Goal: Information Seeking & Learning: Learn about a topic

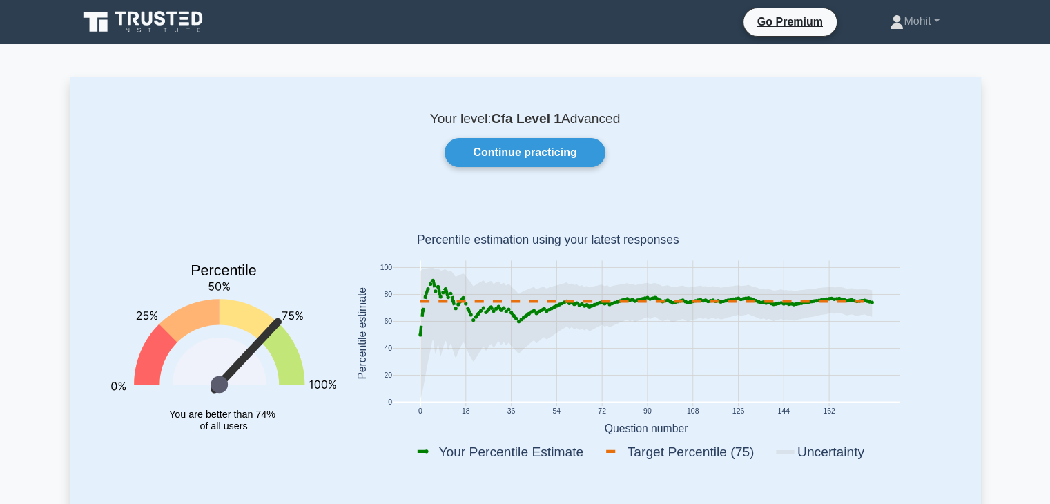
click at [237, 229] on icon "Percentile You are better than 74% of all users" at bounding box center [223, 335] width 225 height 271
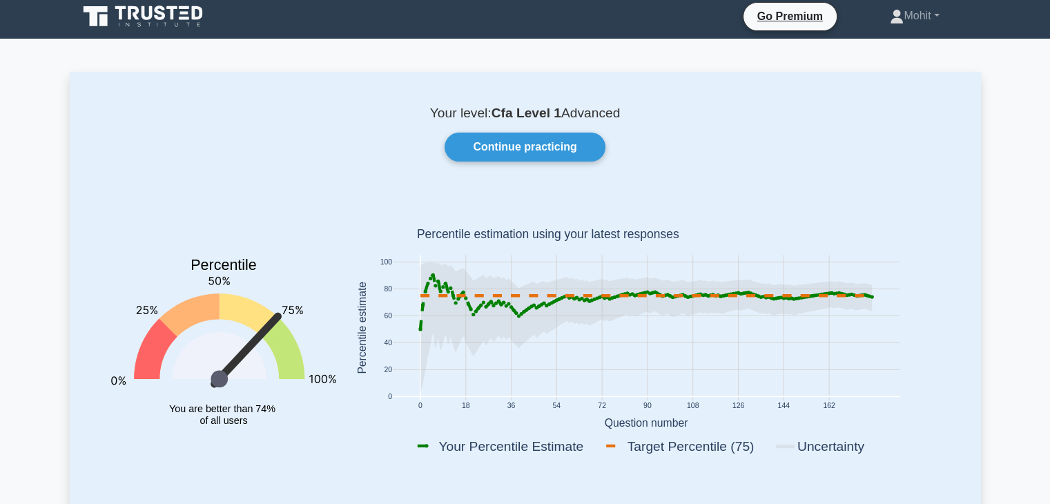
scroll to position [6, 0]
click at [474, 148] on link "Continue practicing" at bounding box center [525, 147] width 160 height 29
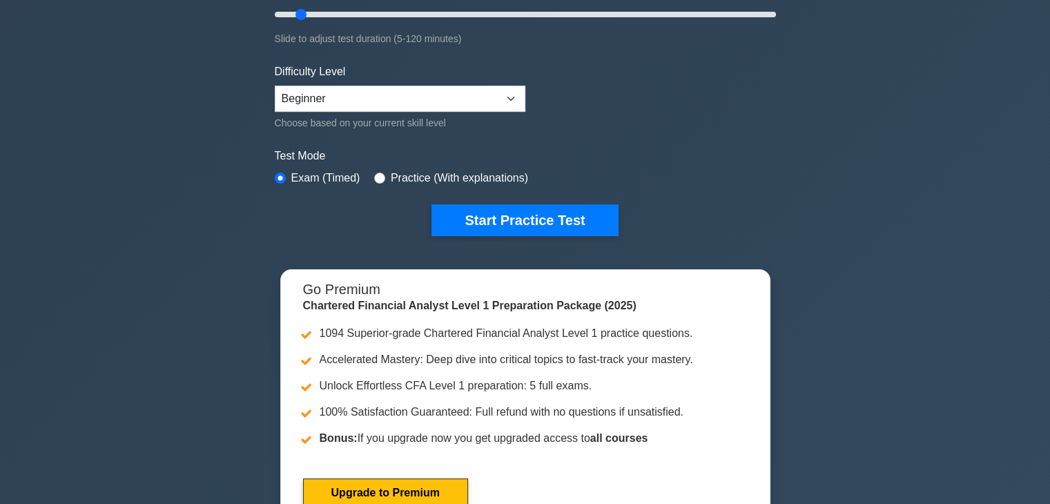
scroll to position [284, 0]
click at [454, 95] on select "Beginner Intermediate Expert" at bounding box center [400, 99] width 251 height 26
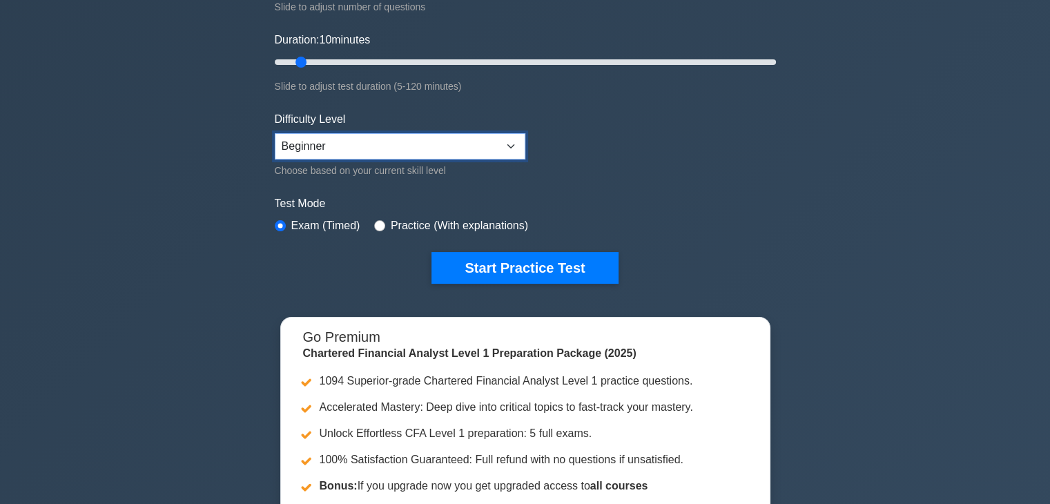
scroll to position [218, 0]
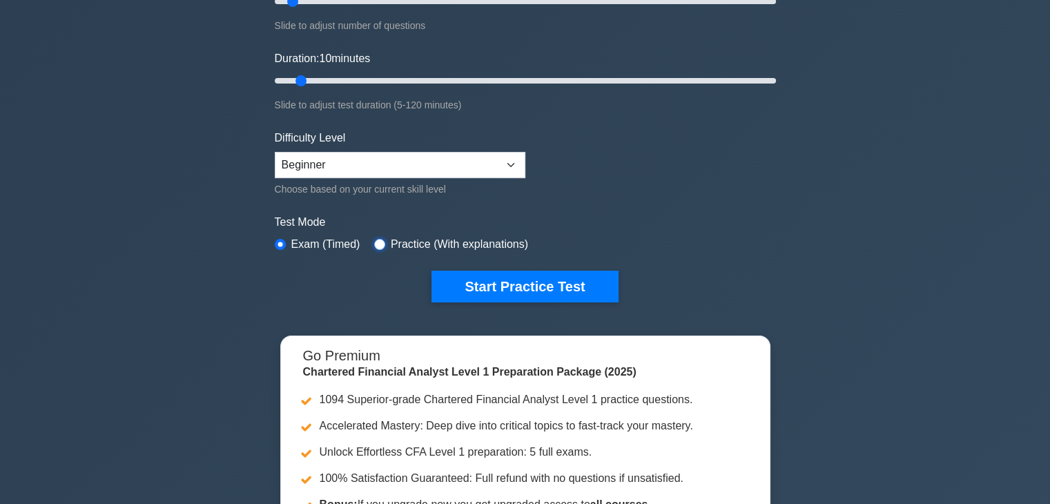
click at [377, 239] on input "radio" at bounding box center [379, 244] width 11 height 11
radio input "true"
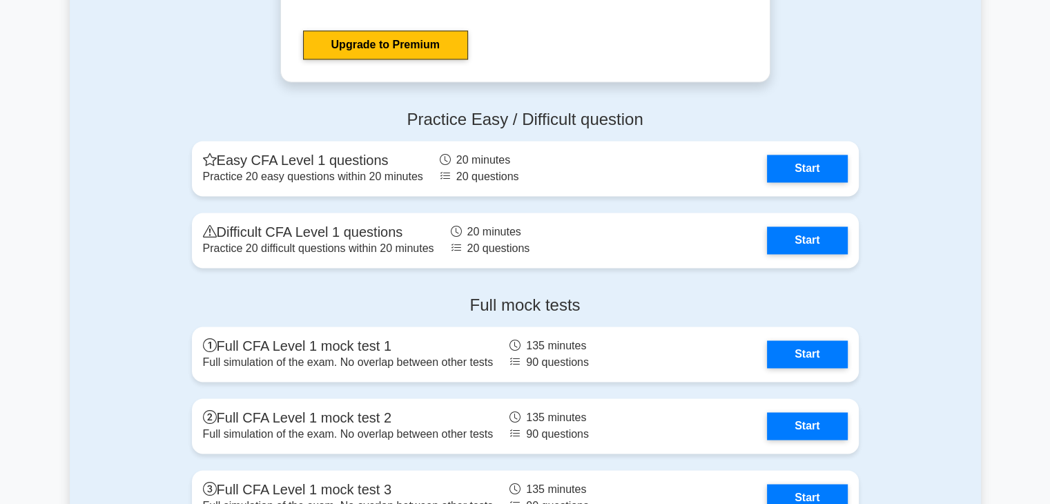
scroll to position [2107, 0]
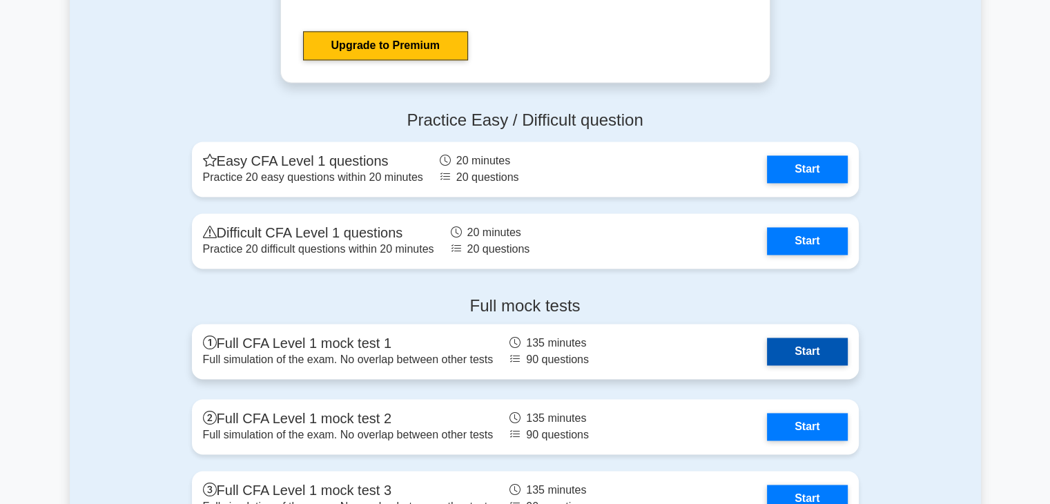
click at [788, 352] on link "Start" at bounding box center [807, 352] width 80 height 28
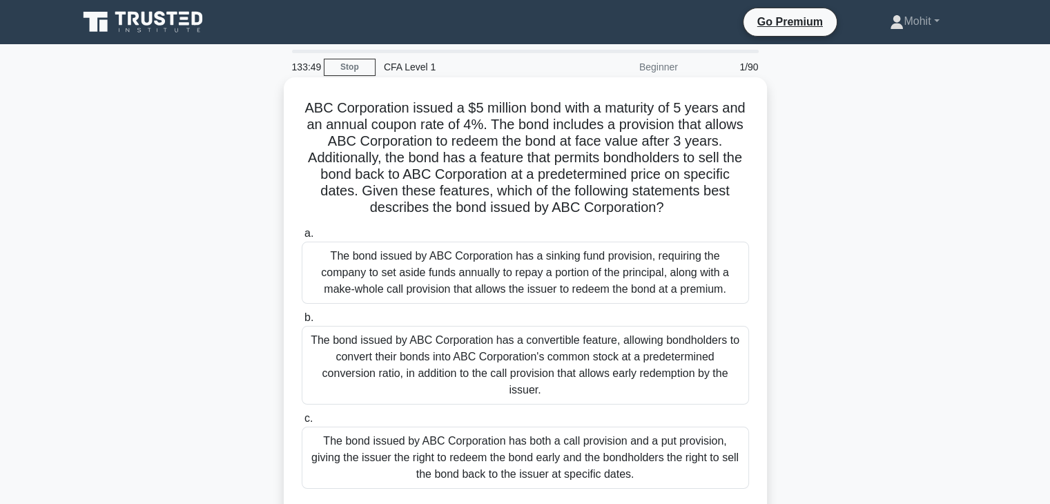
click at [665, 445] on div "The bond issued by ABC Corporation has both a call provision and a put provisio…" at bounding box center [525, 458] width 447 height 62
click at [302, 423] on input "c. The bond issued by ABC Corporation has both a call provision and a put provi…" at bounding box center [302, 418] width 0 height 9
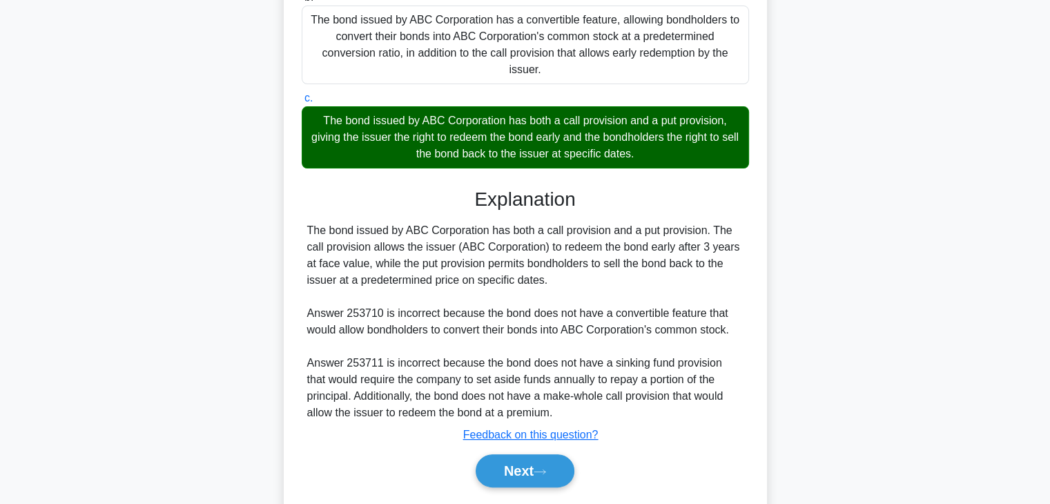
scroll to position [345, 0]
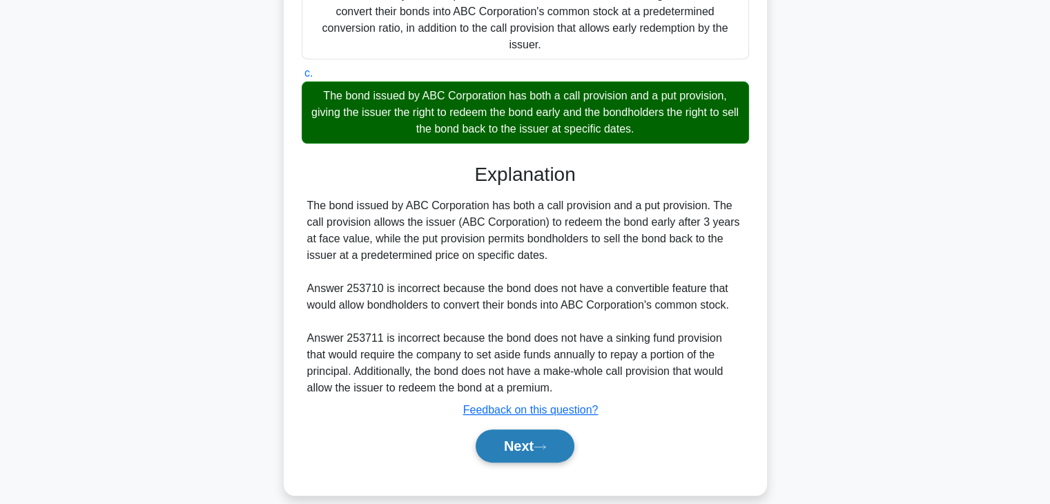
click at [497, 430] on button "Next" at bounding box center [525, 446] width 99 height 33
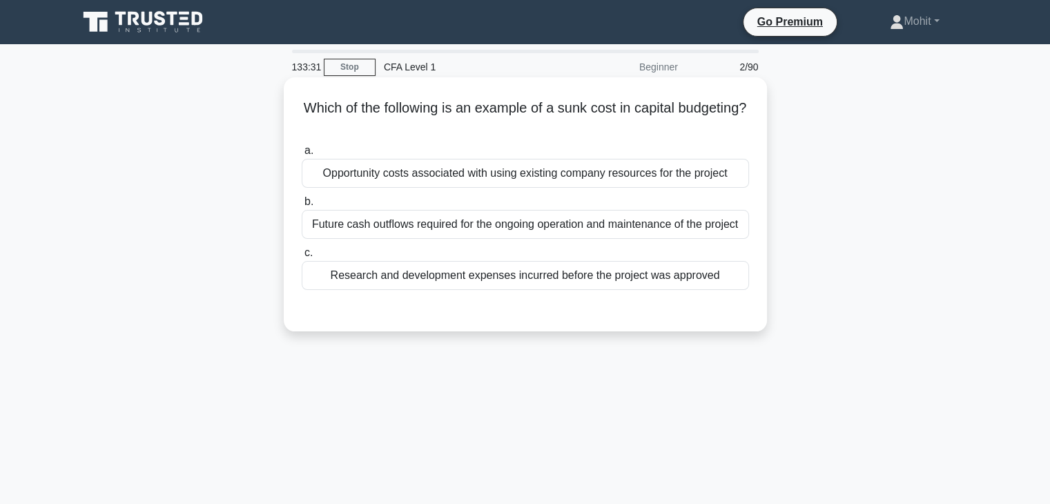
click at [514, 182] on div "Opportunity costs associated with using existing company resources for the proj…" at bounding box center [525, 173] width 447 height 29
click at [302, 155] on input "a. Opportunity costs associated with using existing company resources for the p…" at bounding box center [302, 150] width 0 height 9
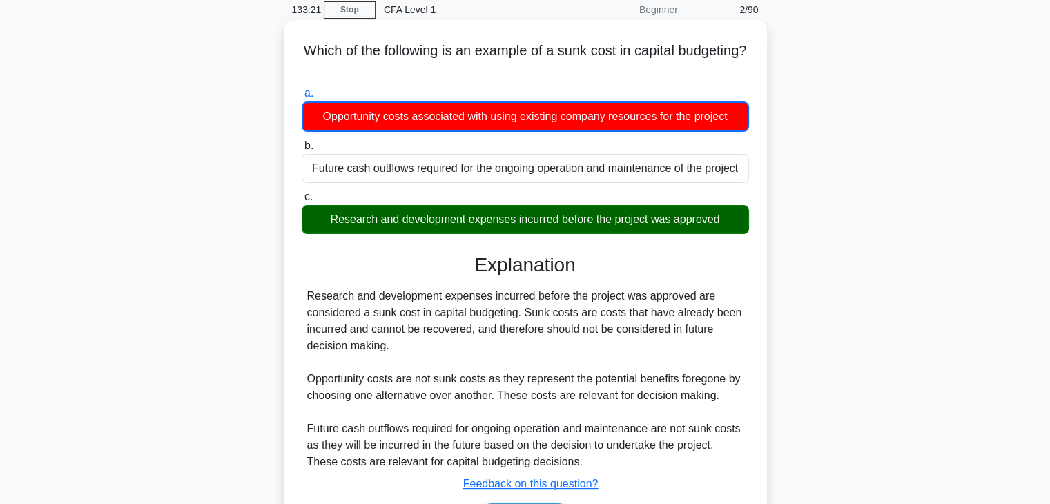
scroll to position [242, 0]
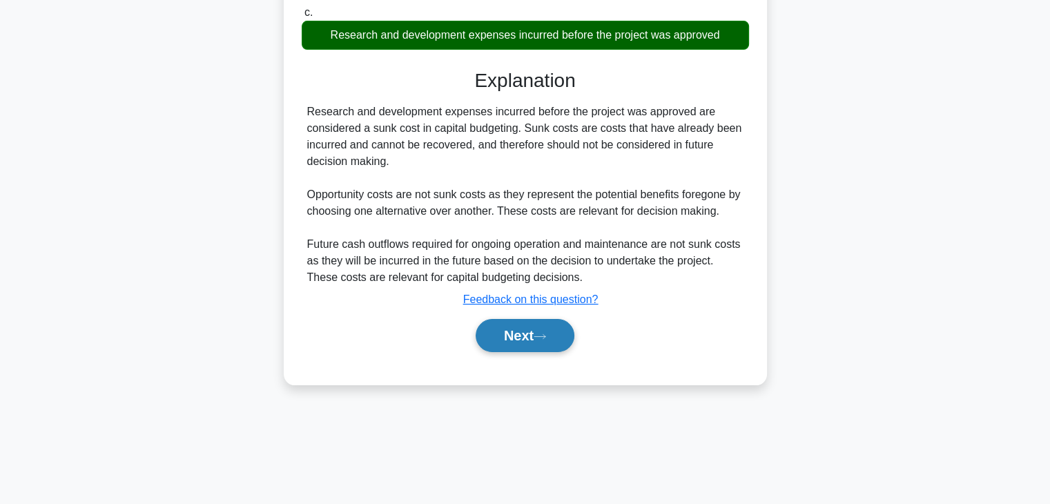
click at [520, 330] on button "Next" at bounding box center [525, 335] width 99 height 33
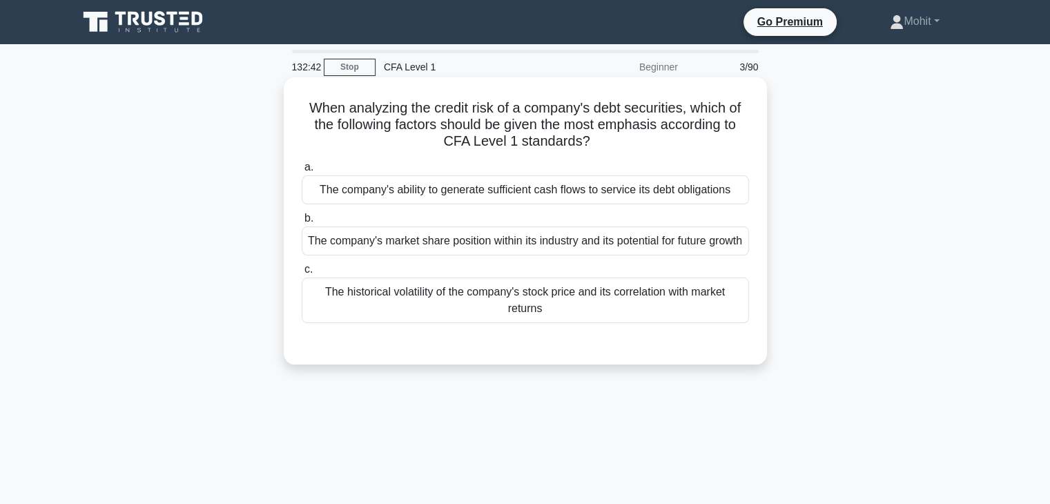
click at [530, 188] on div "The company's ability to generate sufficient cash flows to service its debt obl…" at bounding box center [525, 189] width 447 height 29
click at [302, 172] on input "a. The company's ability to generate sufficient cash flows to service its debt …" at bounding box center [302, 167] width 0 height 9
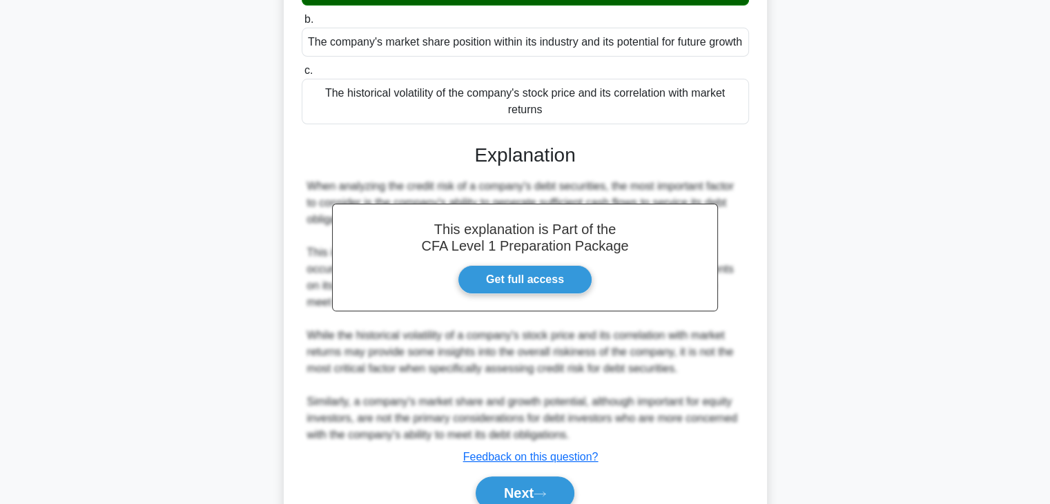
scroll to position [246, 0]
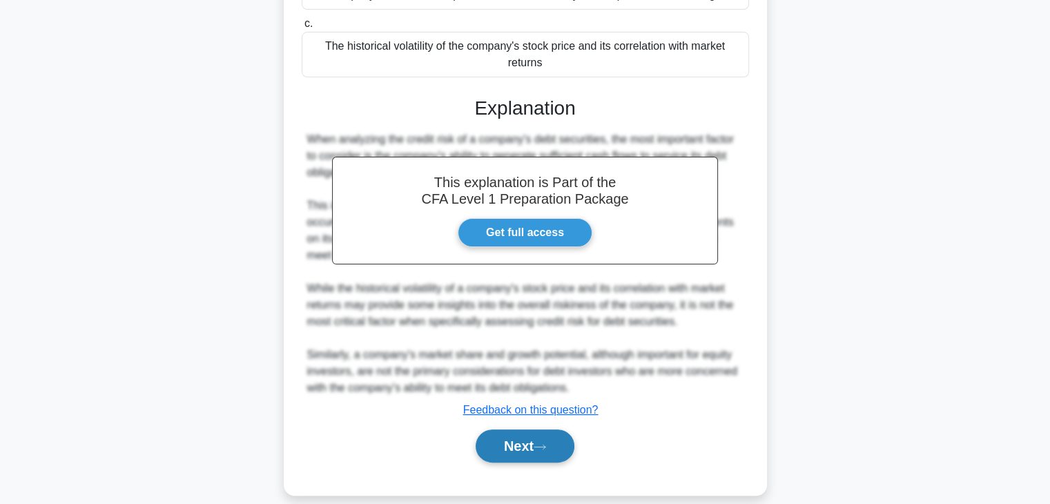
click at [521, 430] on button "Next" at bounding box center [525, 446] width 99 height 33
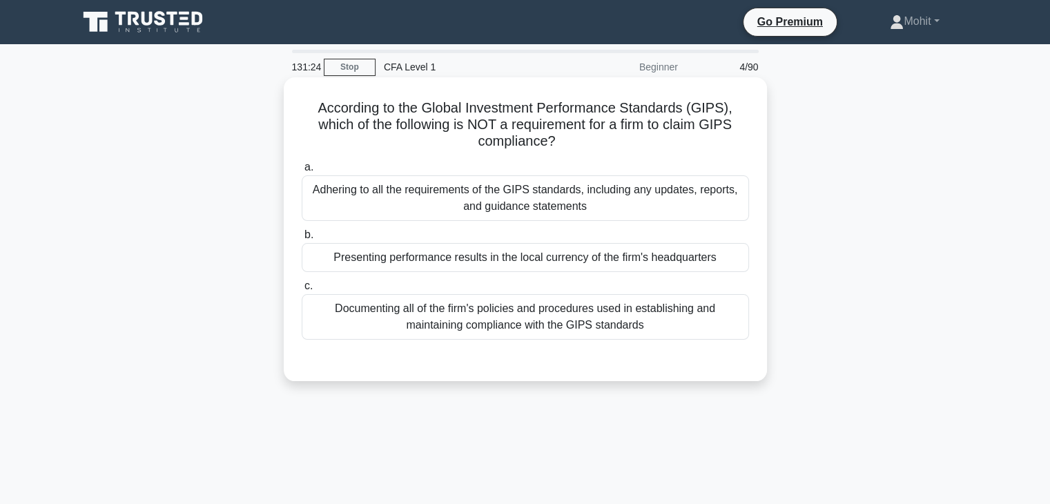
click at [478, 351] on div at bounding box center [525, 353] width 447 height 11
click at [487, 315] on div "Documenting all of the firm's policies and procedures used in establishing and …" at bounding box center [525, 317] width 447 height 46
click at [302, 291] on input "c. Documenting all of the firm's policies and procedures used in establishing a…" at bounding box center [302, 286] width 0 height 9
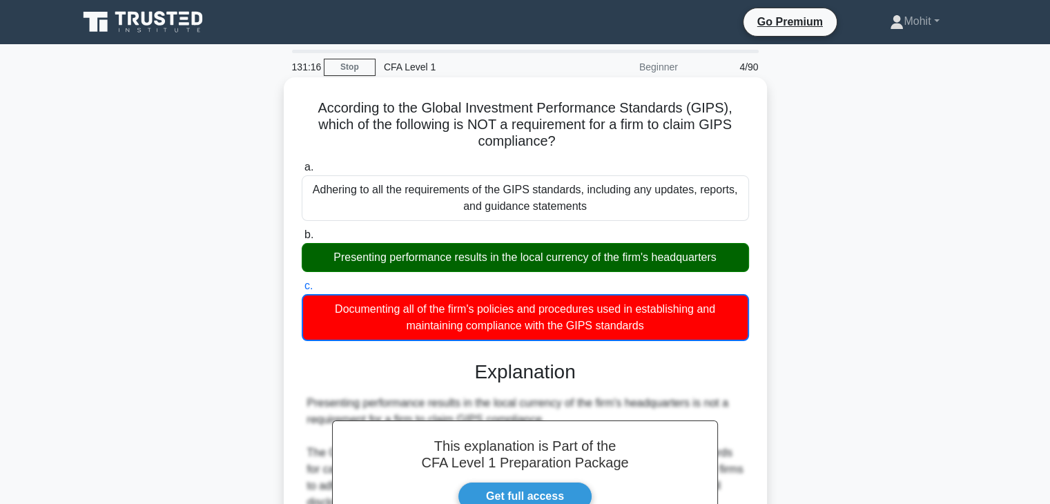
scroll to position [280, 0]
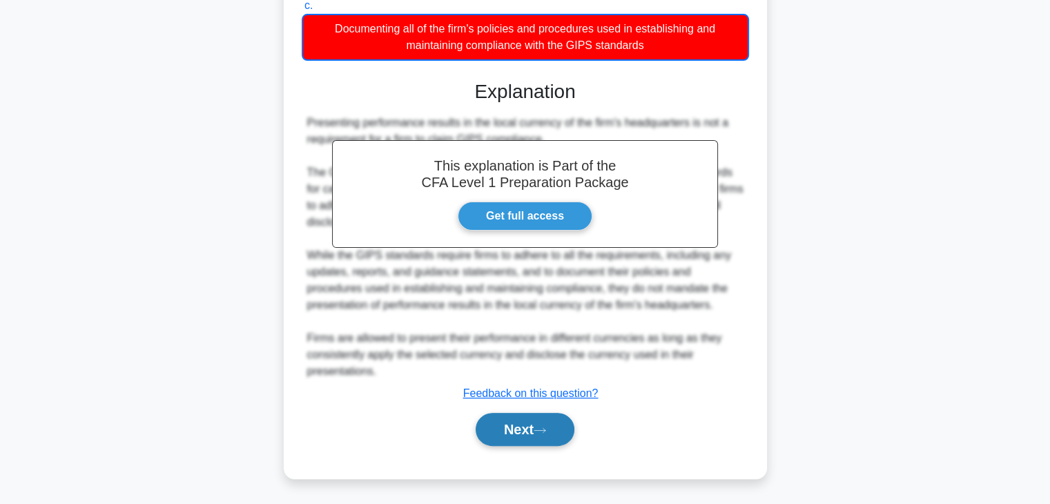
click at [508, 431] on button "Next" at bounding box center [525, 429] width 99 height 33
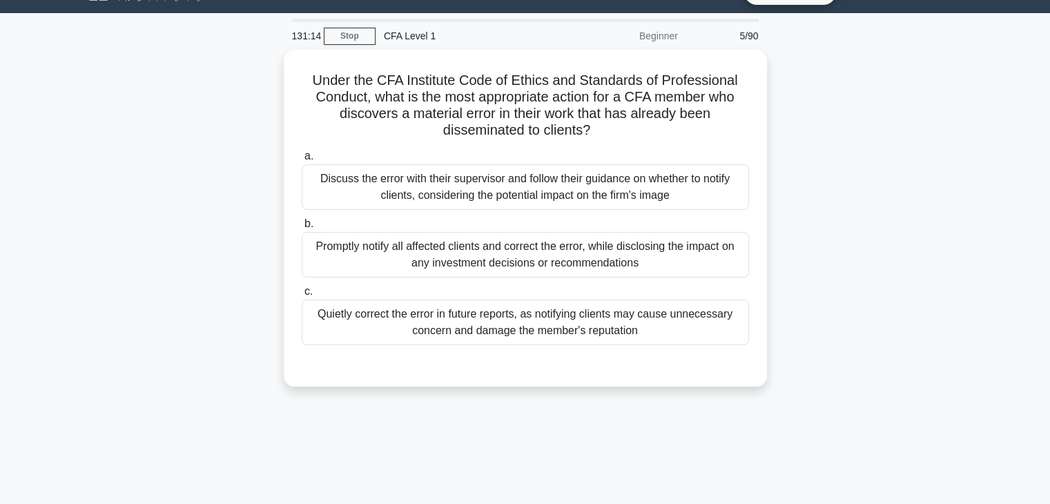
scroll to position [0, 0]
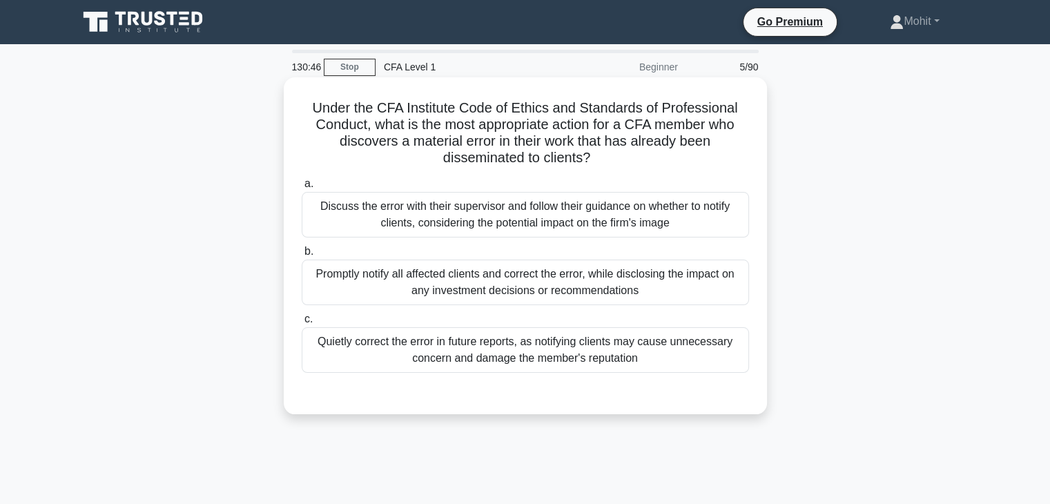
click at [517, 299] on div "Promptly notify all affected clients and correct the error, while disclosing th…" at bounding box center [525, 283] width 447 height 46
click at [302, 256] on input "b. Promptly notify all affected clients and correct the error, while disclosing…" at bounding box center [302, 251] width 0 height 9
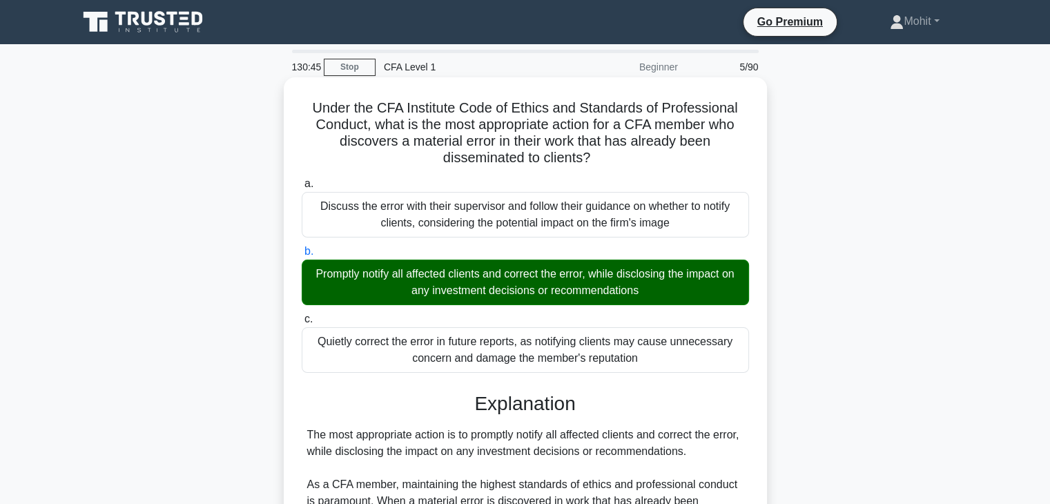
scroll to position [329, 0]
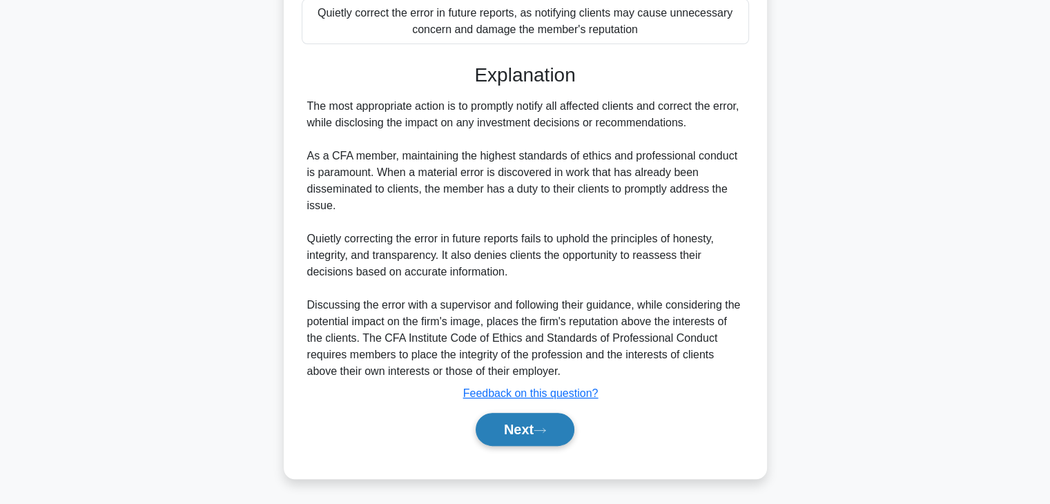
click at [530, 416] on button "Next" at bounding box center [525, 429] width 99 height 33
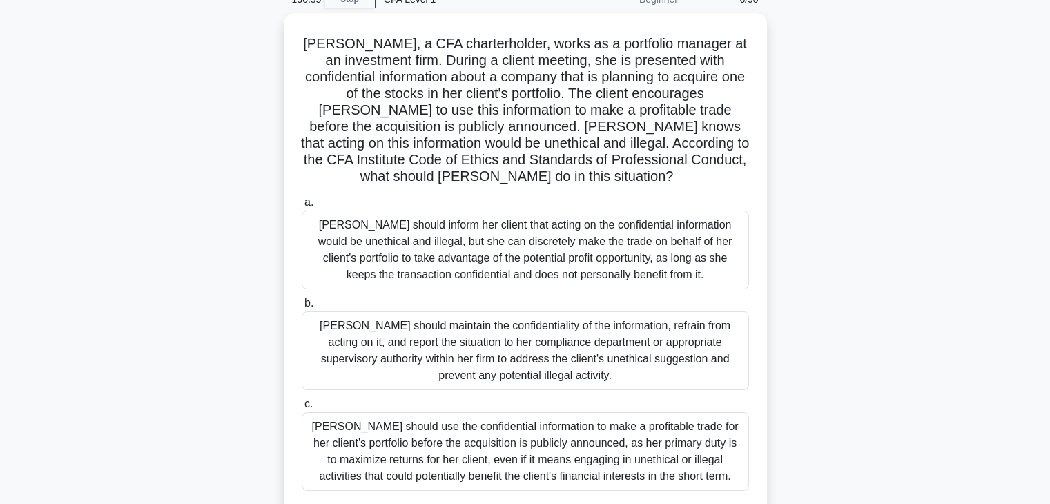
scroll to position [68, 0]
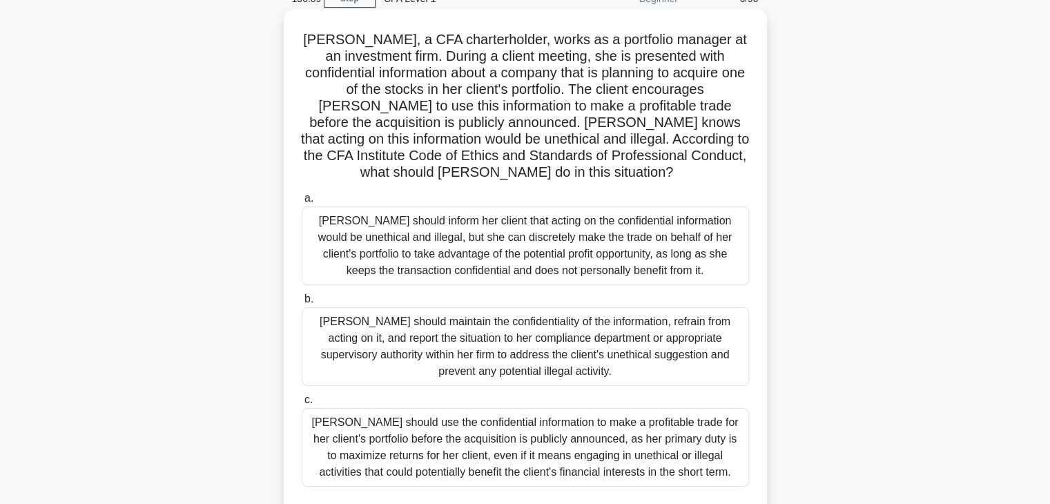
click at [532, 260] on div "Julia should inform her client that acting on the confidential information woul…" at bounding box center [525, 245] width 447 height 79
click at [302, 203] on input "a. Julia should inform her client that acting on the confidential information w…" at bounding box center [302, 198] width 0 height 9
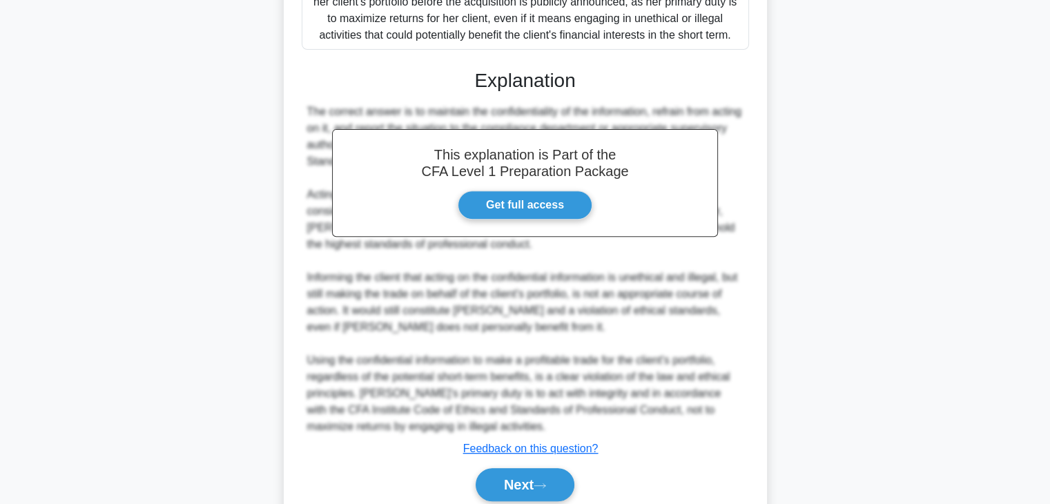
scroll to position [562, 0]
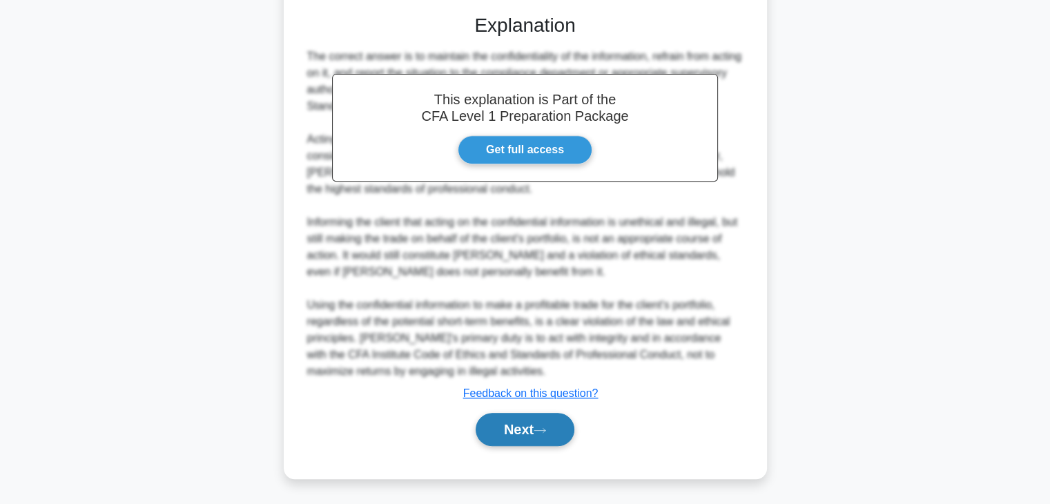
click at [517, 434] on button "Next" at bounding box center [525, 429] width 99 height 33
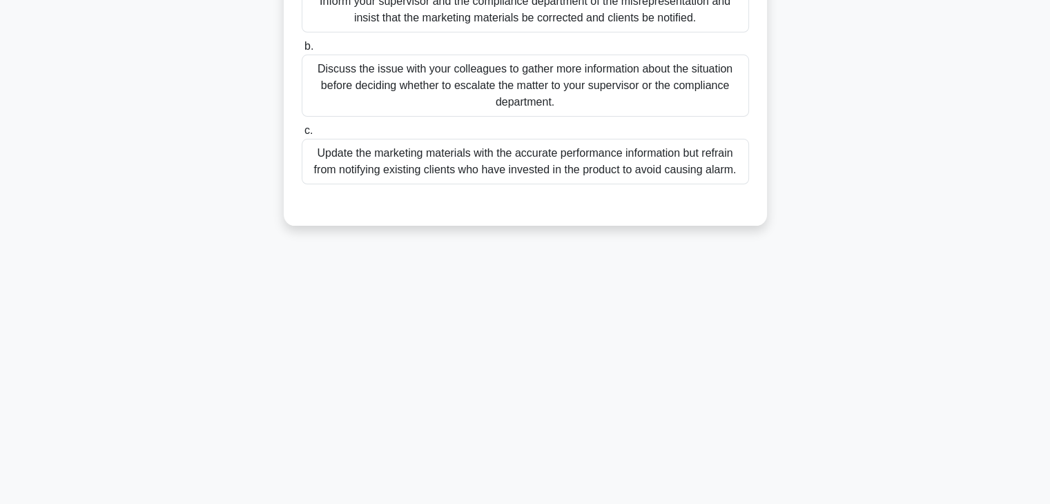
scroll to position [0, 0]
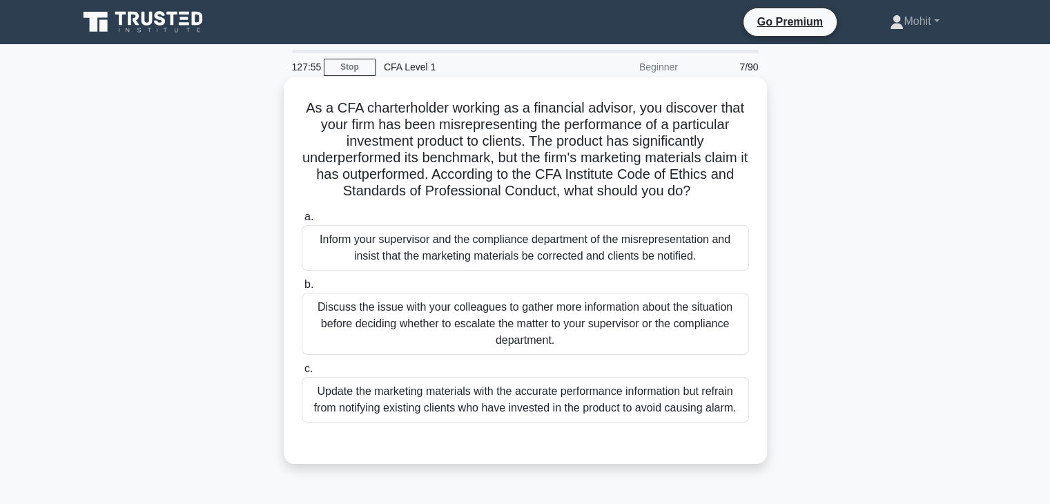
click at [546, 244] on div "Inform your supervisor and the compliance department of the misrepresentation a…" at bounding box center [525, 248] width 447 height 46
click at [302, 222] on input "a. Inform your supervisor and the compliance department of the misrepresentatio…" at bounding box center [302, 217] width 0 height 9
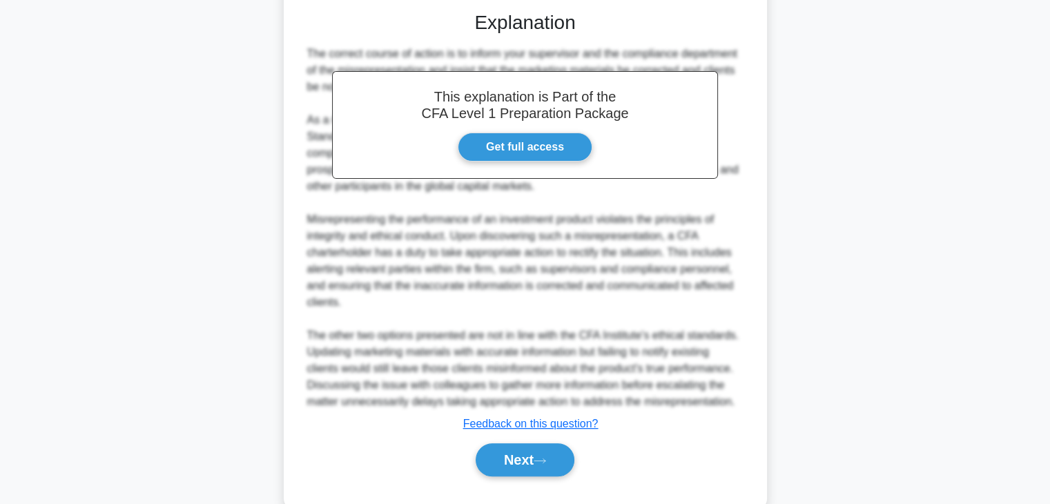
scroll to position [461, 0]
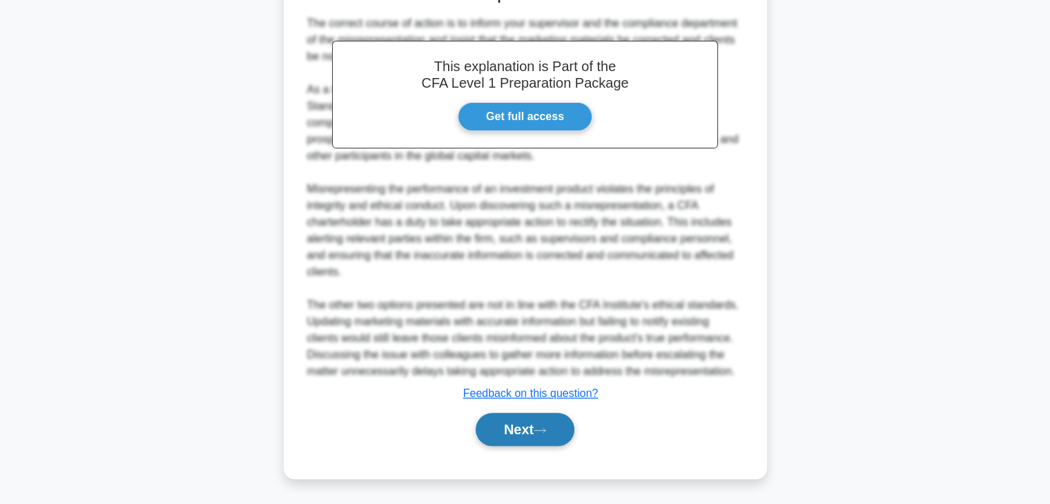
click at [548, 414] on button "Next" at bounding box center [525, 429] width 99 height 33
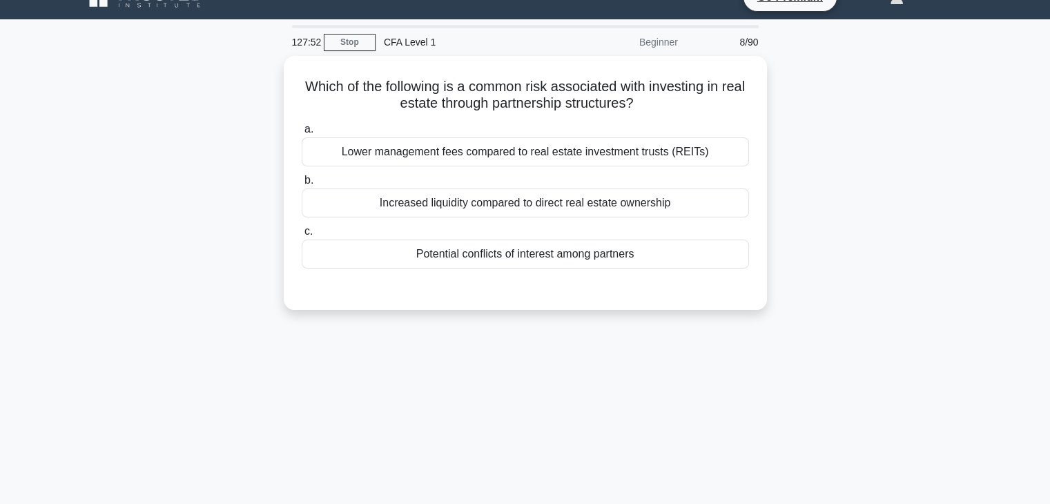
scroll to position [0, 0]
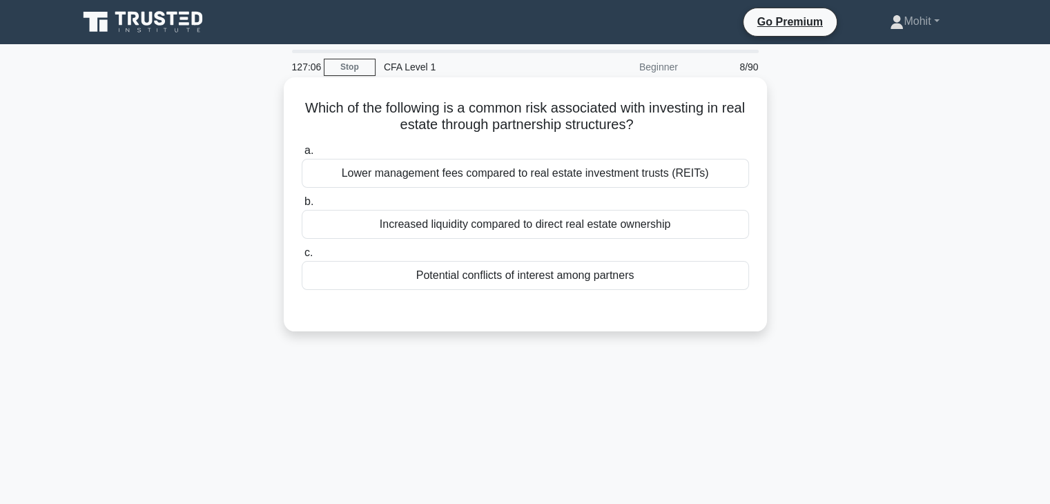
click at [543, 280] on div "Potential conflicts of interest among partners" at bounding box center [525, 275] width 447 height 29
click at [302, 258] on input "c. Potential conflicts of interest among partners" at bounding box center [302, 253] width 0 height 9
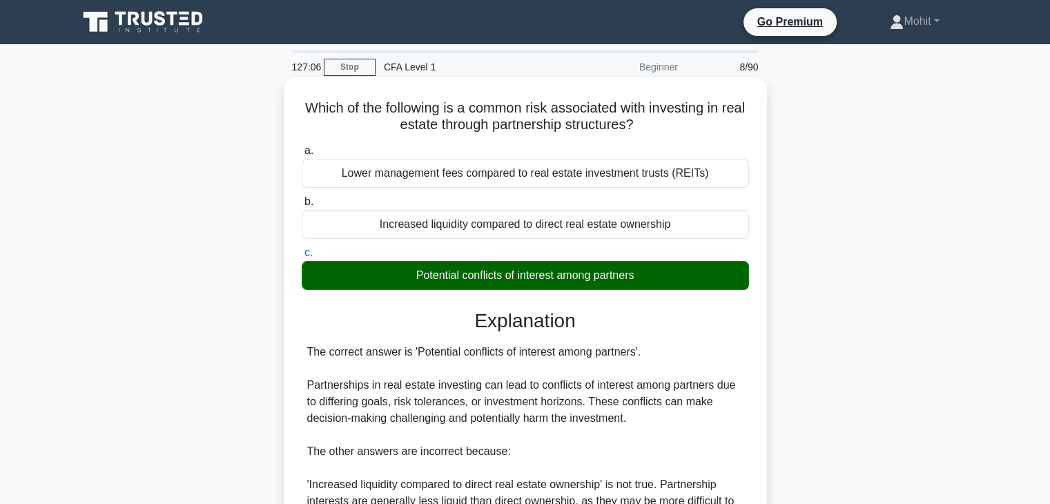
scroll to position [242, 0]
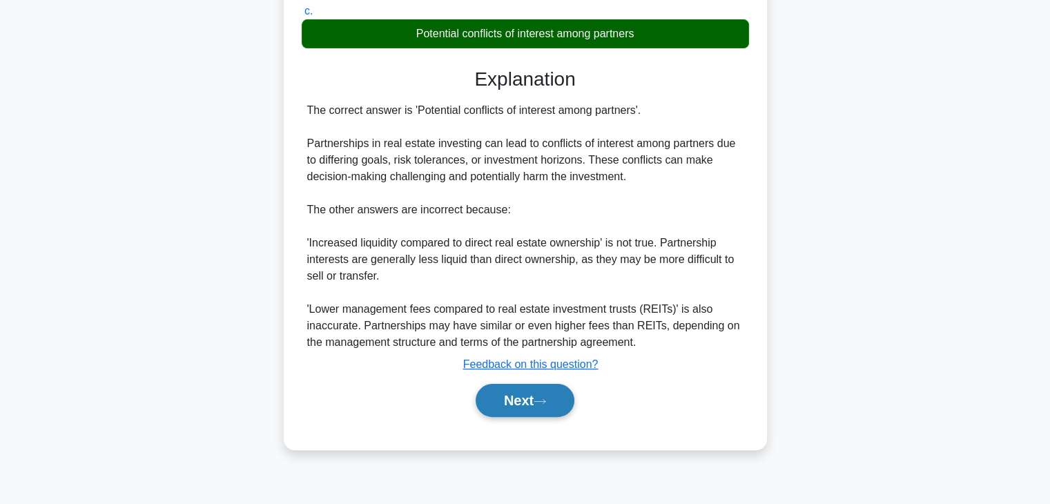
click at [523, 394] on button "Next" at bounding box center [525, 400] width 99 height 33
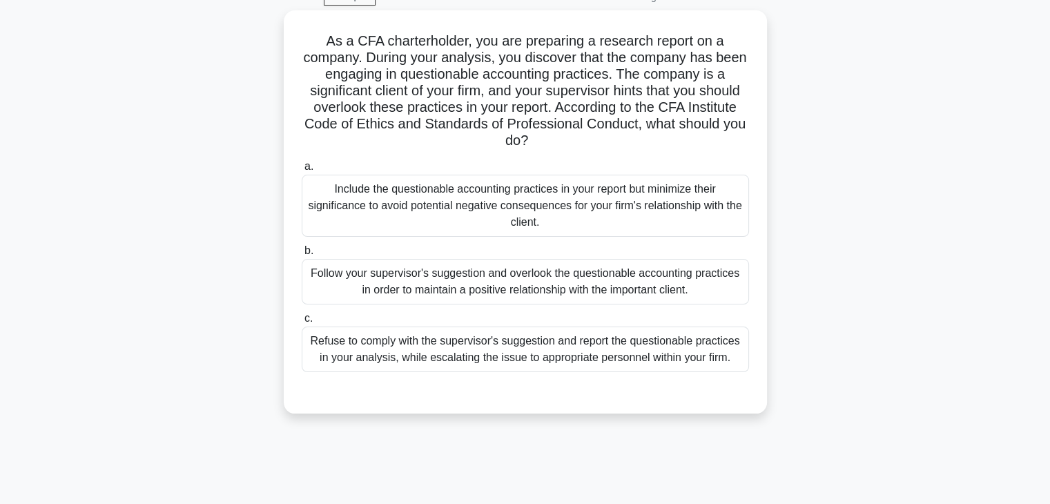
scroll to position [75, 0]
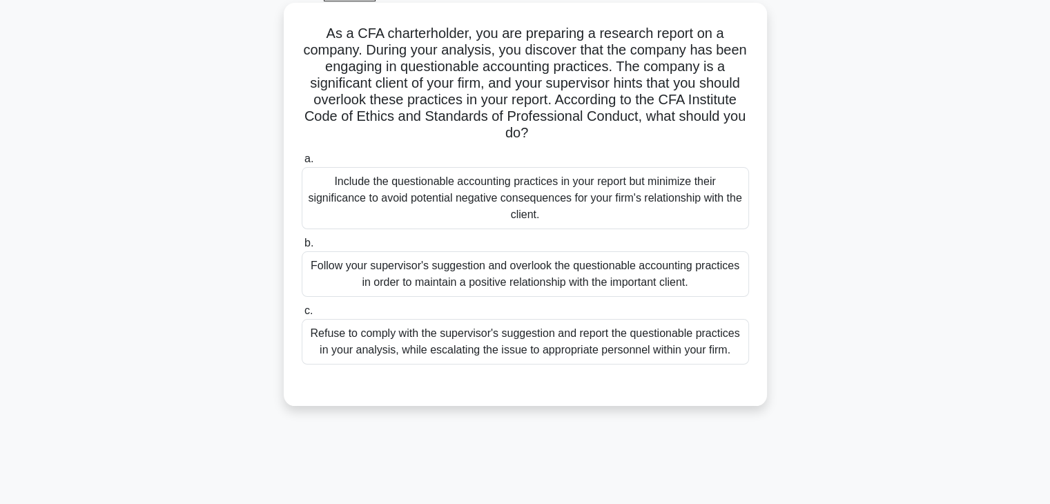
click at [545, 339] on div "Refuse to comply with the supervisor's suggestion and report the questionable p…" at bounding box center [525, 342] width 447 height 46
click at [302, 316] on input "c. Refuse to comply with the supervisor's suggestion and report the questionabl…" at bounding box center [302, 311] width 0 height 9
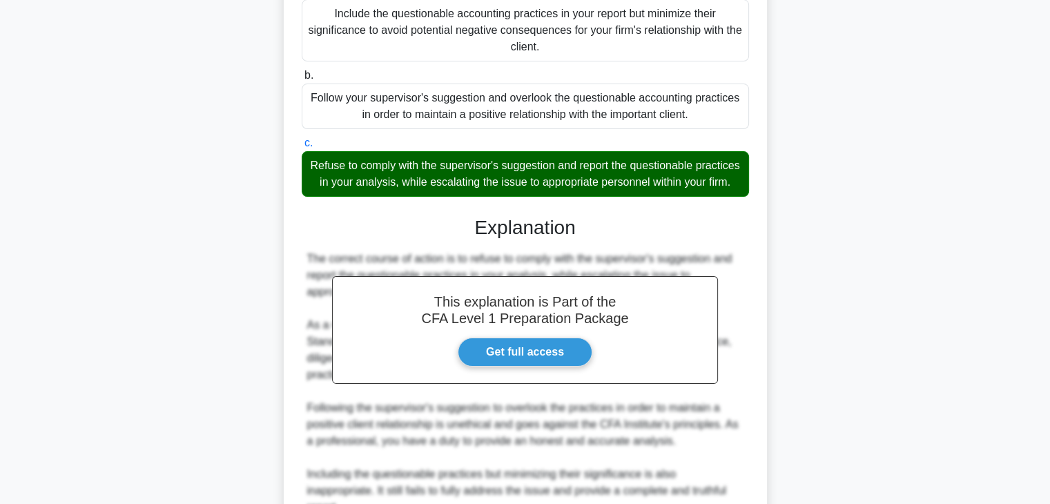
scroll to position [445, 0]
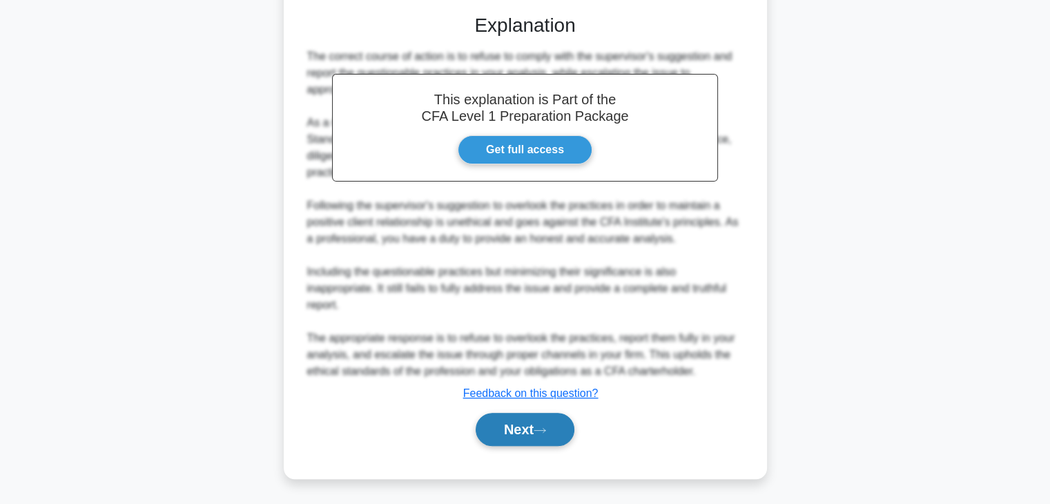
click at [543, 429] on icon at bounding box center [539, 430] width 11 height 4
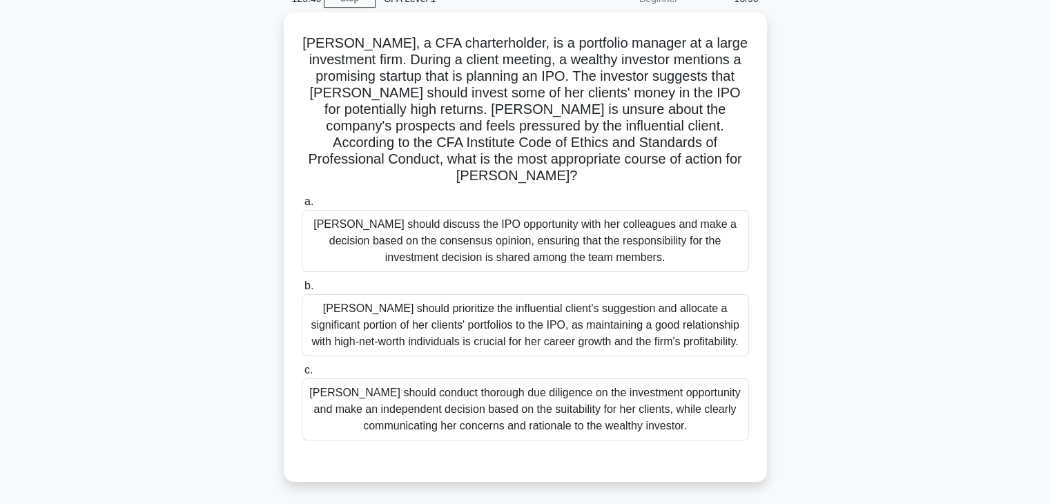
scroll to position [75, 0]
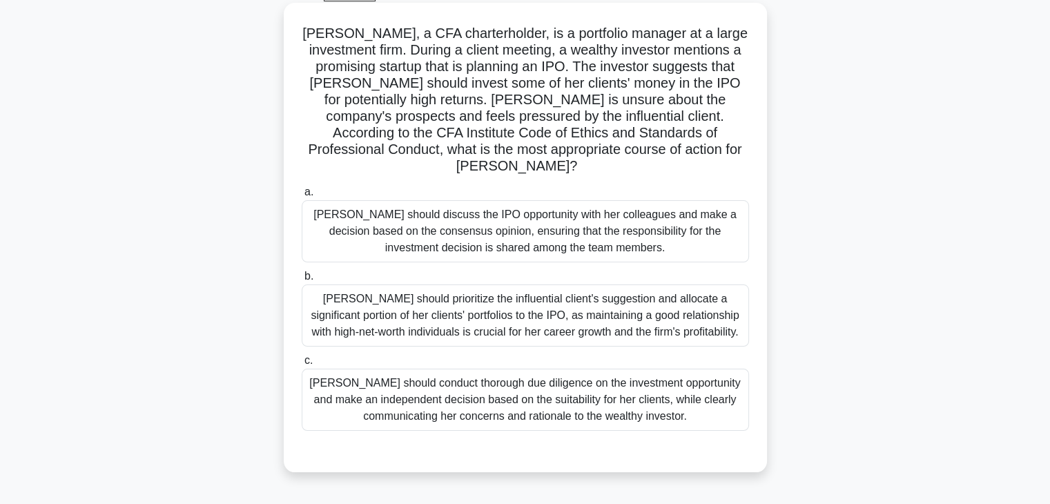
click at [552, 414] on div "Susan should conduct thorough due diligence on the investment opportunity and m…" at bounding box center [525, 400] width 447 height 62
click at [302, 365] on input "c. Susan should conduct thorough due diligence on the investment opportunity an…" at bounding box center [302, 360] width 0 height 9
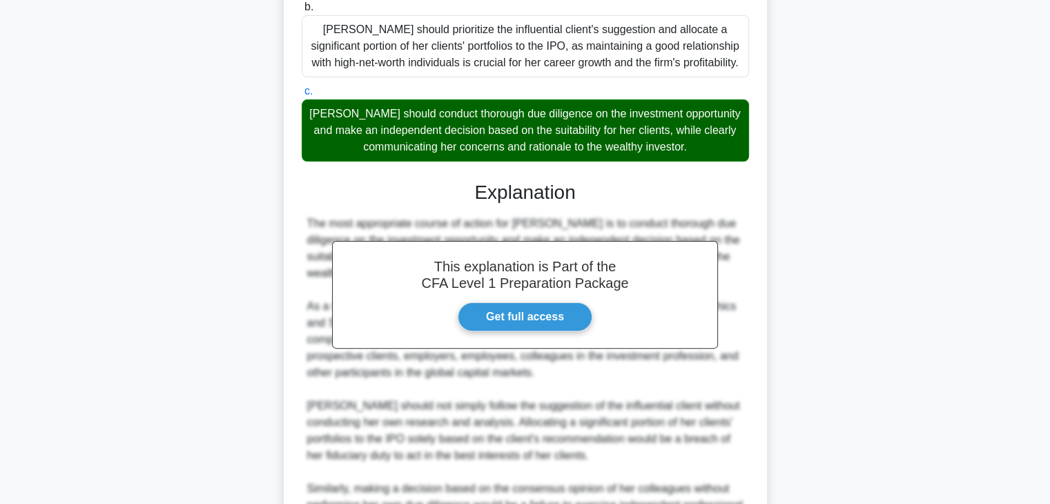
scroll to position [561, 0]
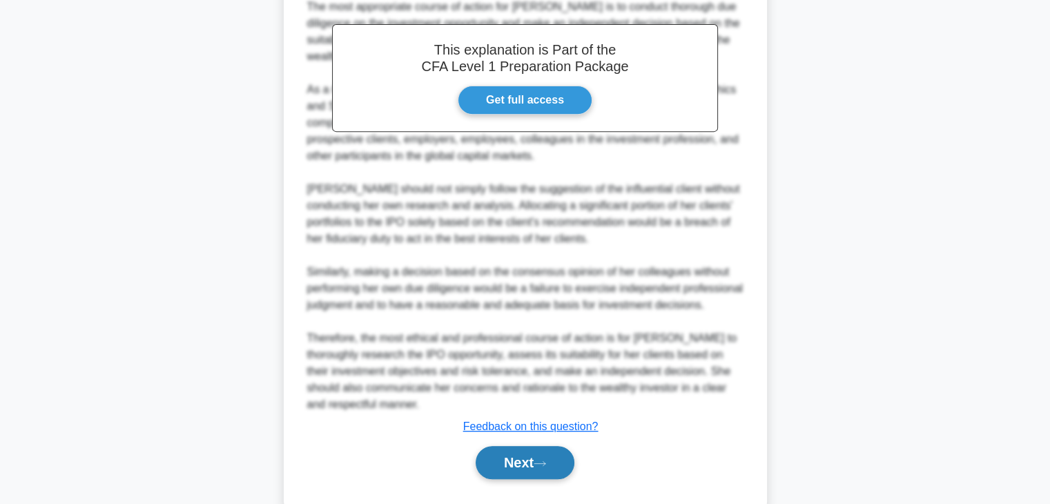
click at [543, 446] on button "Next" at bounding box center [525, 462] width 99 height 33
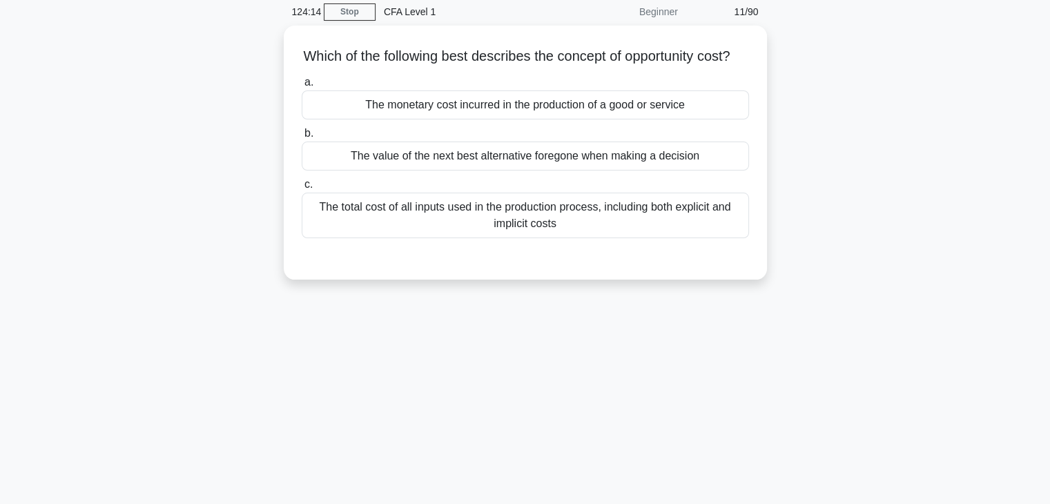
scroll to position [0, 0]
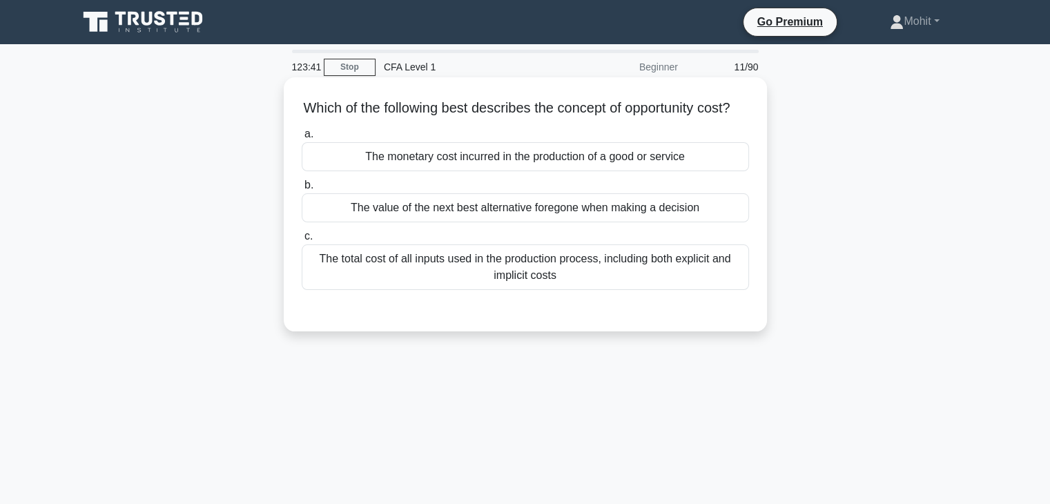
click at [561, 222] on div "The value of the next best alternative foregone when making a decision" at bounding box center [525, 207] width 447 height 29
click at [302, 190] on input "b. The value of the next best alternative foregone when making a decision" at bounding box center [302, 185] width 0 height 9
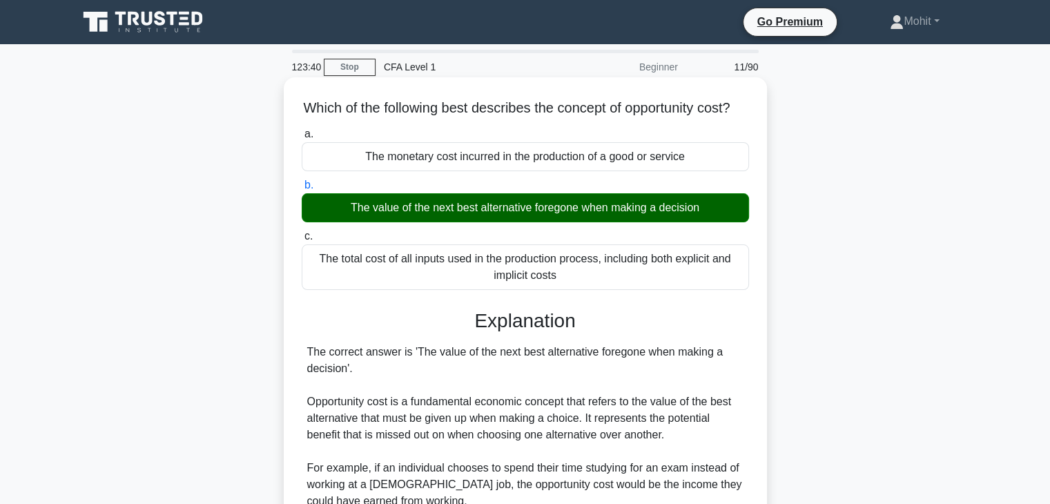
scroll to position [345, 0]
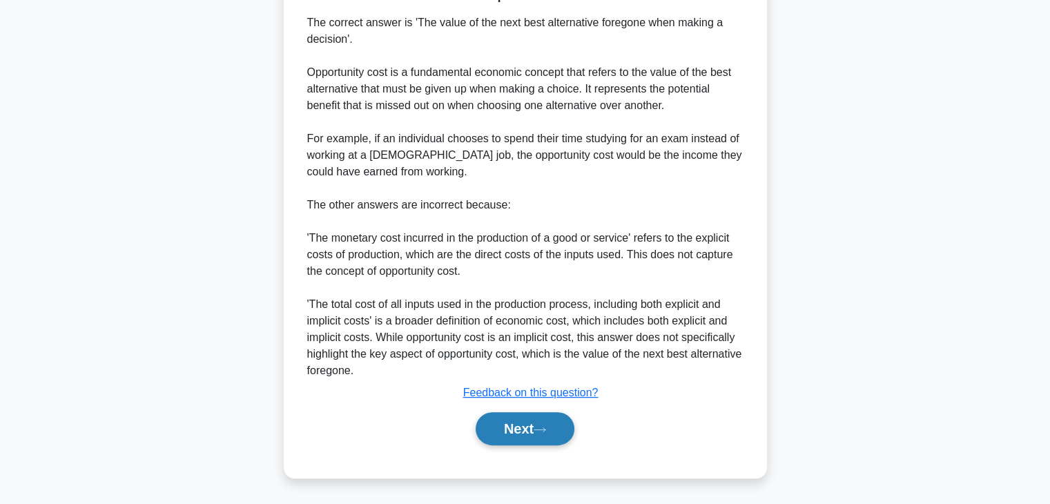
click at [525, 437] on button "Next" at bounding box center [525, 428] width 99 height 33
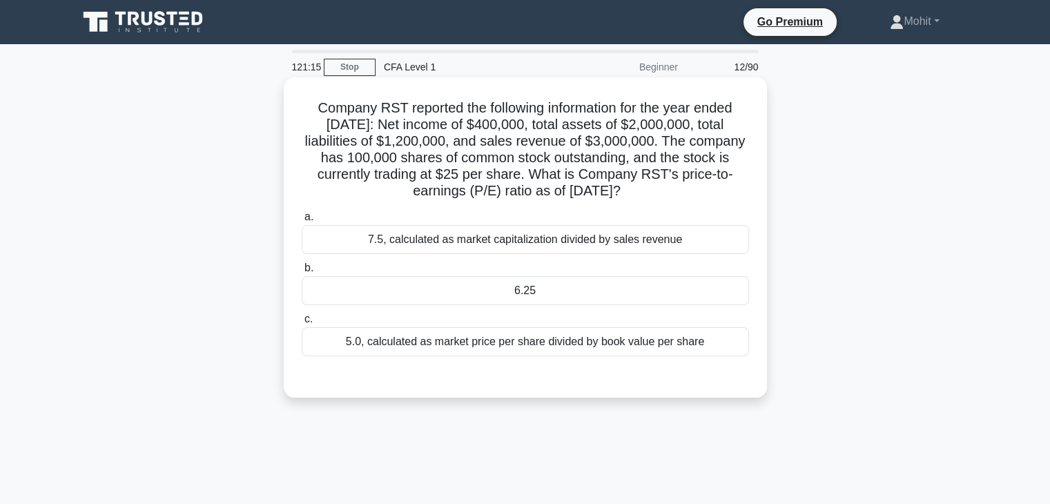
click at [558, 290] on div "6.25" at bounding box center [525, 290] width 447 height 29
click at [302, 273] on input "b. 6.25" at bounding box center [302, 268] width 0 height 9
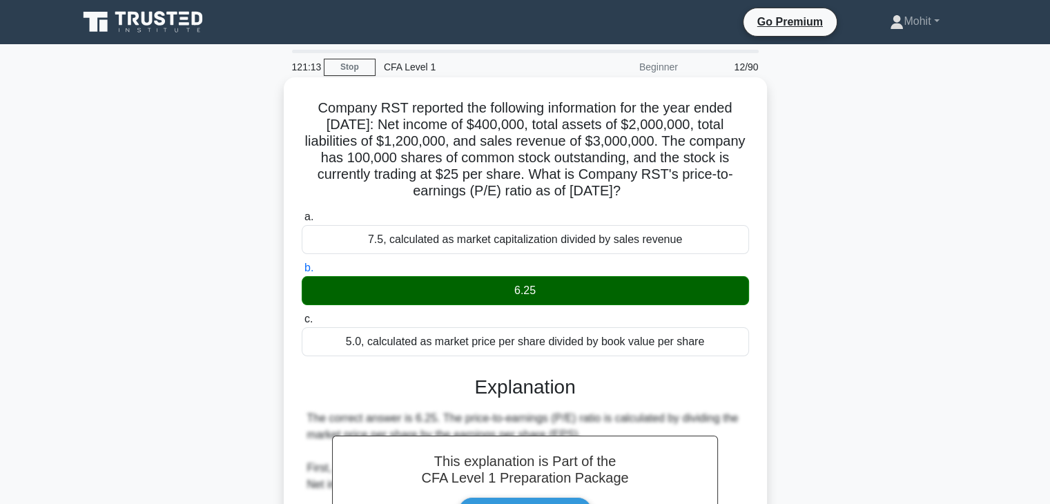
scroll to position [262, 0]
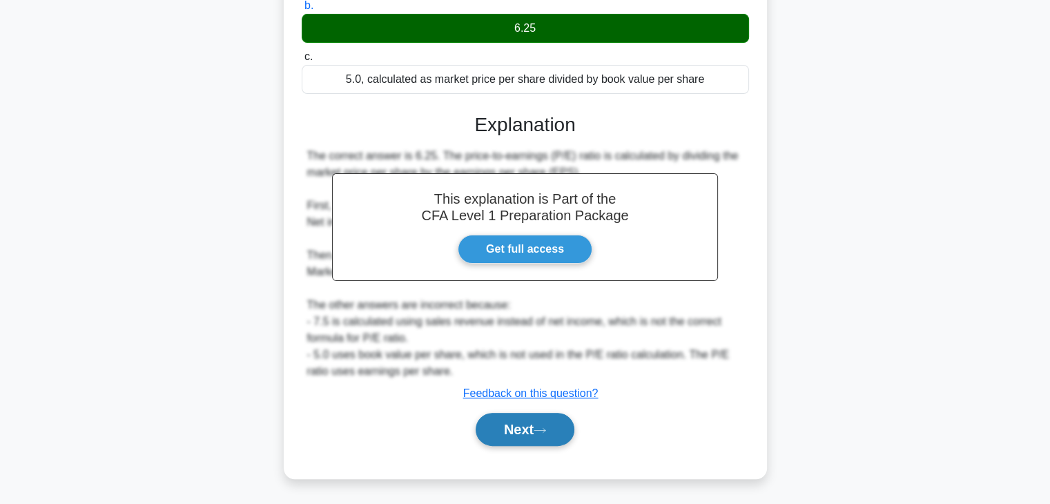
click at [531, 421] on button "Next" at bounding box center [525, 429] width 99 height 33
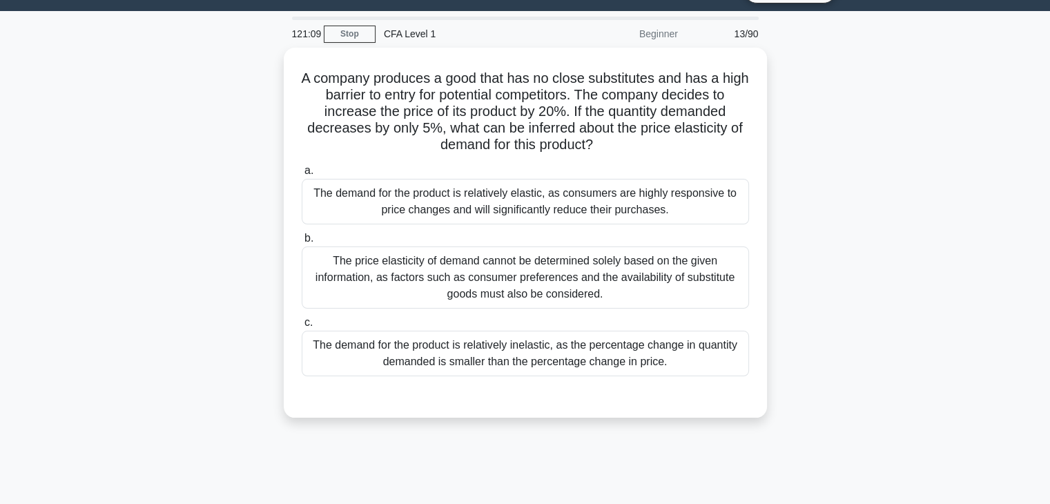
scroll to position [34, 0]
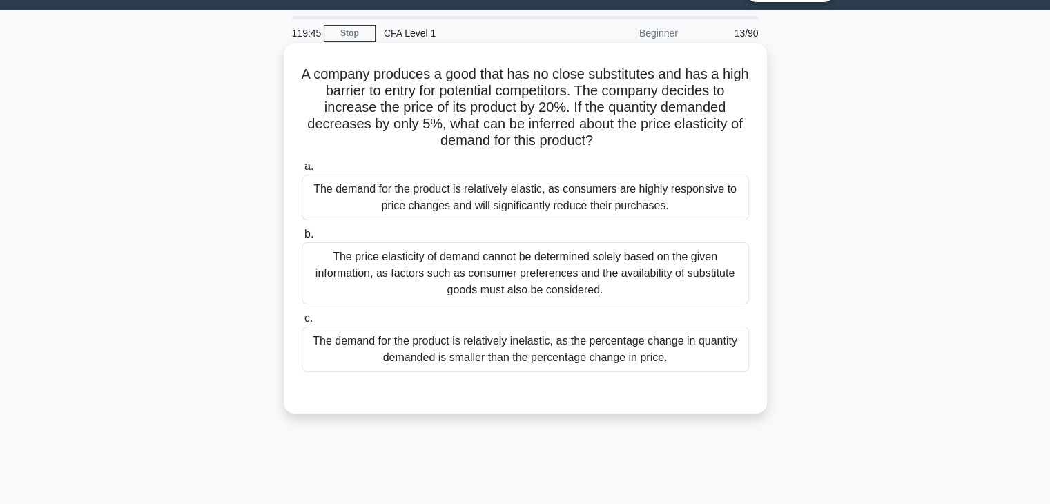
click at [523, 357] on div "The demand for the product is relatively inelastic, as the percentage change in…" at bounding box center [525, 350] width 447 height 46
click at [302, 323] on input "c. The demand for the product is relatively inelastic, as the percentage change…" at bounding box center [302, 318] width 0 height 9
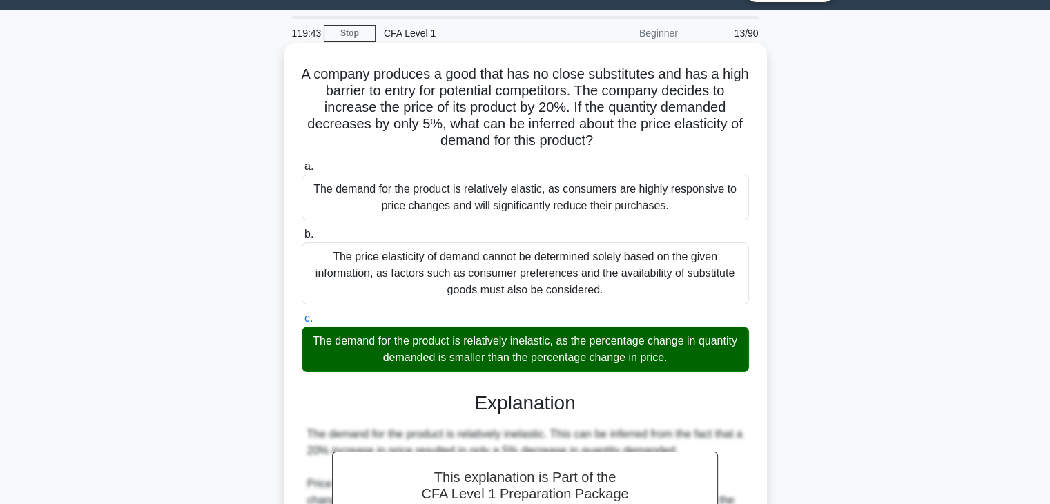
scroll to position [296, 0]
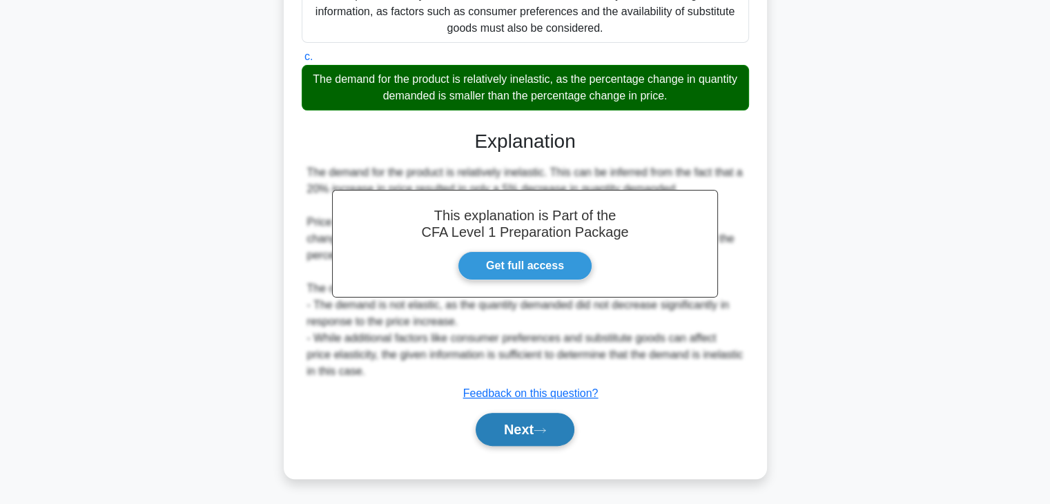
drag, startPoint x: 534, startPoint y: 431, endPoint x: 518, endPoint y: 426, distance: 16.6
click at [518, 426] on button "Next" at bounding box center [525, 429] width 99 height 33
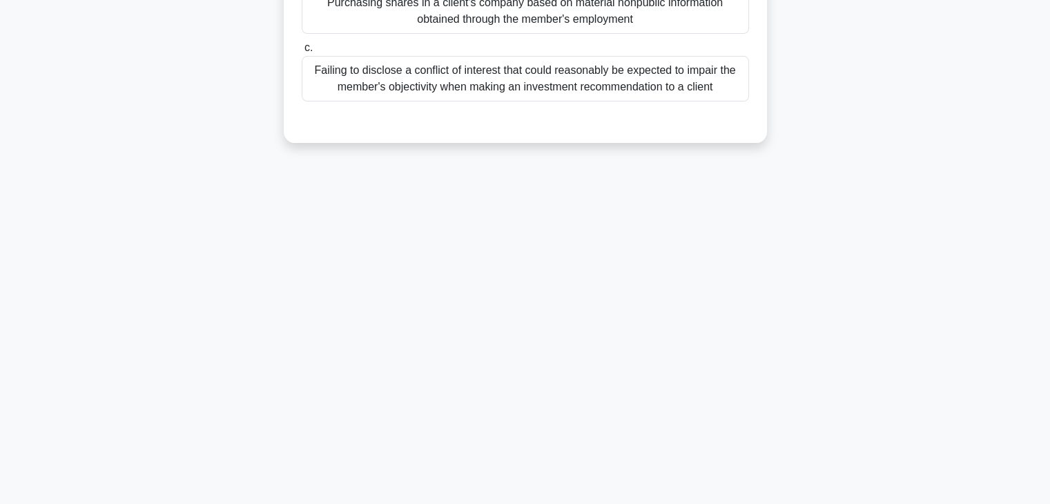
scroll to position [0, 0]
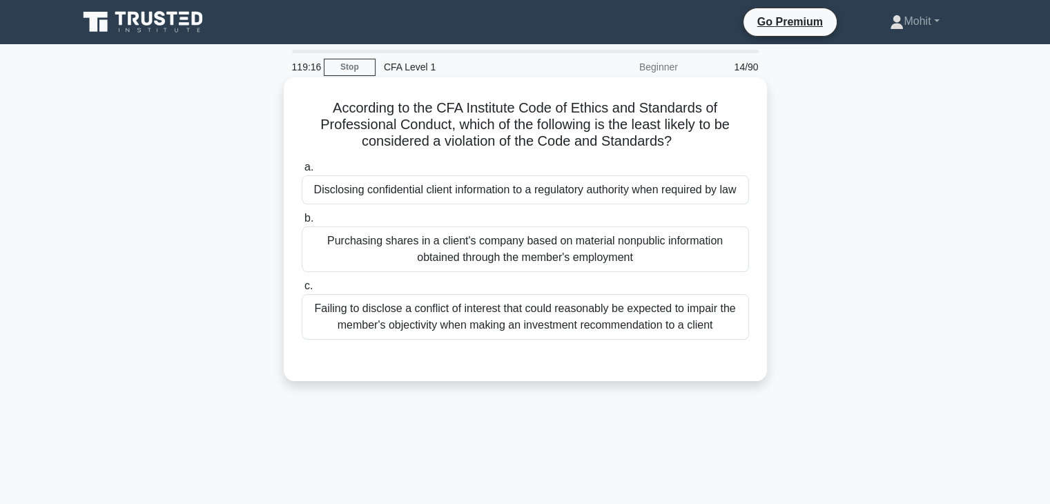
click at [493, 189] on div "Disclosing confidential client information to a regulatory authority when requi…" at bounding box center [525, 189] width 447 height 29
click at [302, 172] on input "a. Disclosing confidential client information to a regulatory authority when re…" at bounding box center [302, 167] width 0 height 9
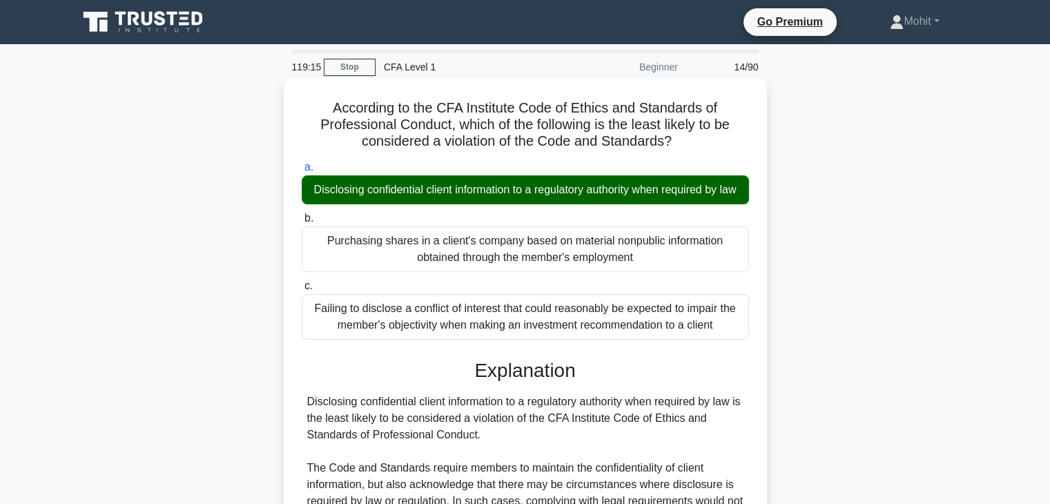
scroll to position [312, 0]
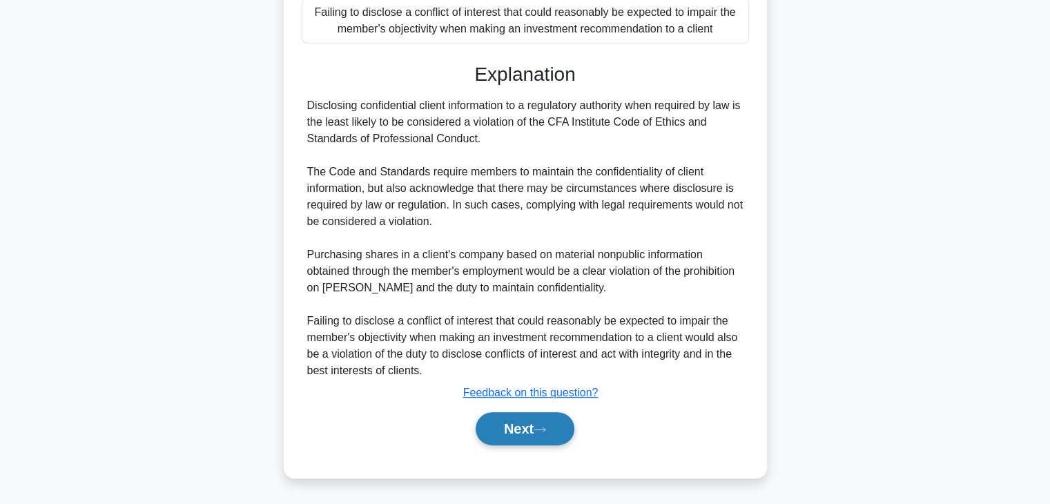
click at [514, 436] on button "Next" at bounding box center [525, 428] width 99 height 33
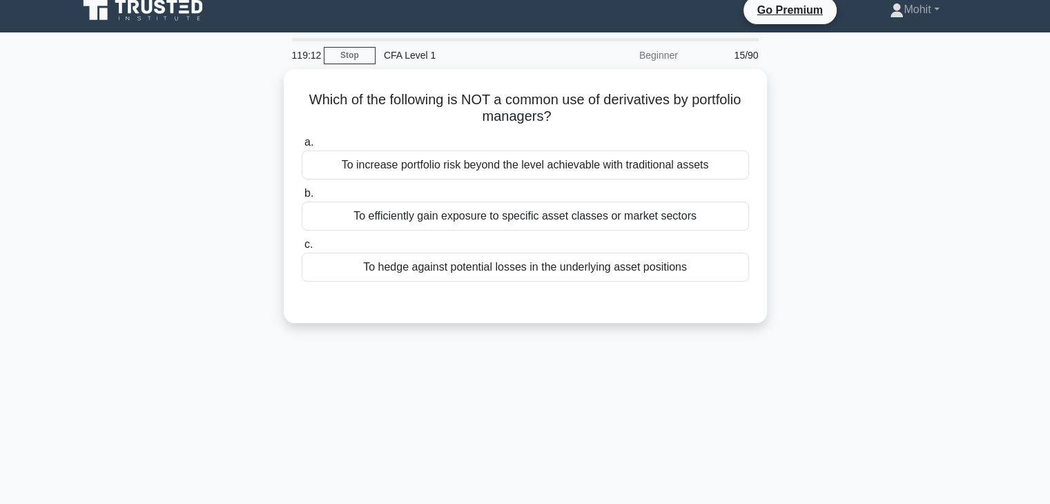
scroll to position [11, 0]
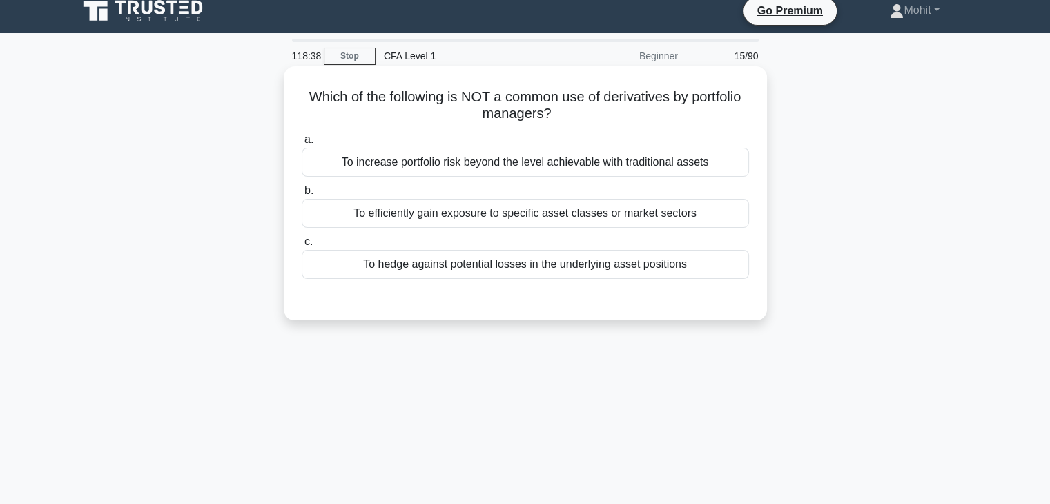
click at [454, 166] on div "To increase portfolio risk beyond the level achievable with traditional assets" at bounding box center [525, 162] width 447 height 29
click at [302, 144] on input "a. To increase portfolio risk beyond the level achievable with traditional asse…" at bounding box center [302, 139] width 0 height 9
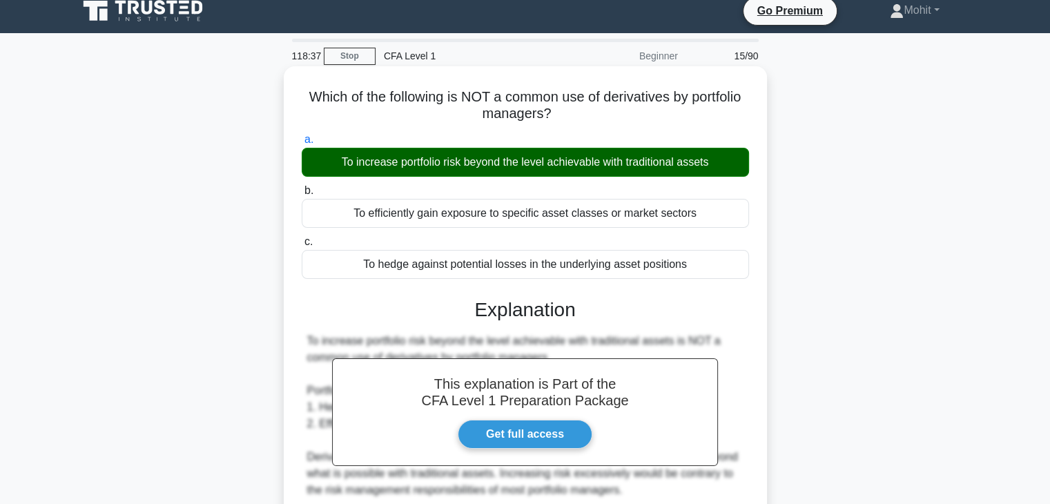
scroll to position [242, 0]
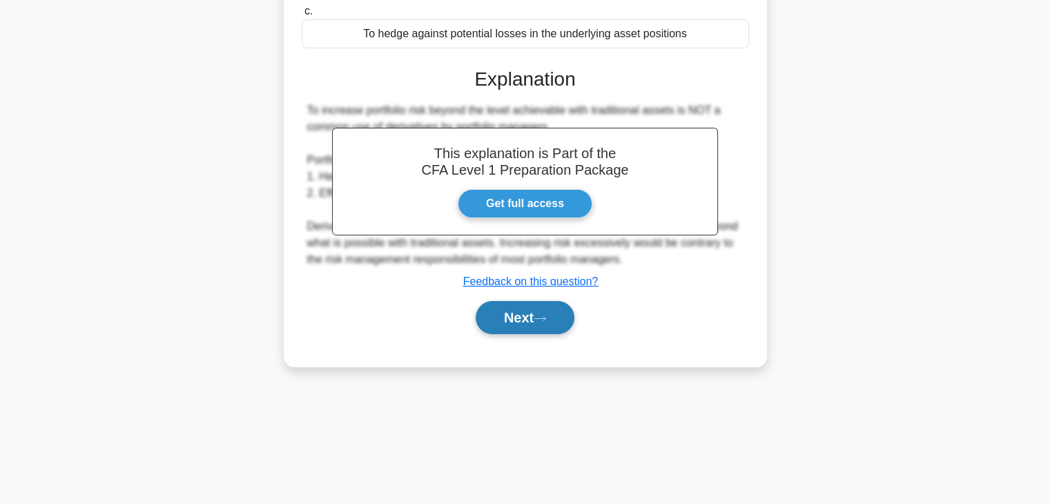
click at [517, 320] on button "Next" at bounding box center [525, 317] width 99 height 33
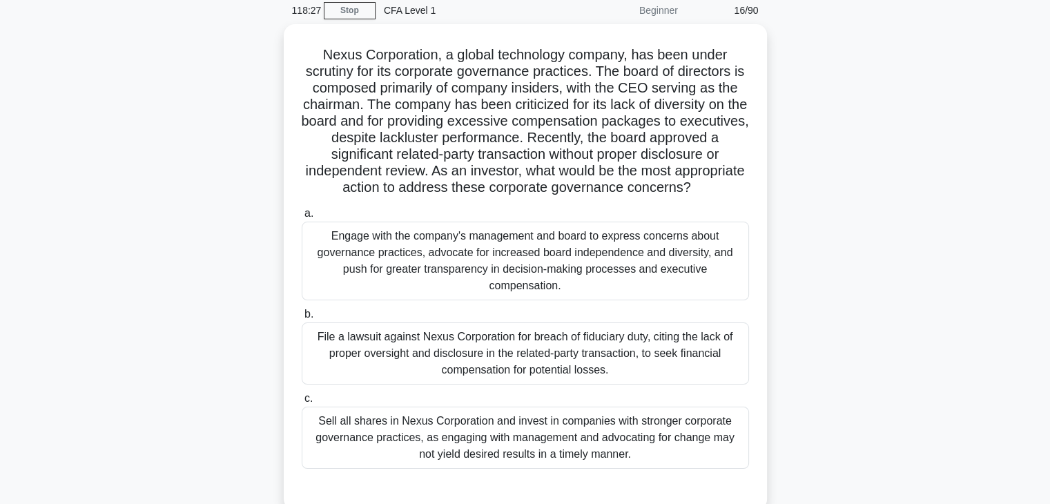
scroll to position [55, 0]
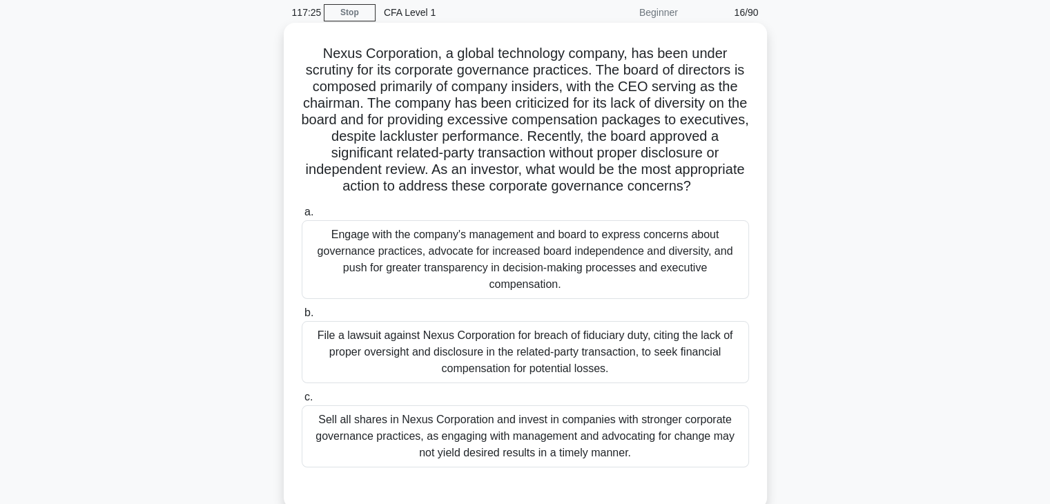
click at [514, 278] on div "Engage with the company's management and board to express concerns about govern…" at bounding box center [525, 259] width 447 height 79
click at [302, 217] on input "a. Engage with the company's management and board to express concerns about gov…" at bounding box center [302, 212] width 0 height 9
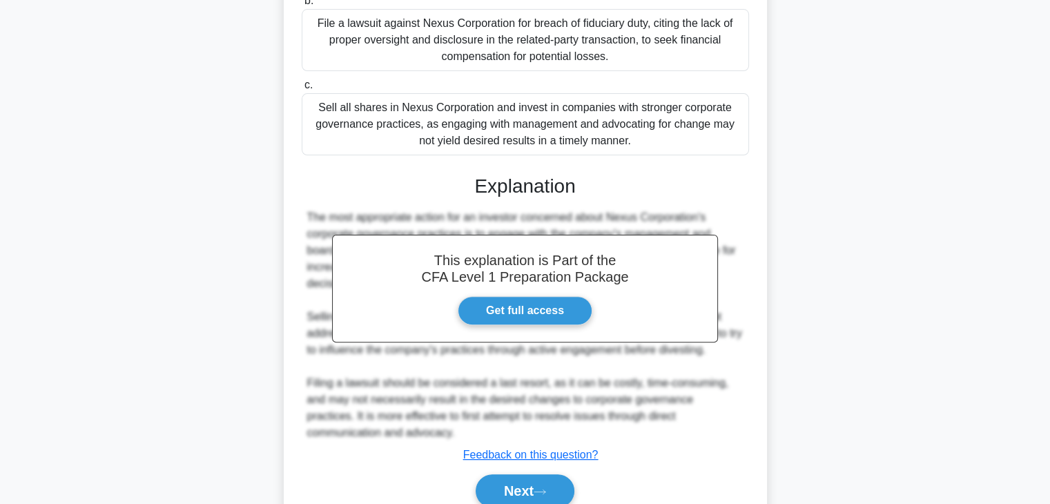
scroll to position [445, 0]
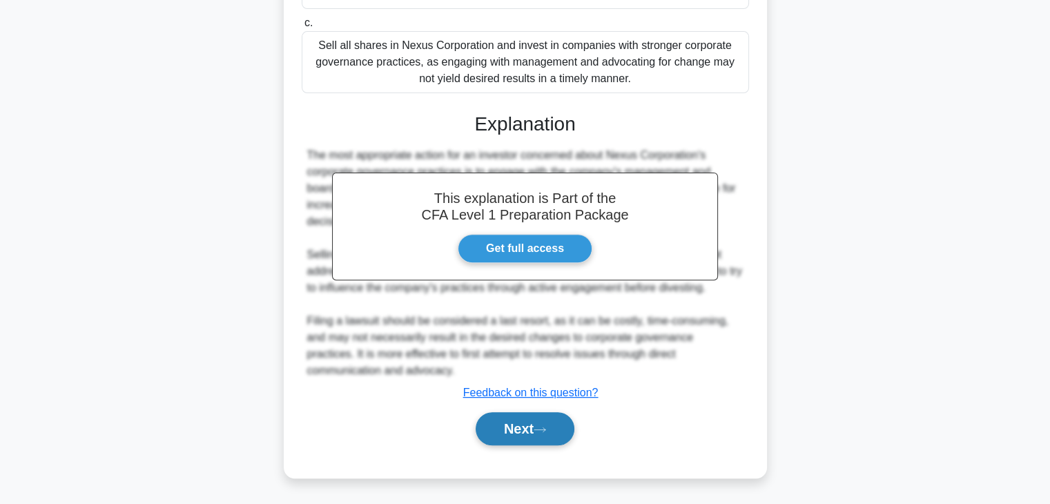
click at [526, 441] on button "Next" at bounding box center [525, 428] width 99 height 33
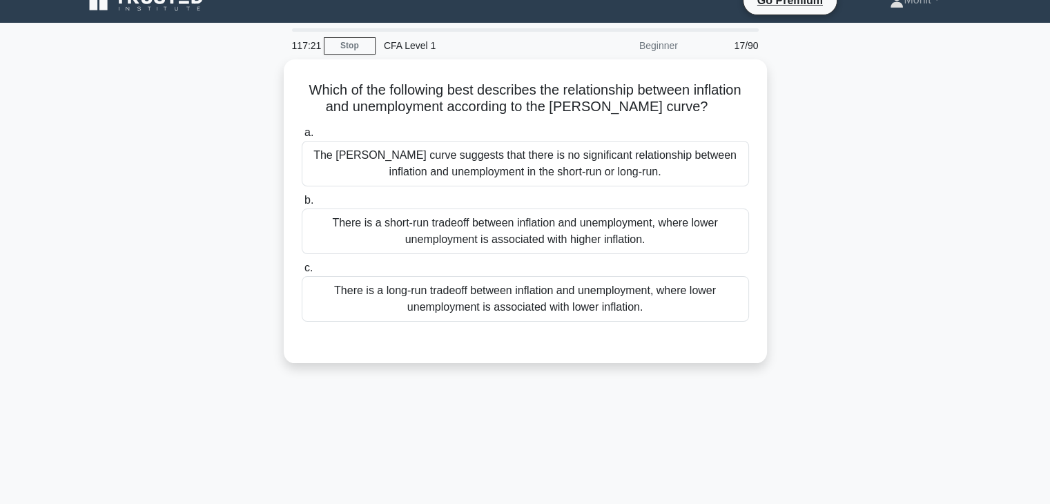
scroll to position [21, 0]
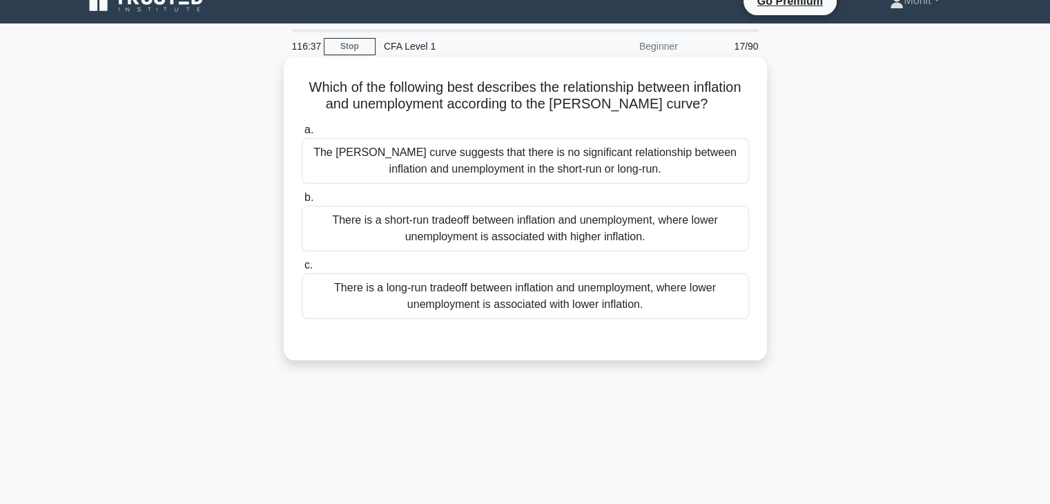
click at [508, 247] on div "There is a short-run tradeoff between inflation and unemployment, where lower u…" at bounding box center [525, 229] width 447 height 46
click at [302, 202] on input "b. There is a short-run tradeoff between inflation and unemployment, where lowe…" at bounding box center [302, 197] width 0 height 9
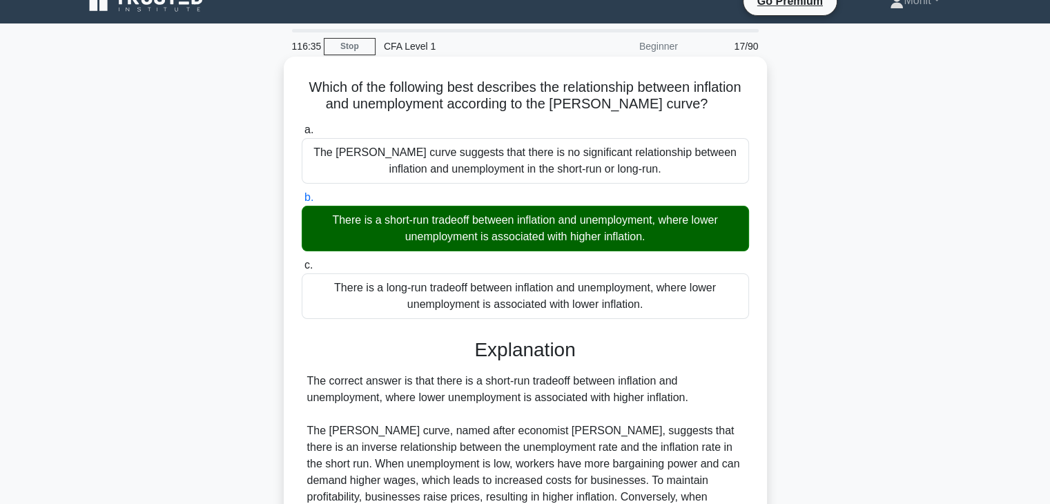
scroll to position [312, 0]
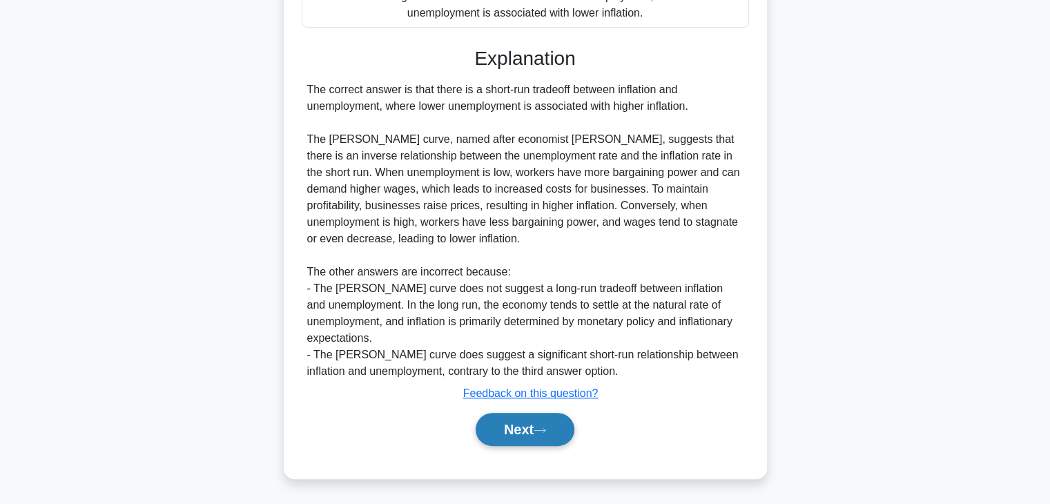
click at [505, 440] on button "Next" at bounding box center [525, 429] width 99 height 33
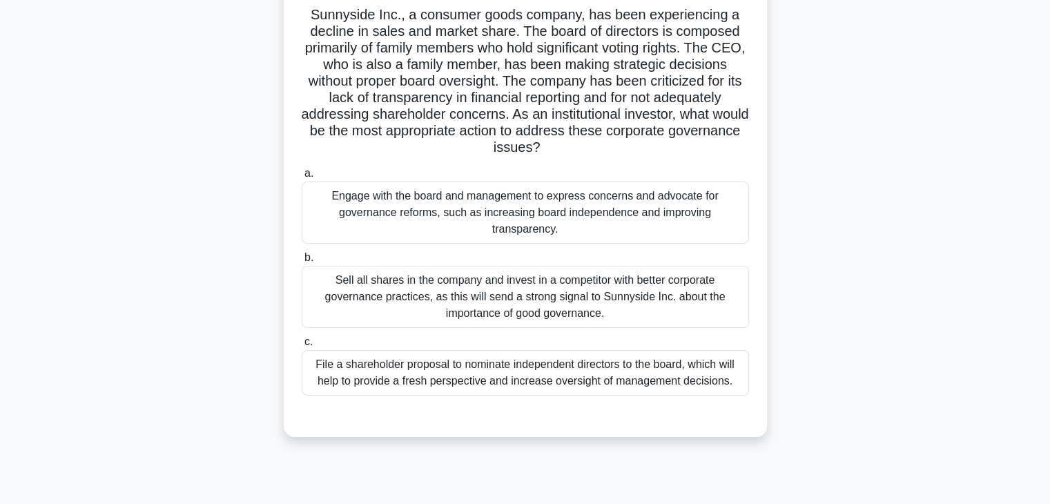
scroll to position [94, 0]
click at [517, 211] on div "Engage with the board and management to express concerns and advocate for gover…" at bounding box center [525, 212] width 447 height 62
click at [302, 177] on input "a. Engage with the board and management to express concerns and advocate for go…" at bounding box center [302, 172] width 0 height 9
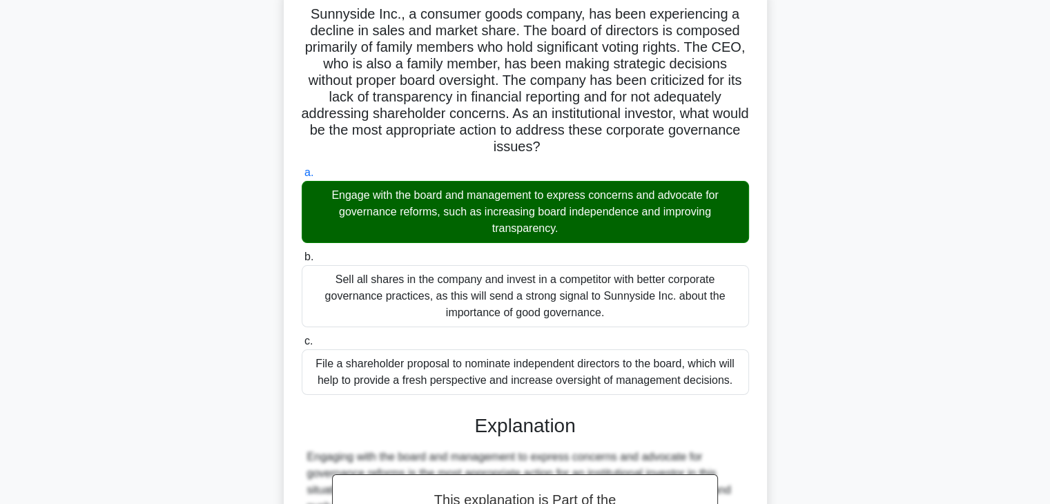
scroll to position [378, 0]
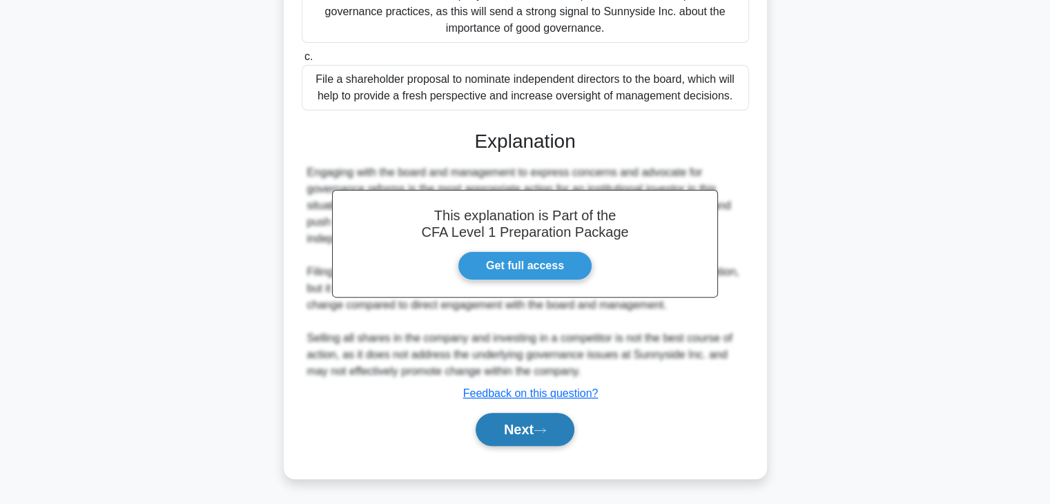
click at [519, 432] on button "Next" at bounding box center [525, 429] width 99 height 33
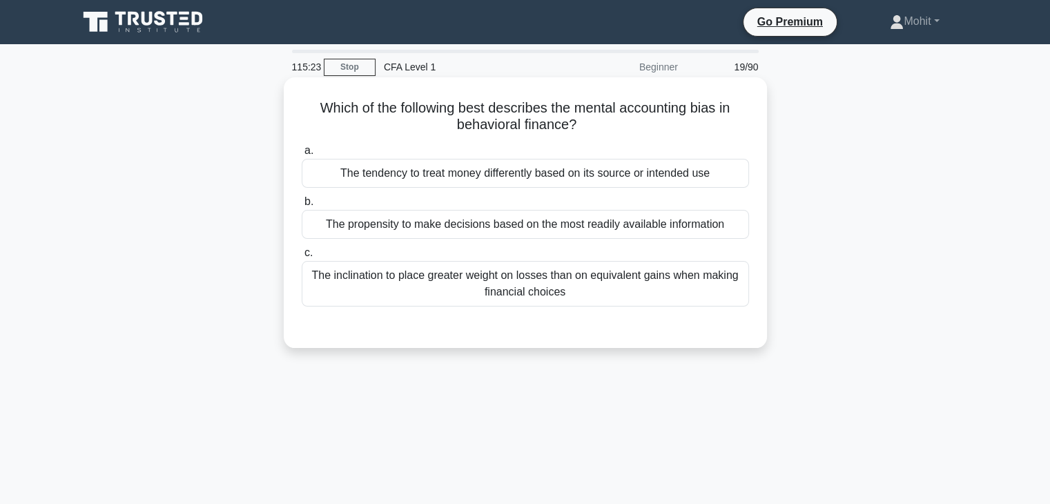
click at [576, 172] on div "The tendency to treat money differently based on its source or intended use" at bounding box center [525, 173] width 447 height 29
click at [302, 155] on input "a. The tendency to treat money differently based on its source or intended use" at bounding box center [302, 150] width 0 height 9
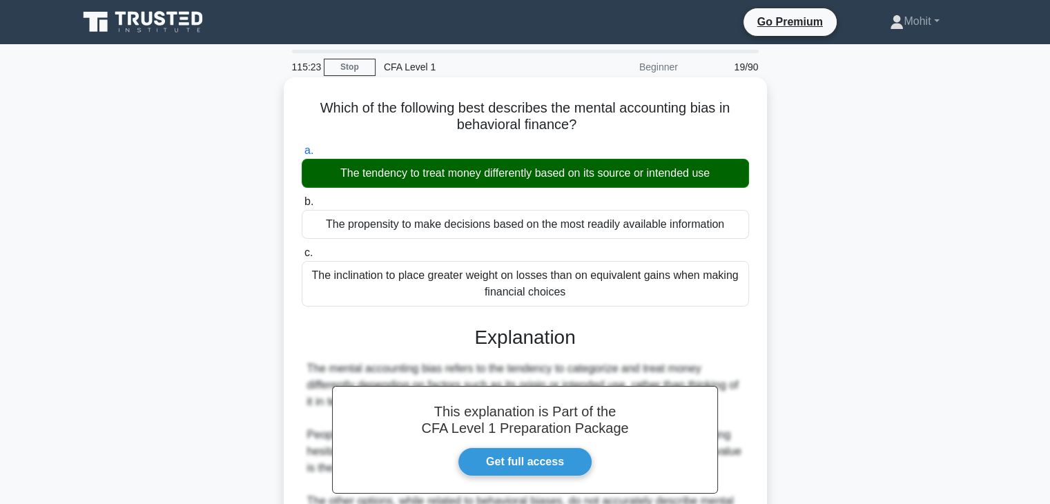
scroll to position [242, 0]
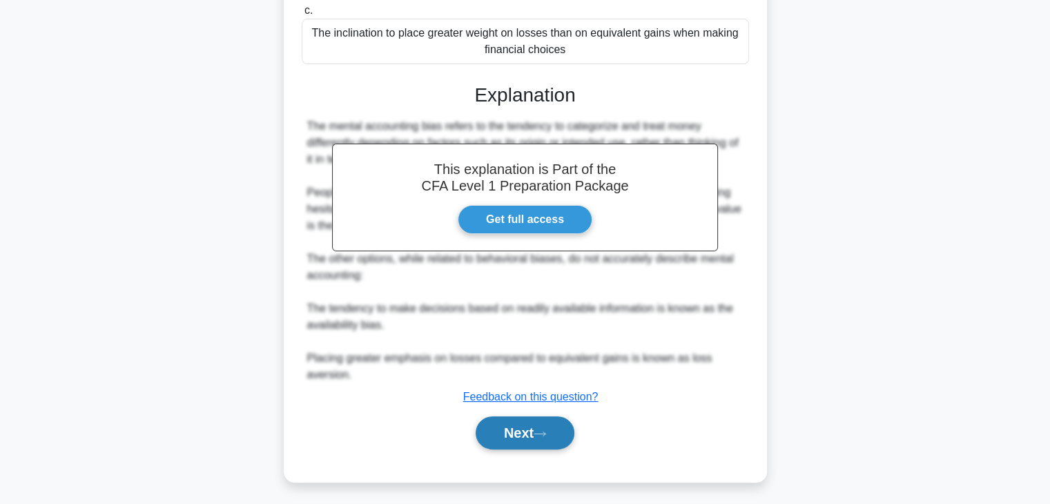
click at [503, 416] on button "Next" at bounding box center [525, 432] width 99 height 33
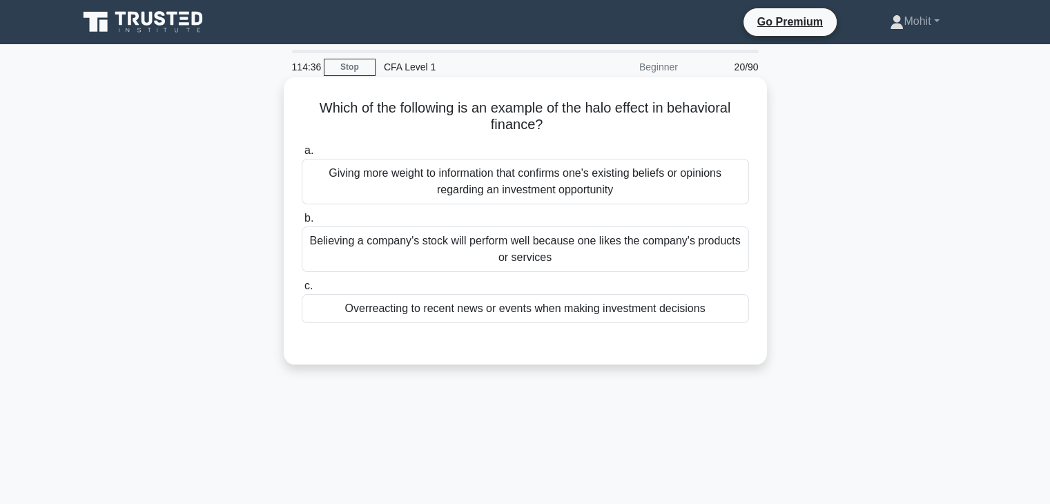
click at [525, 198] on div "Giving more weight to information that confirms one's existing beliefs or opini…" at bounding box center [525, 182] width 447 height 46
click at [302, 155] on input "a. Giving more weight to information that confirms one's existing beliefs or op…" at bounding box center [302, 150] width 0 height 9
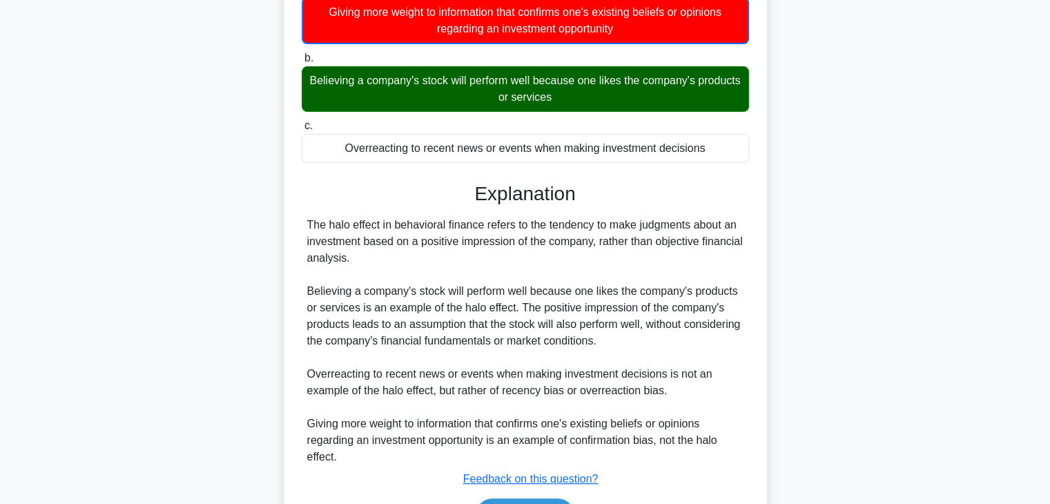
scroll to position [247, 0]
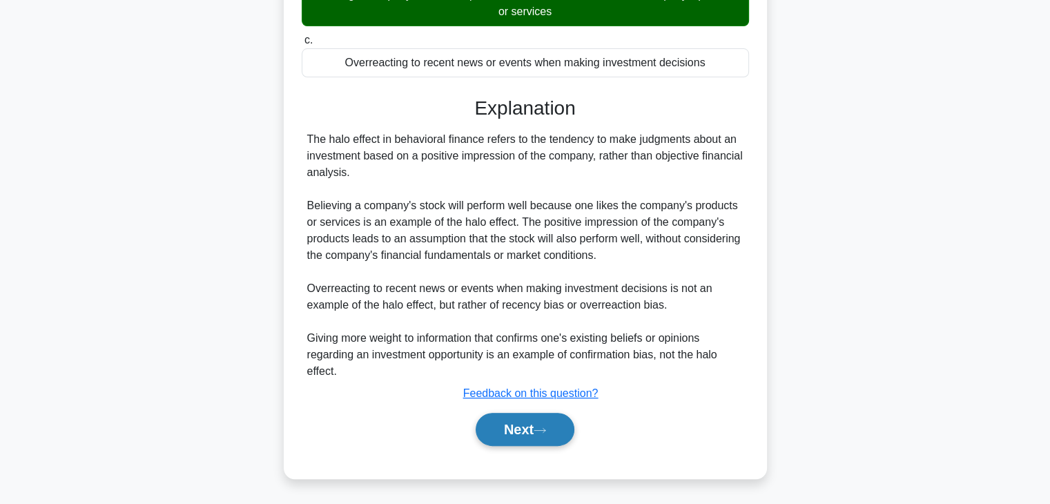
click at [512, 420] on button "Next" at bounding box center [525, 429] width 99 height 33
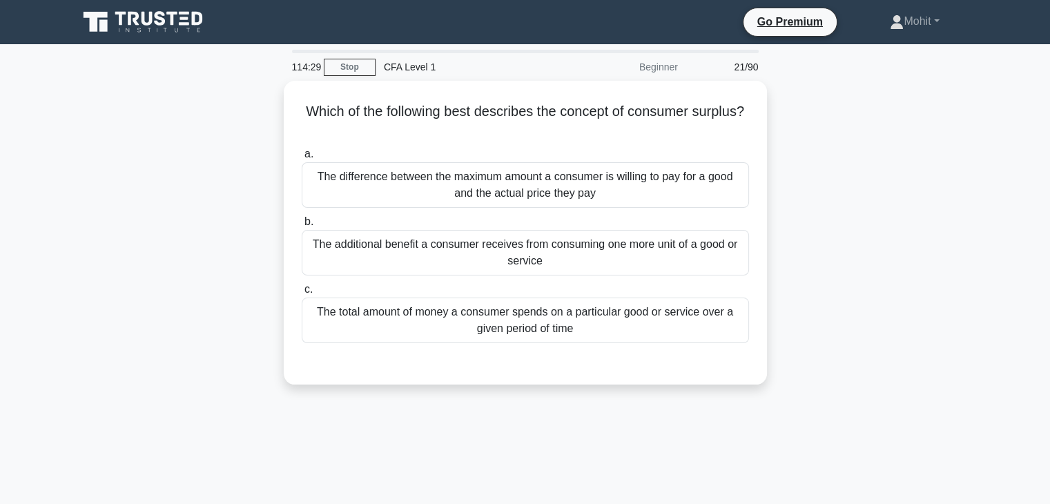
scroll to position [0, 0]
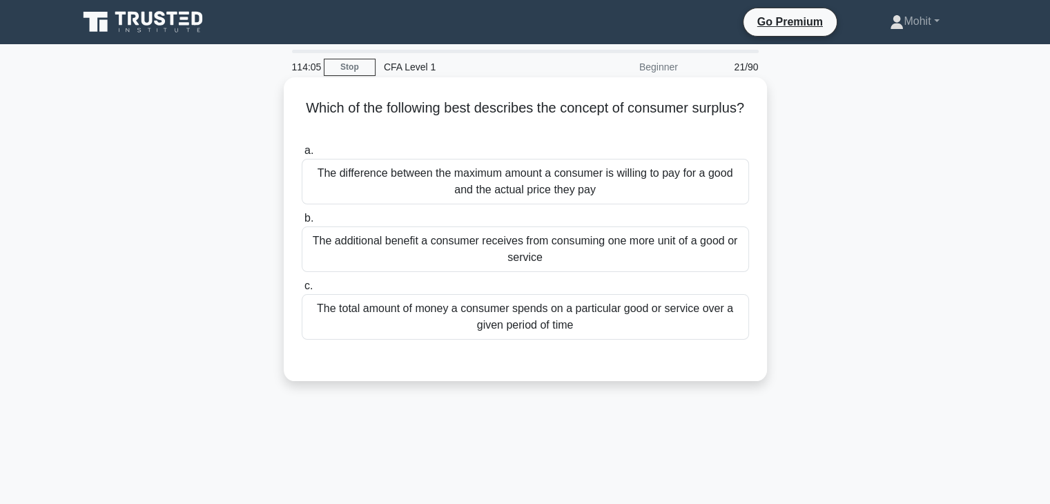
click at [528, 263] on div "The additional benefit a consumer receives from consuming one more unit of a go…" at bounding box center [525, 249] width 447 height 46
click at [302, 223] on input "b. The additional benefit a consumer receives from consuming one more unit of a…" at bounding box center [302, 218] width 0 height 9
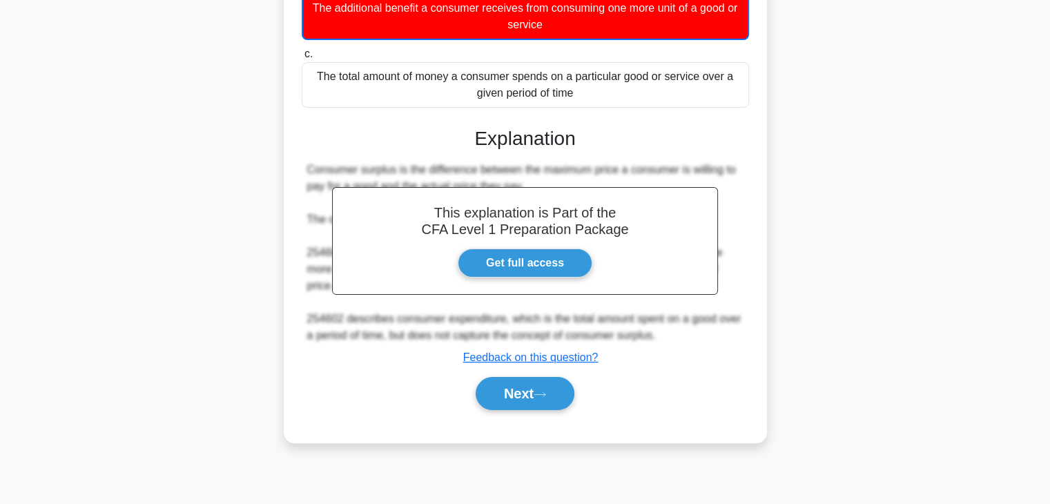
scroll to position [242, 0]
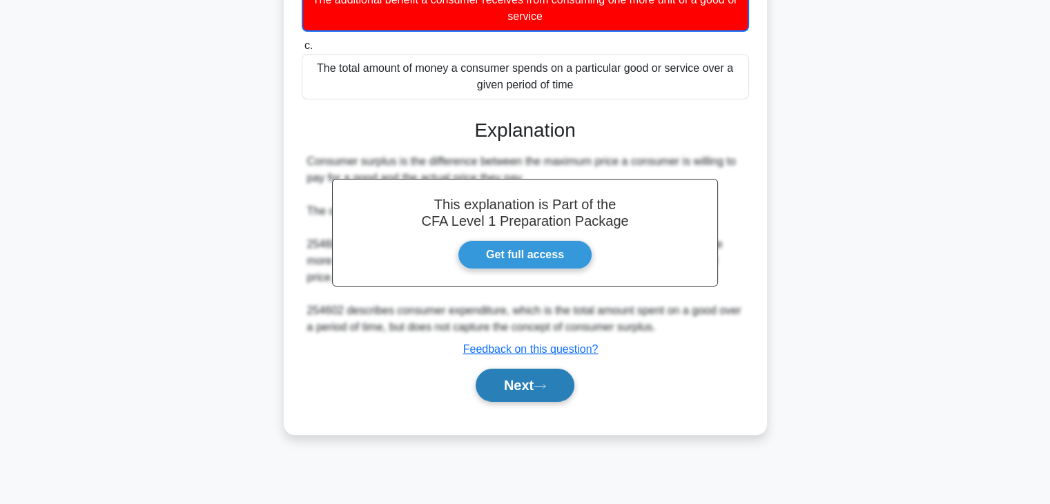
click at [510, 371] on button "Next" at bounding box center [525, 385] width 99 height 33
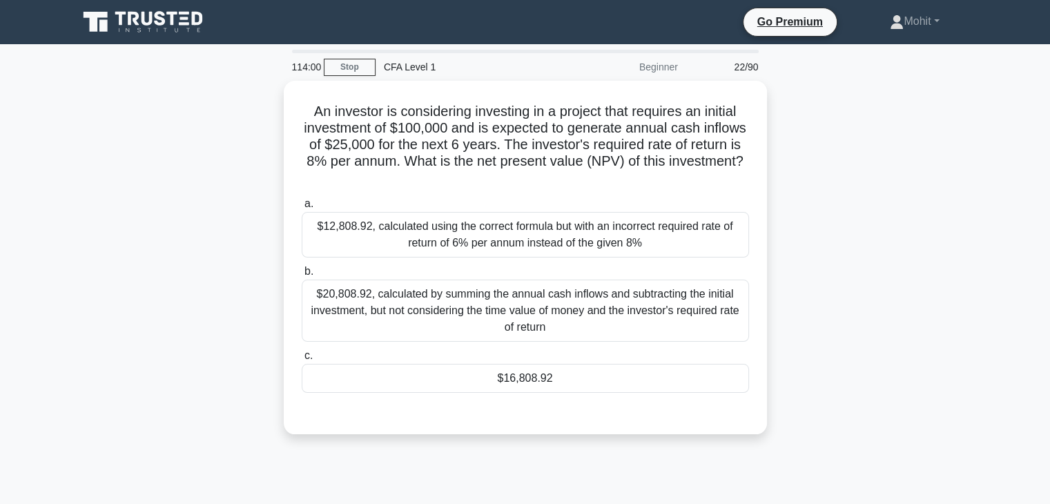
click at [510, 371] on div "$16,808.92" at bounding box center [525, 378] width 447 height 29
click at [302, 360] on input "c. $16,808.92" at bounding box center [302, 355] width 0 height 9
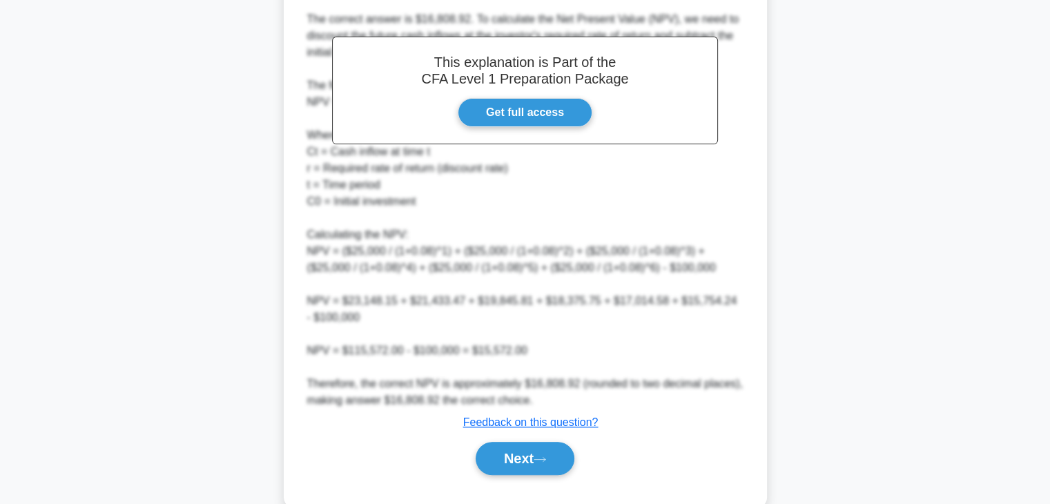
scroll to position [461, 0]
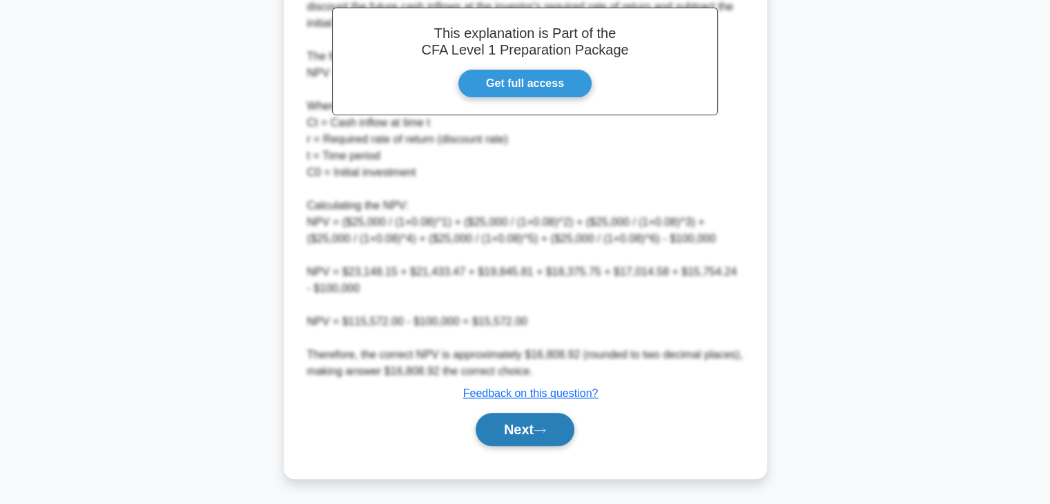
click at [510, 429] on button "Next" at bounding box center [525, 429] width 99 height 33
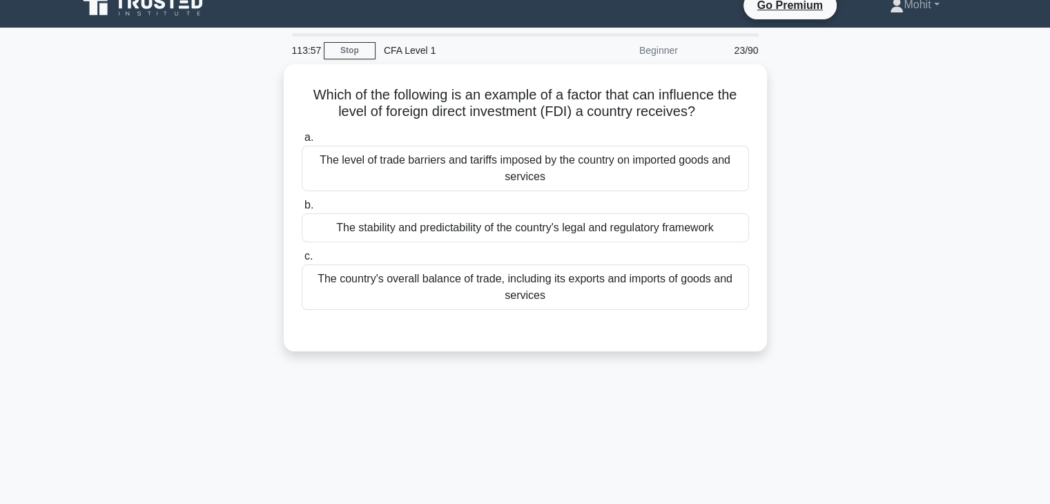
scroll to position [0, 0]
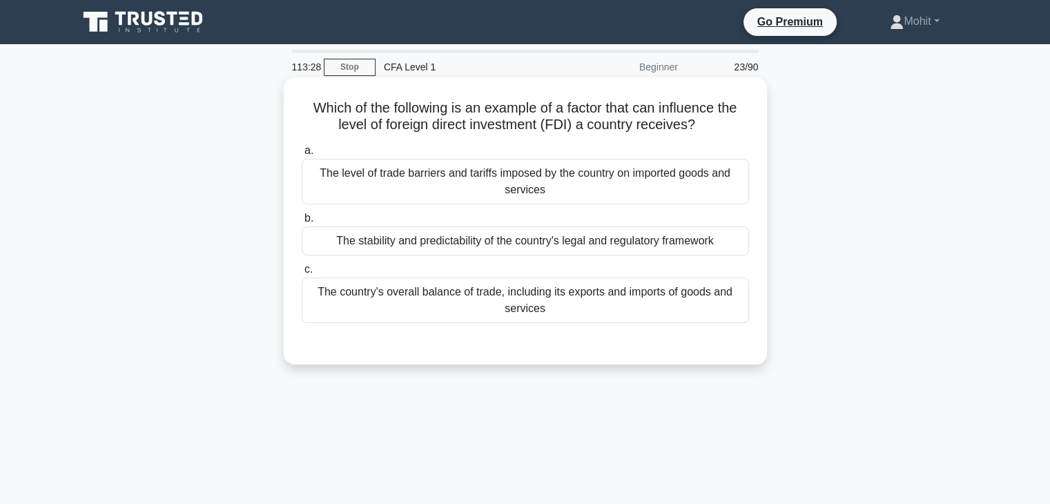
click at [496, 202] on div "The level of trade barriers and tariffs imposed by the country on imported good…" at bounding box center [525, 182] width 447 height 46
click at [302, 155] on input "a. The level of trade barriers and tariffs imposed by the country on imported g…" at bounding box center [302, 150] width 0 height 9
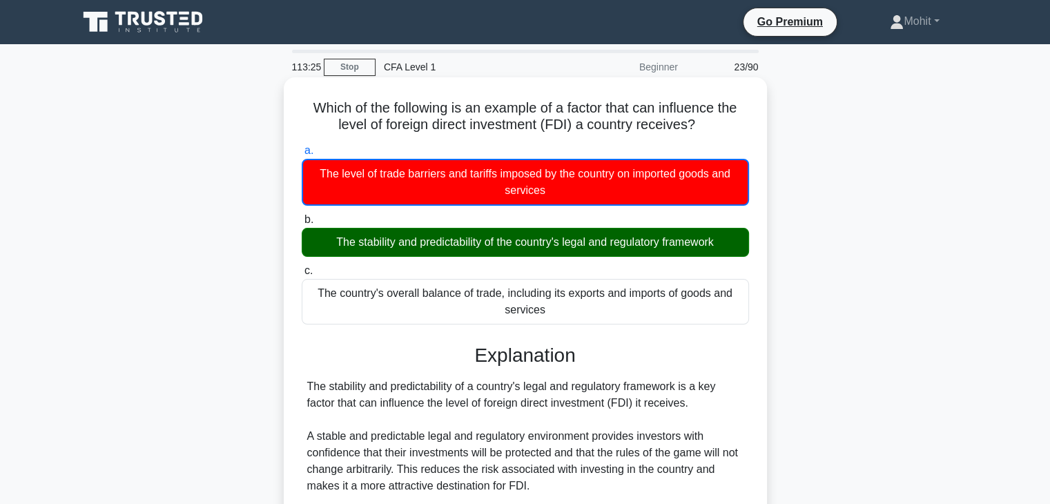
click at [496, 202] on div "The level of trade barriers and tariffs imposed by the country on imported good…" at bounding box center [525, 182] width 447 height 47
click at [302, 155] on input "a. The level of trade barriers and tariffs imposed by the country on imported g…" at bounding box center [302, 150] width 0 height 9
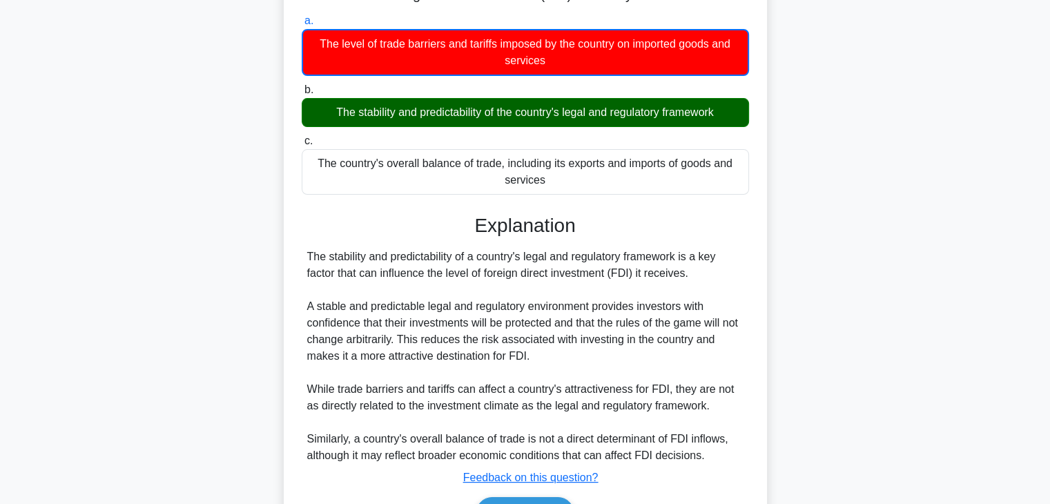
scroll to position [242, 0]
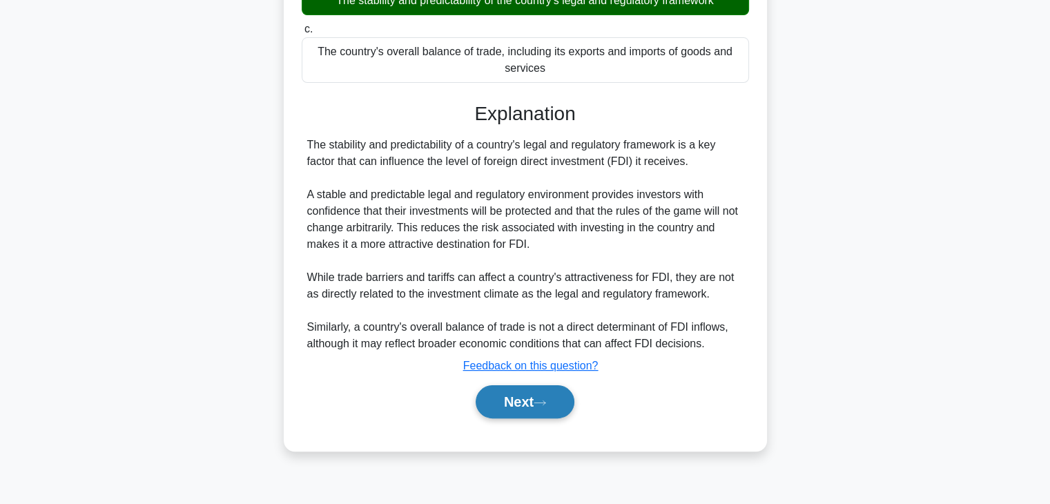
click at [497, 385] on button "Next" at bounding box center [525, 401] width 99 height 33
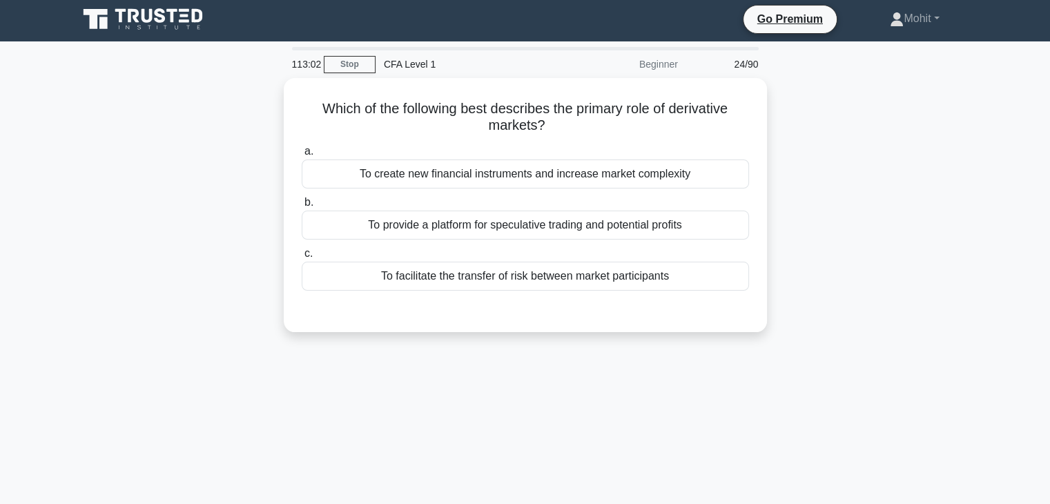
scroll to position [3, 0]
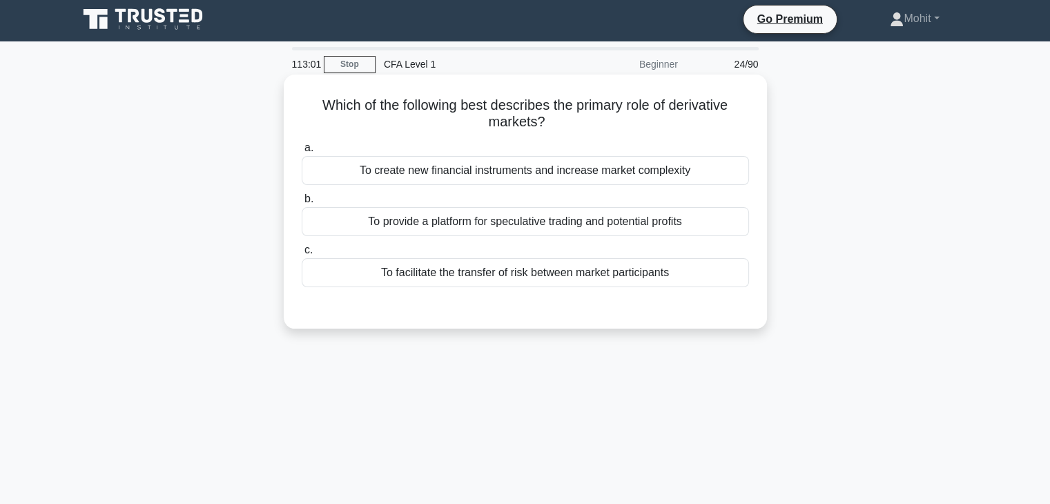
click at [535, 277] on div "To facilitate the transfer of risk between market participants" at bounding box center [525, 272] width 447 height 29
click at [302, 255] on input "c. To facilitate the transfer of risk between market participants" at bounding box center [302, 250] width 0 height 9
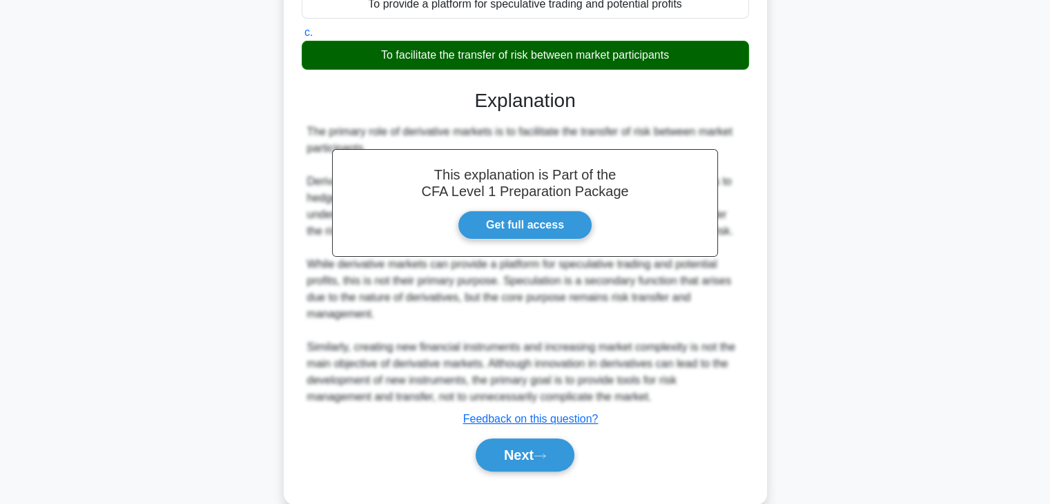
scroll to position [246, 0]
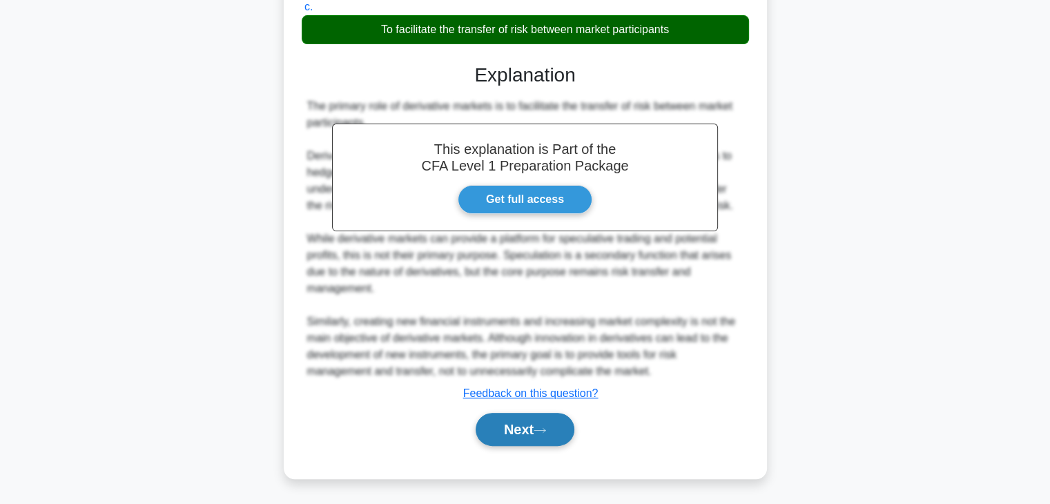
click at [518, 427] on button "Next" at bounding box center [525, 429] width 99 height 33
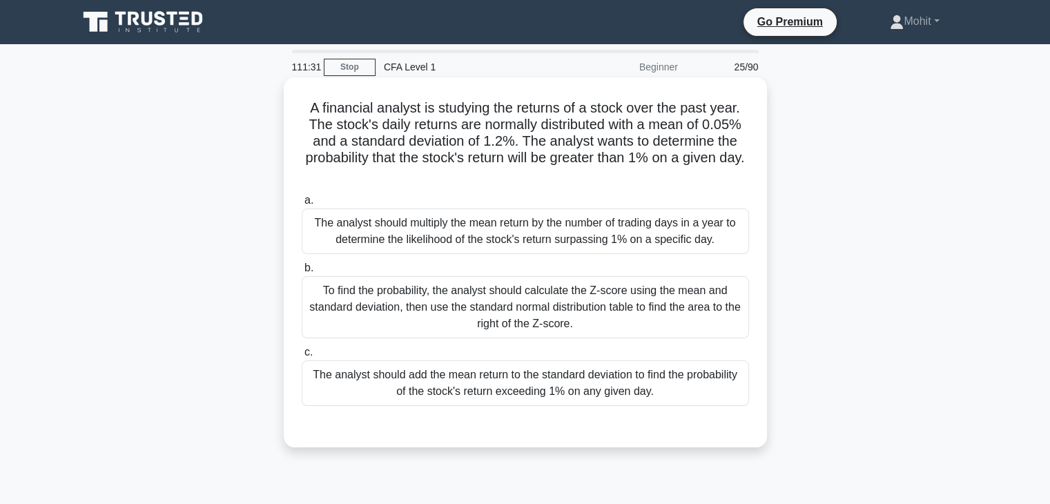
click at [483, 297] on div "To find the probability, the analyst should calculate the Z-score using the mea…" at bounding box center [525, 307] width 447 height 62
click at [302, 273] on input "b. To find the probability, the analyst should calculate the Z-score using the …" at bounding box center [302, 268] width 0 height 9
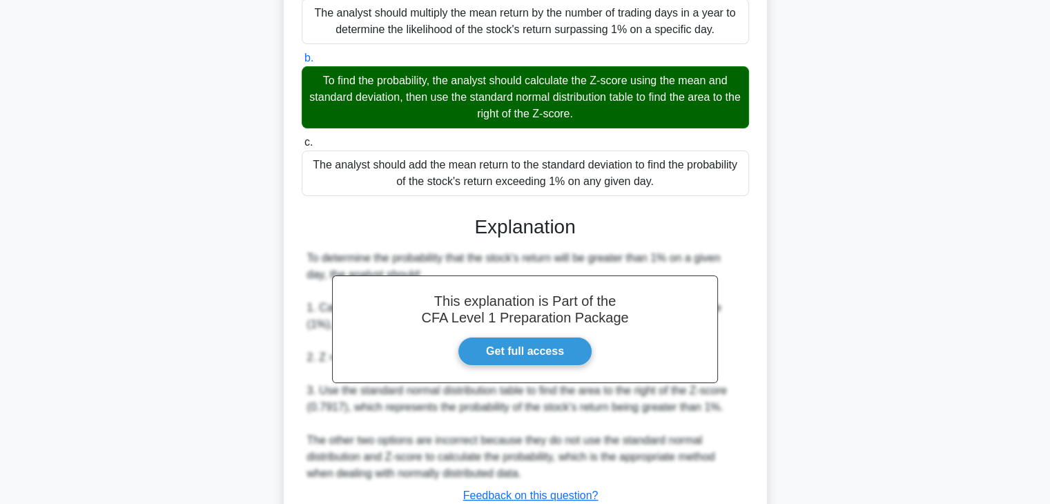
scroll to position [312, 0]
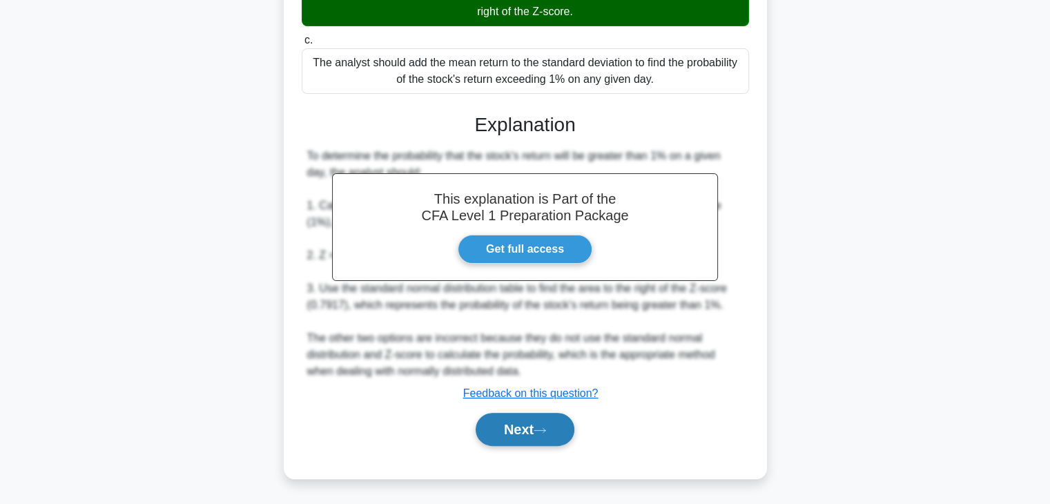
click at [496, 413] on button "Next" at bounding box center [525, 429] width 99 height 33
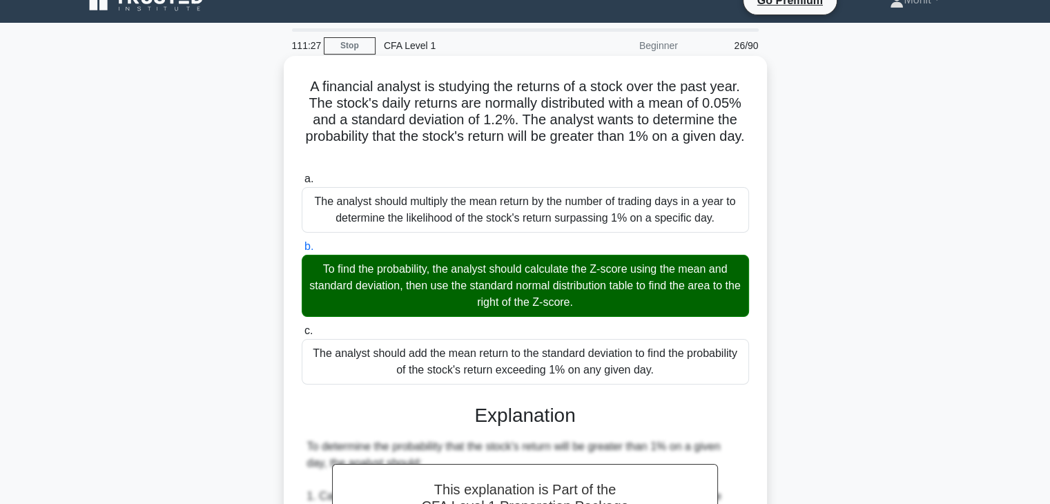
scroll to position [0, 0]
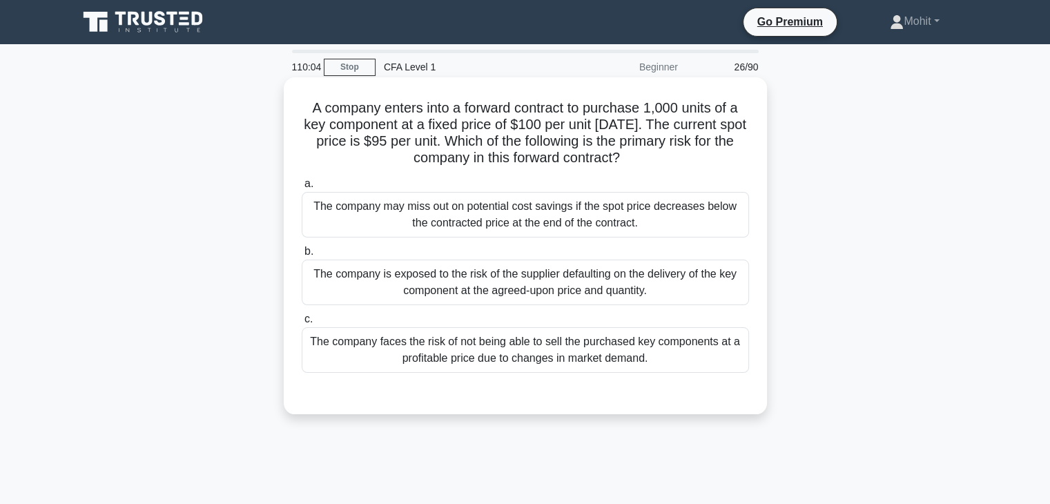
click at [502, 220] on div "The company may miss out on potential cost savings if the spot price decreases …" at bounding box center [525, 215] width 447 height 46
click at [302, 189] on input "a. The company may miss out on potential cost savings if the spot price decreas…" at bounding box center [302, 184] width 0 height 9
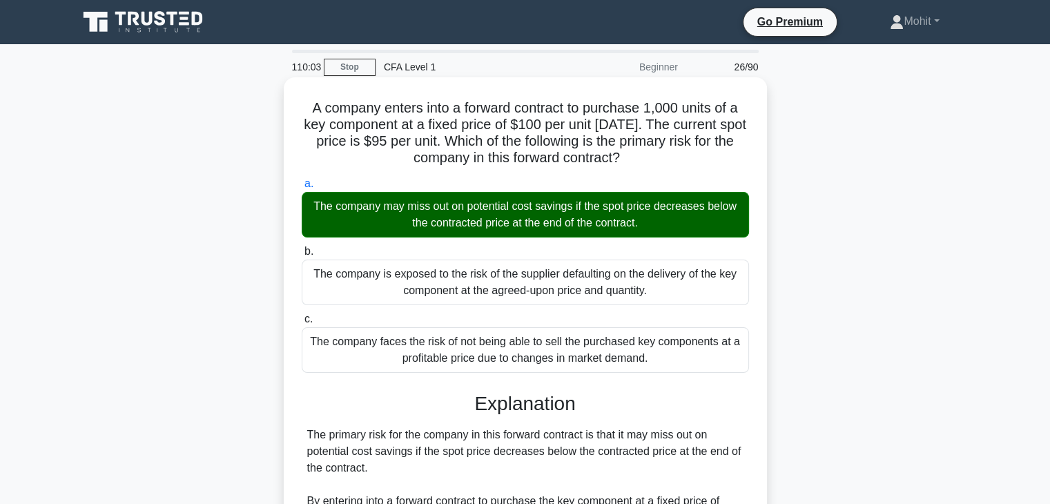
scroll to position [312, 0]
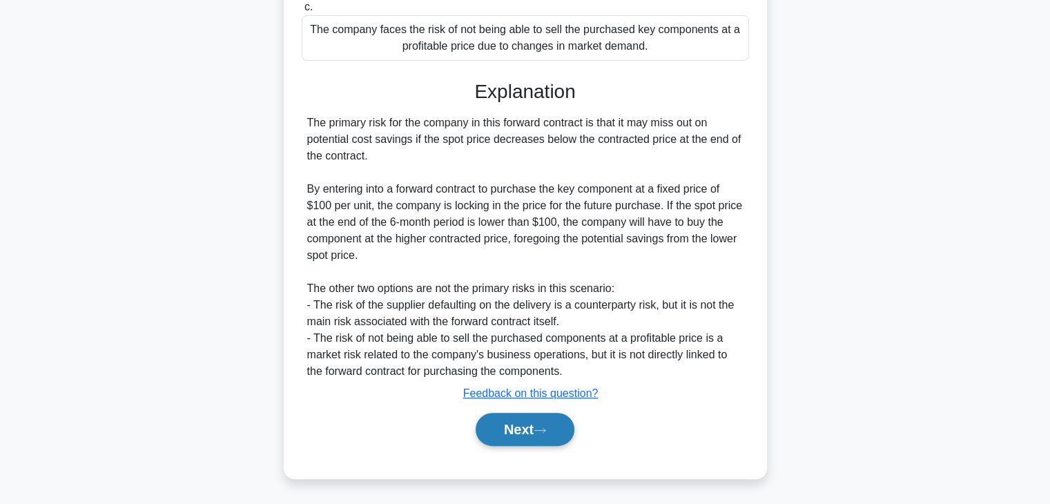
click at [500, 437] on button "Next" at bounding box center [525, 429] width 99 height 33
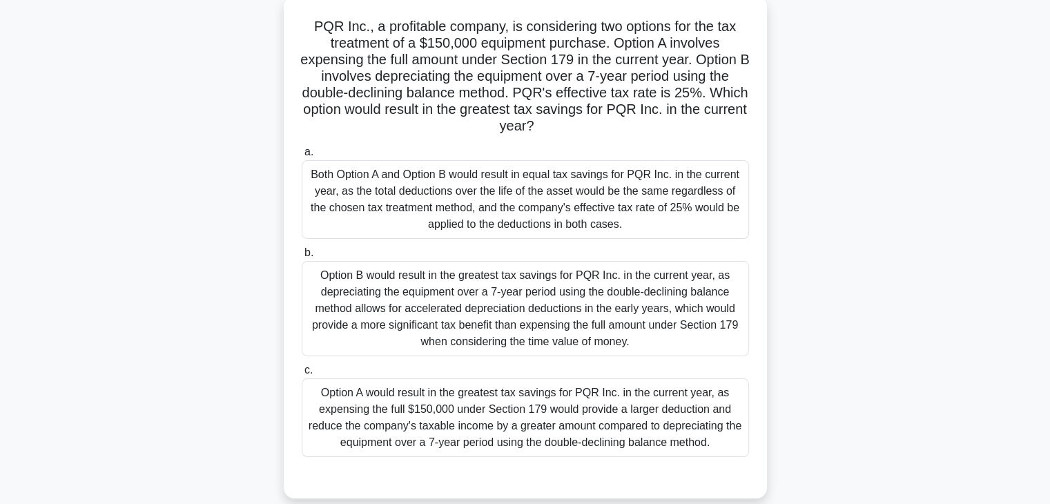
scroll to position [84, 0]
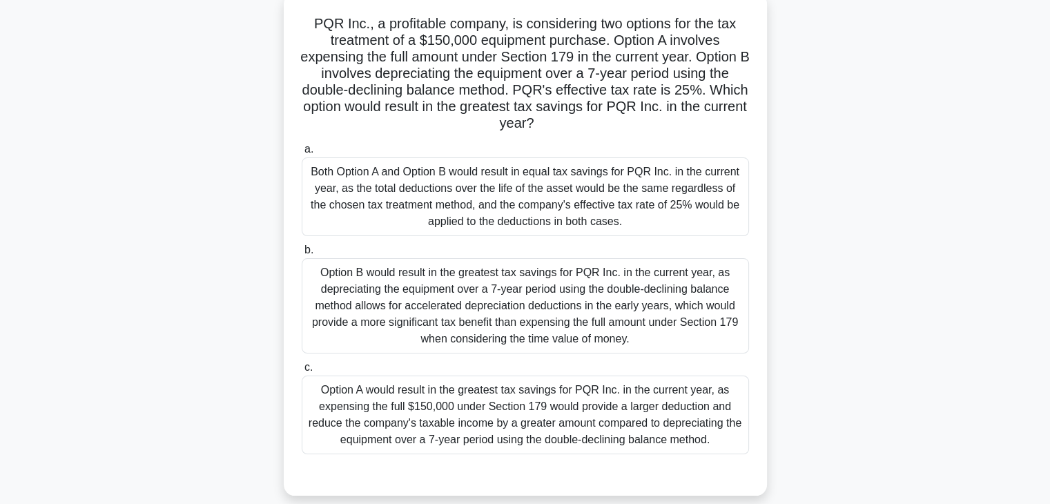
click at [472, 423] on div "Option A would result in the greatest tax savings for PQR Inc. in the current y…" at bounding box center [525, 415] width 447 height 79
click at [302, 372] on input "c. Option A would result in the greatest tax savings for PQR Inc. in the curren…" at bounding box center [302, 367] width 0 height 9
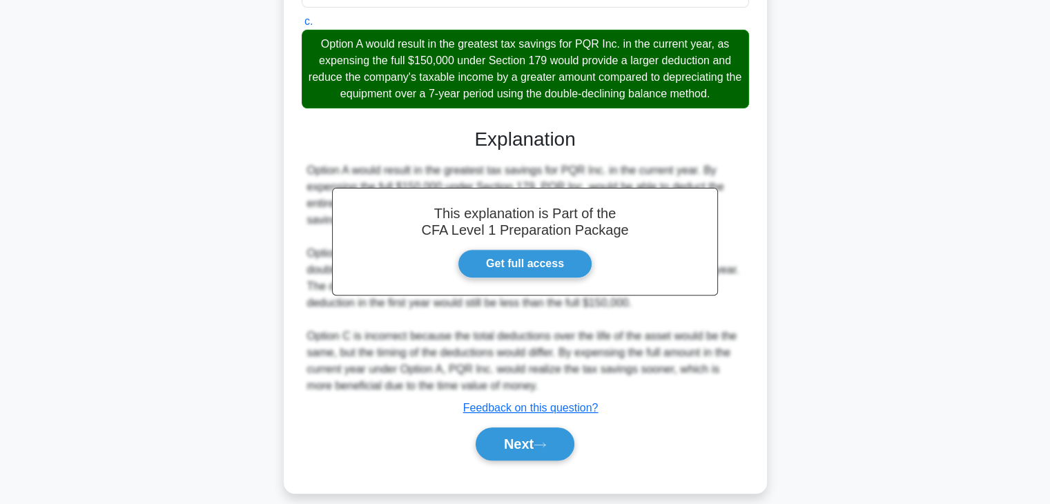
scroll to position [445, 0]
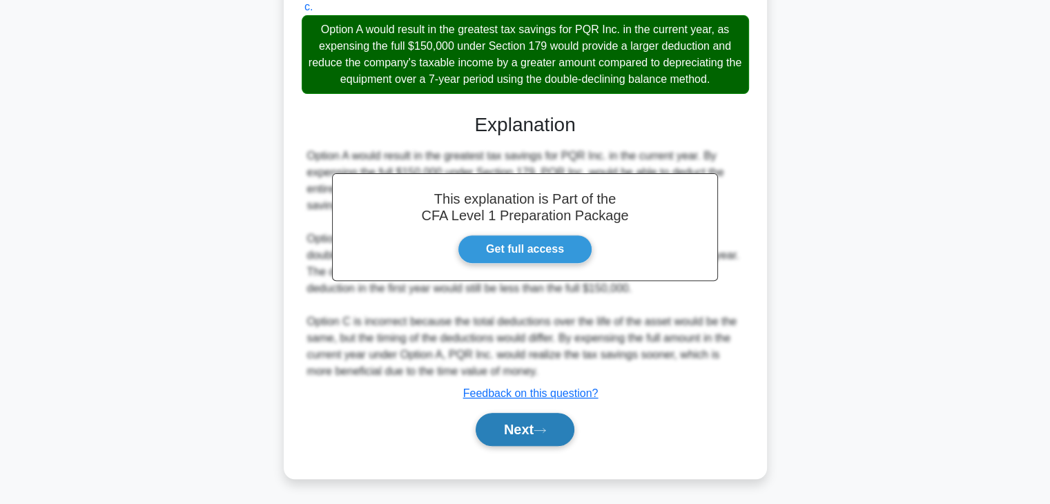
click at [494, 438] on button "Next" at bounding box center [525, 429] width 99 height 33
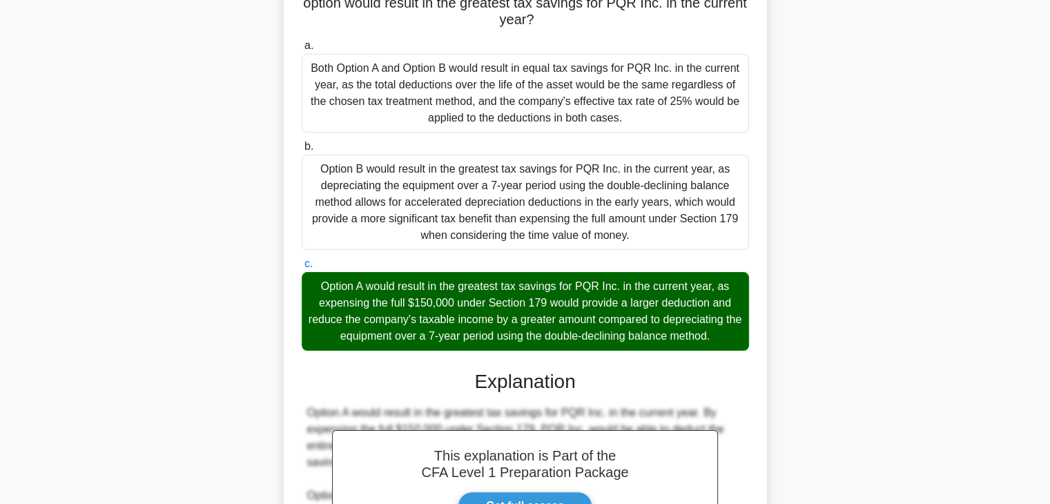
scroll to position [0, 0]
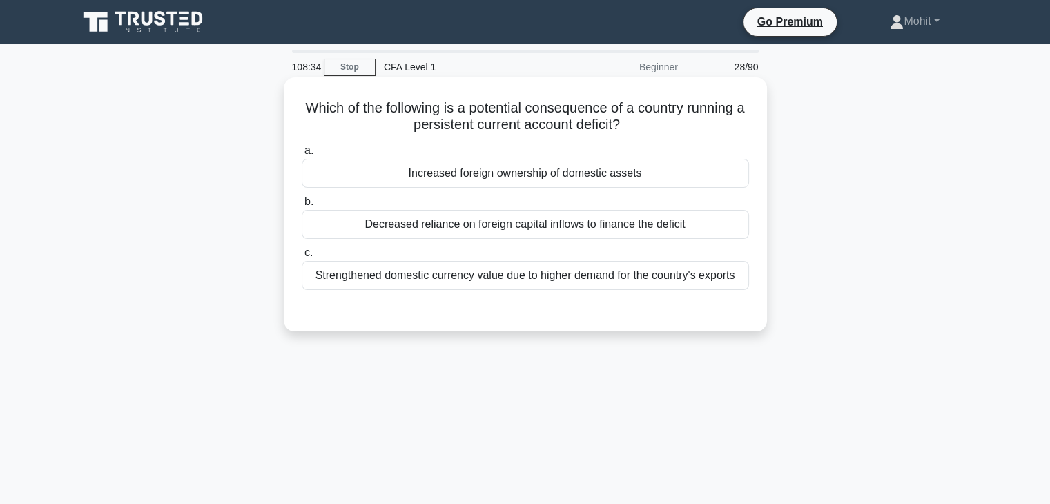
click at [519, 226] on div "Decreased reliance on foreign capital inflows to finance the deficit" at bounding box center [525, 224] width 447 height 29
click at [302, 206] on input "b. Decreased reliance on foreign capital inflows to finance the deficit" at bounding box center [302, 201] width 0 height 9
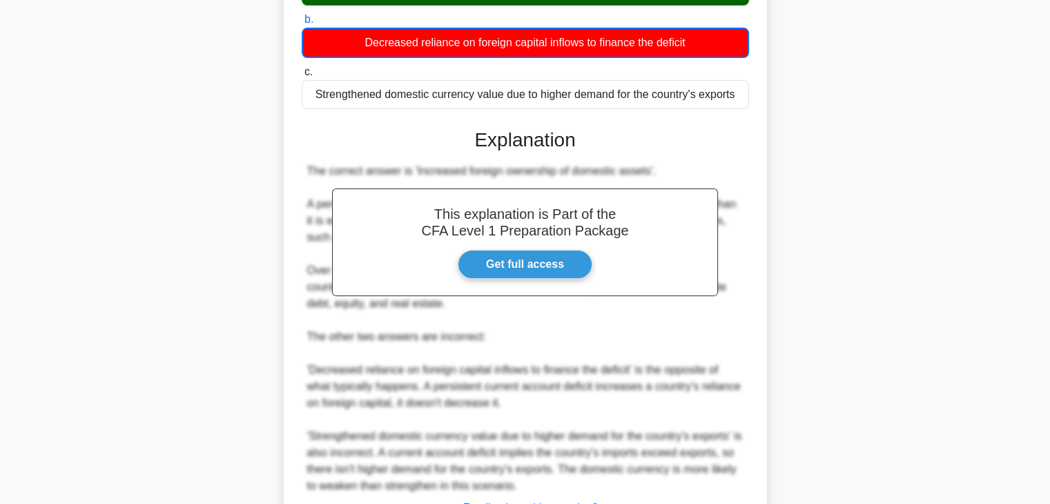
scroll to position [297, 0]
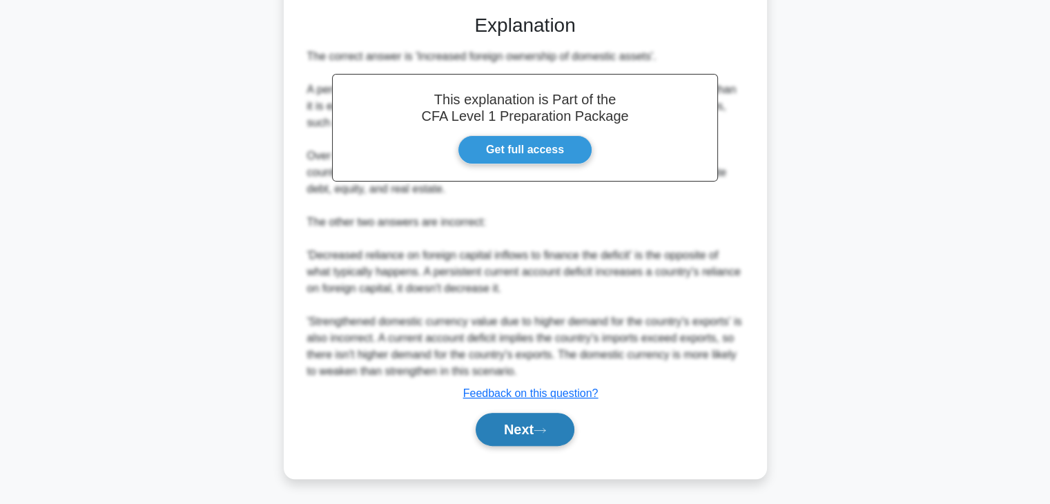
click at [521, 428] on button "Next" at bounding box center [525, 429] width 99 height 33
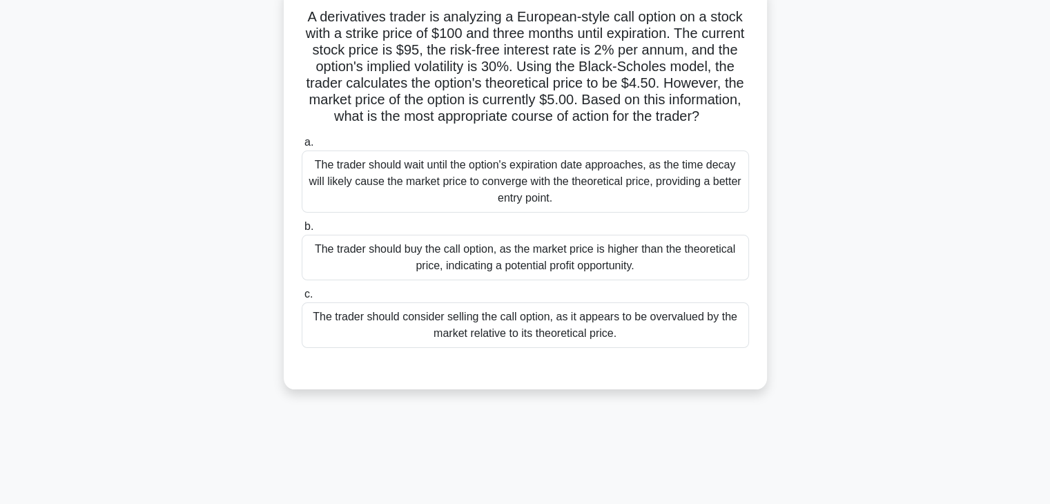
scroll to position [95, 0]
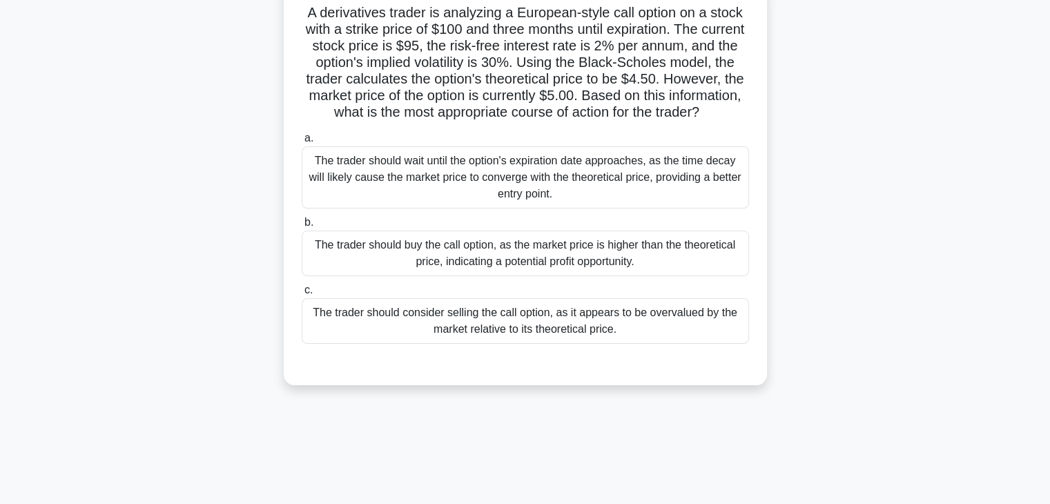
click at [489, 343] on div "The trader should consider selling the call option, as it appears to be overval…" at bounding box center [525, 321] width 447 height 46
click at [302, 295] on input "c. The trader should consider selling the call option, as it appears to be over…" at bounding box center [302, 290] width 0 height 9
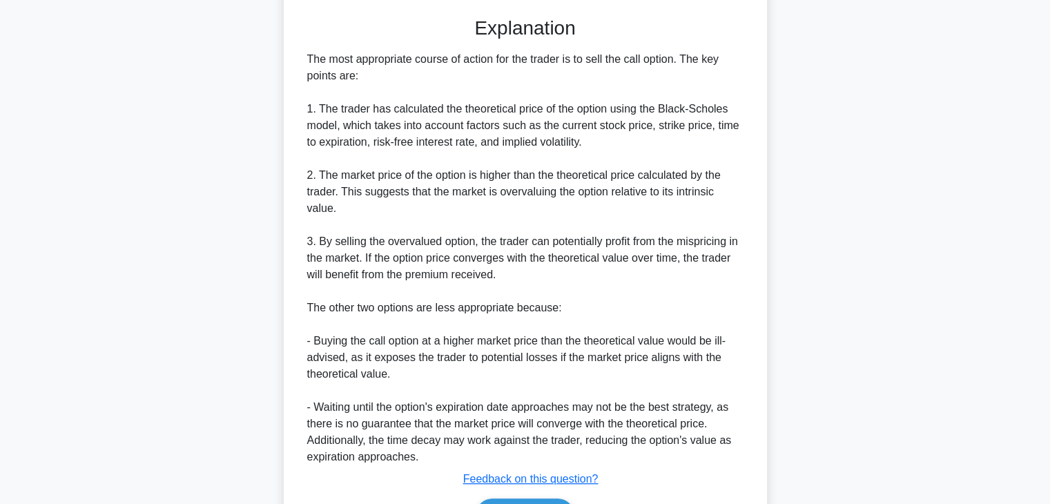
scroll to position [528, 0]
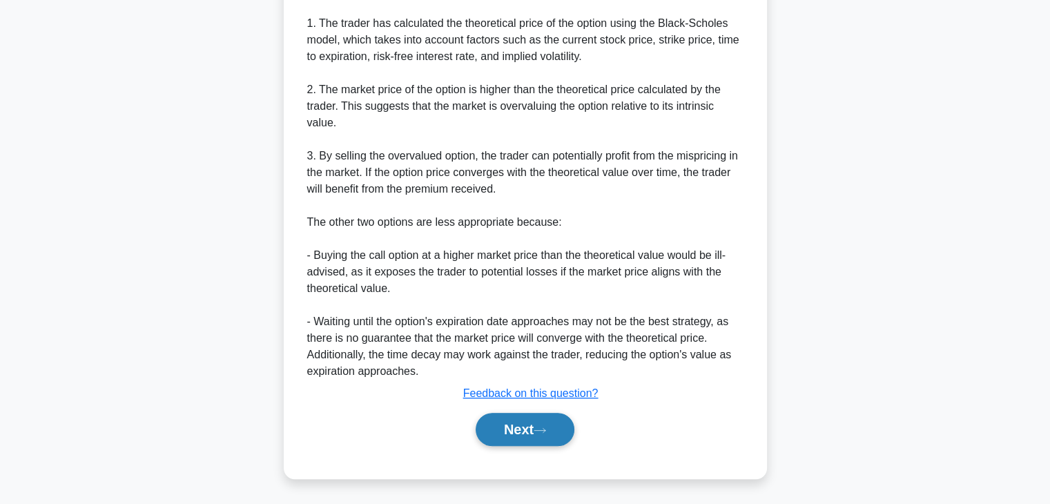
click at [503, 437] on button "Next" at bounding box center [525, 429] width 99 height 33
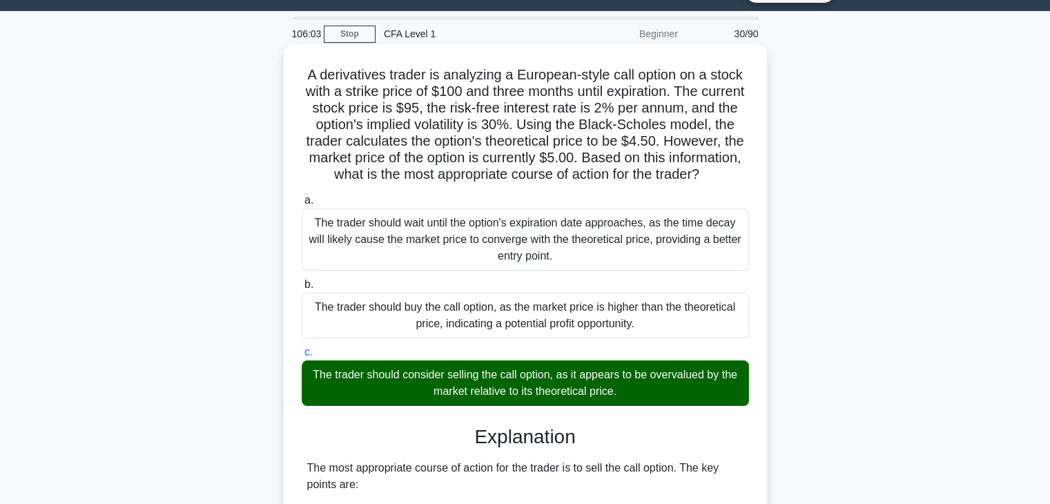
scroll to position [0, 0]
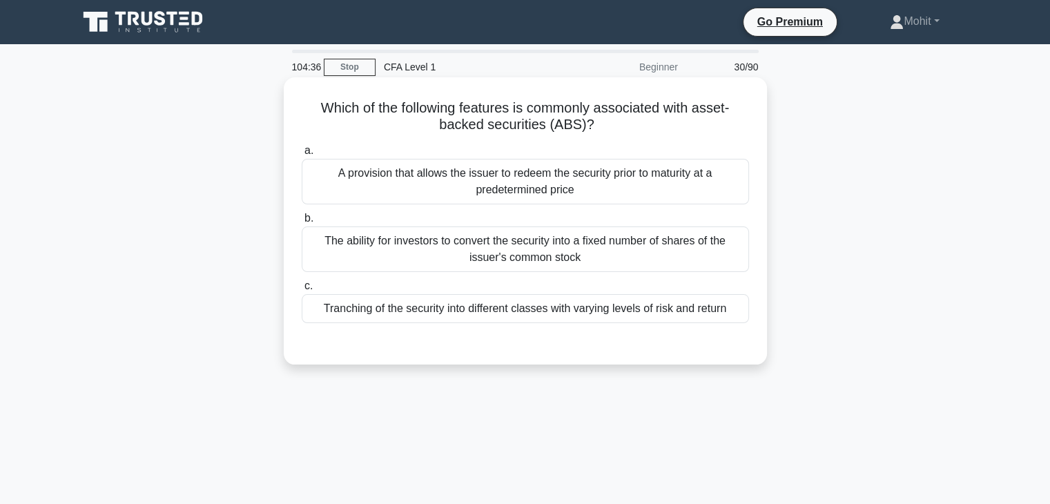
click at [453, 319] on div "Tranching of the security into different classes with varying levels of risk an…" at bounding box center [525, 308] width 447 height 29
click at [302, 291] on input "c. Tranching of the security into different classes with varying levels of risk…" at bounding box center [302, 286] width 0 height 9
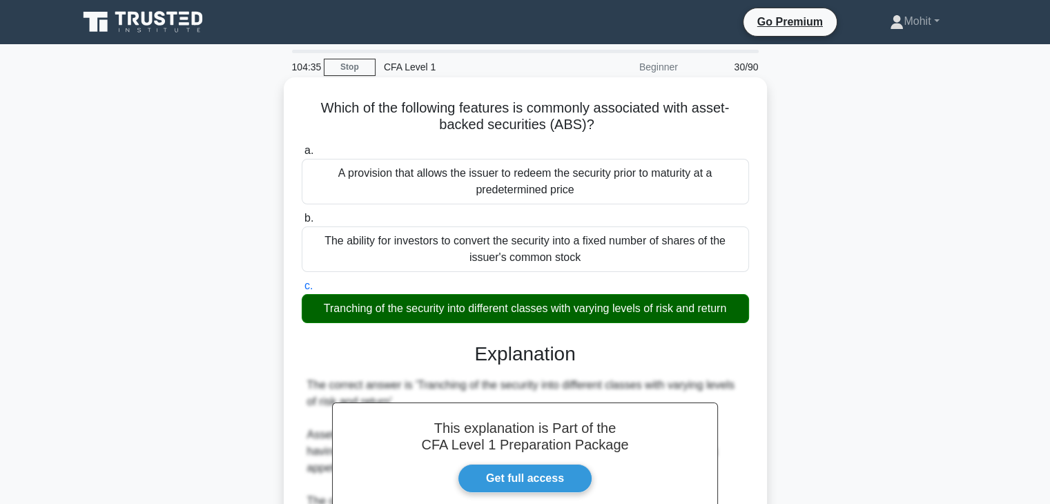
scroll to position [242, 0]
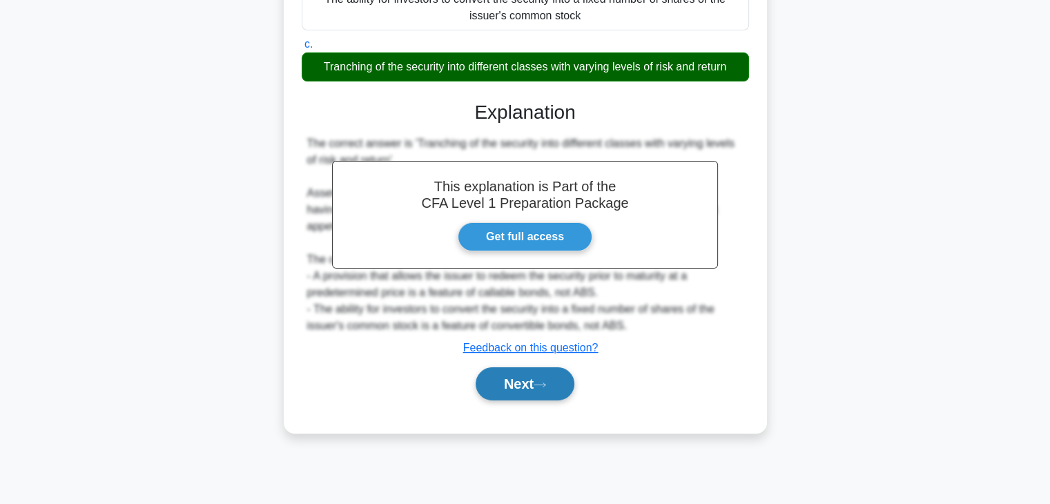
click at [500, 396] on button "Next" at bounding box center [525, 383] width 99 height 33
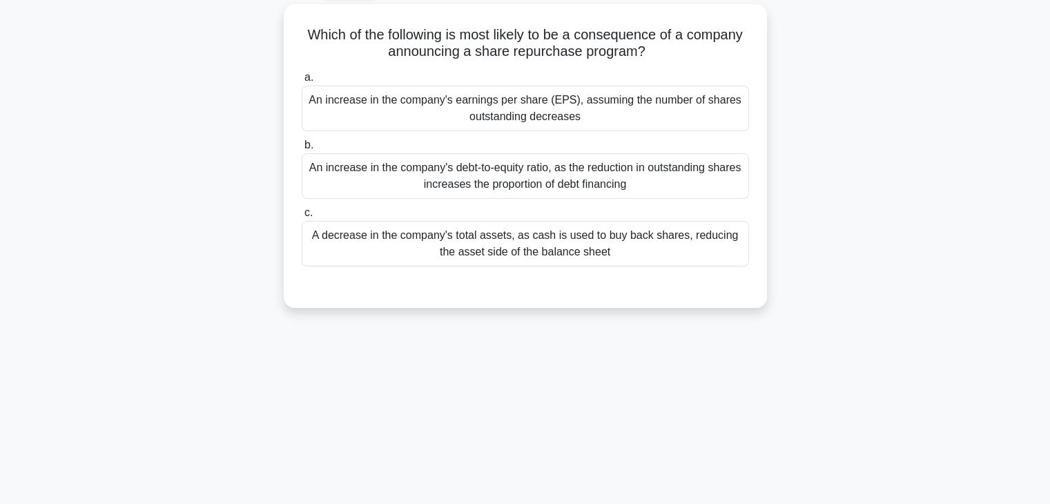
scroll to position [76, 0]
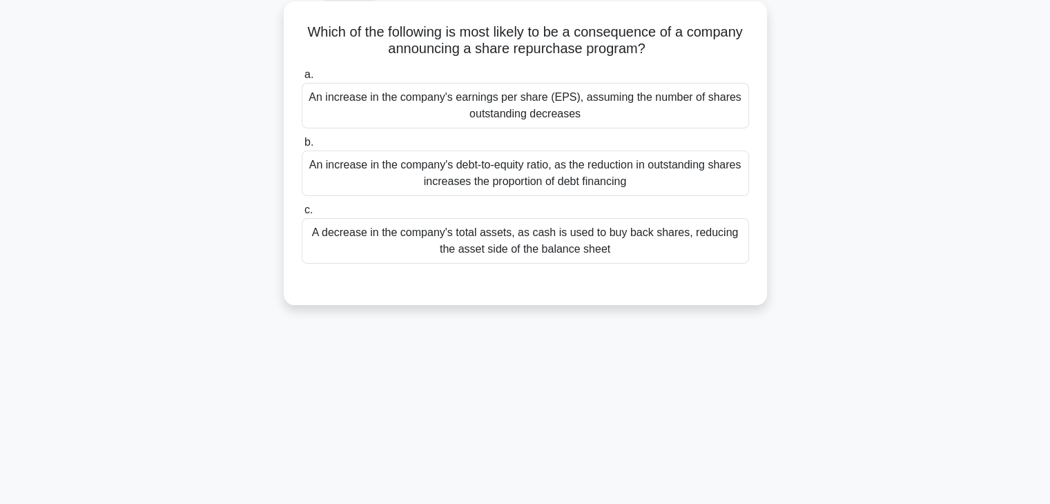
click at [618, 118] on div "An increase in the company's earnings per share (EPS), assuming the number of s…" at bounding box center [525, 106] width 447 height 46
click at [302, 79] on input "a. An increase in the company's earnings per share (EPS), assuming the number o…" at bounding box center [302, 74] width 0 height 9
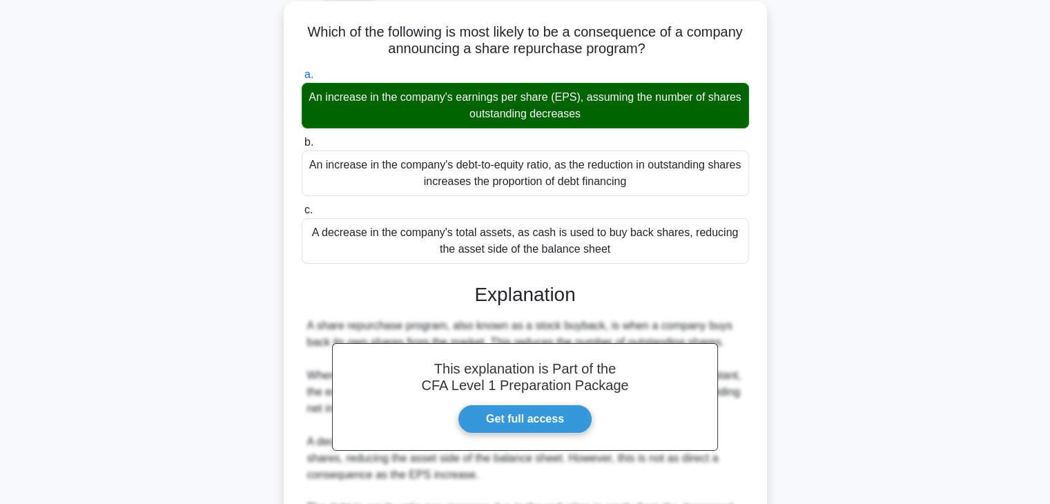
scroll to position [246, 0]
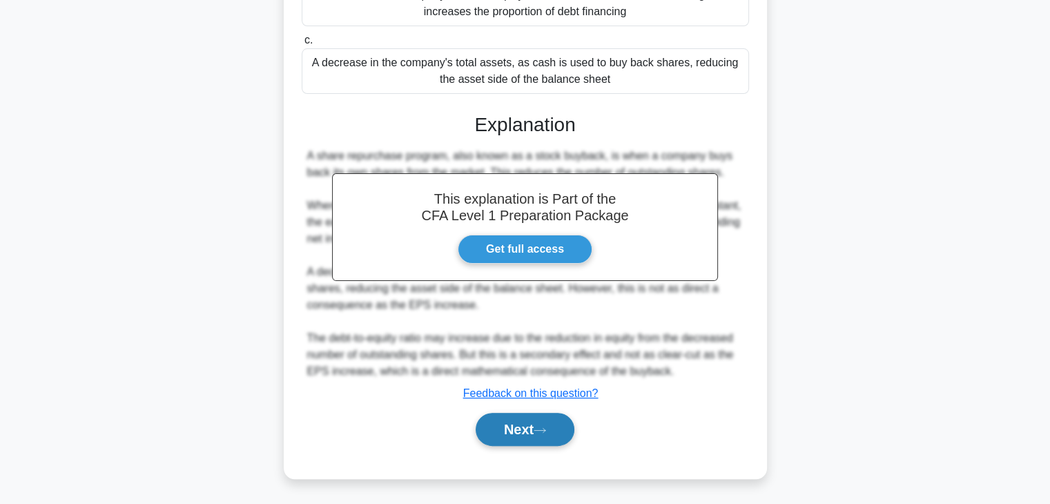
click at [530, 419] on button "Next" at bounding box center [525, 429] width 99 height 33
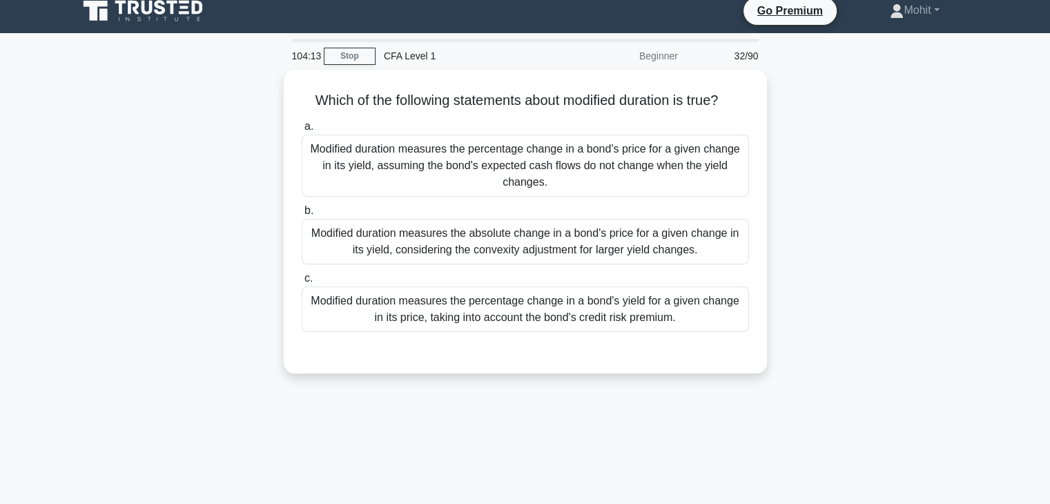
scroll to position [0, 0]
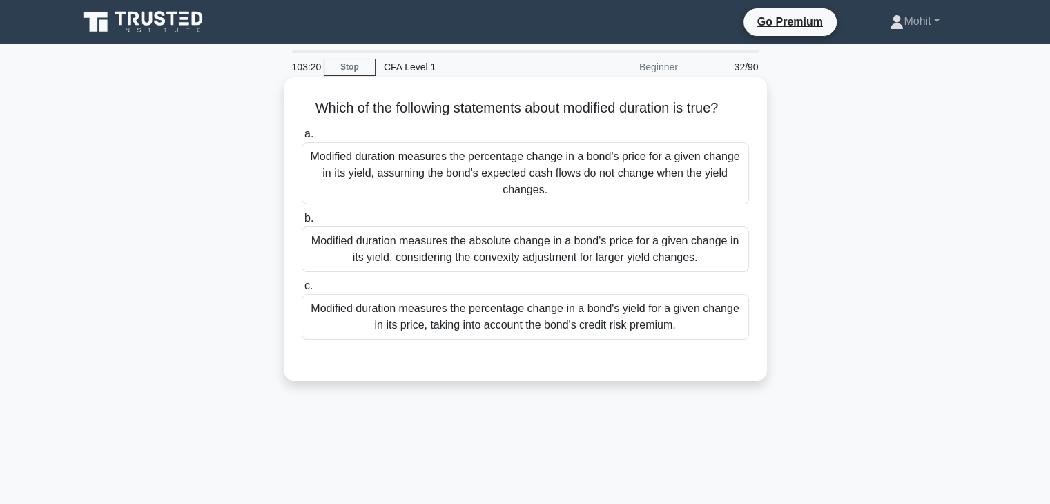
click at [549, 179] on div "Modified duration measures the percentage change in a bond's price for a given …" at bounding box center [525, 173] width 447 height 62
click at [302, 139] on input "a. Modified duration measures the percentage change in a bond's price for a giv…" at bounding box center [302, 134] width 0 height 9
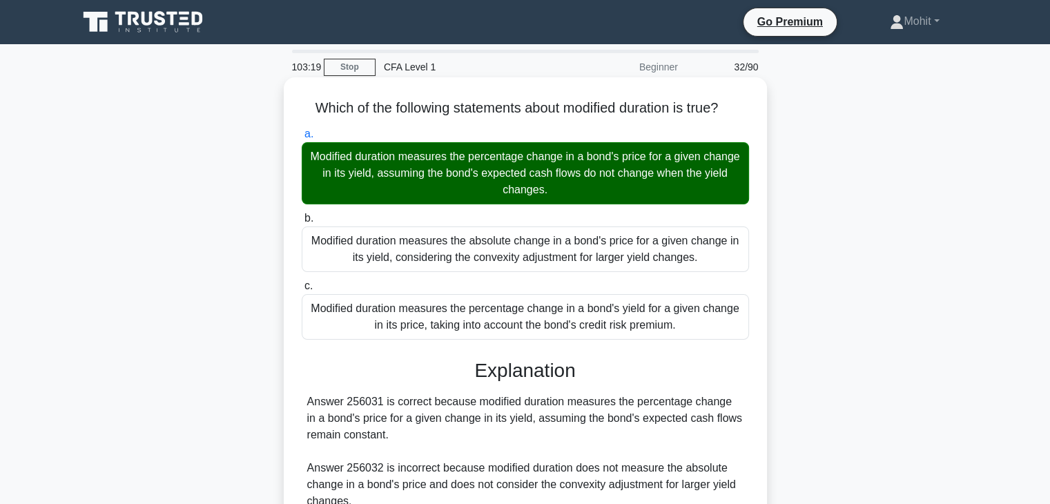
scroll to position [242, 0]
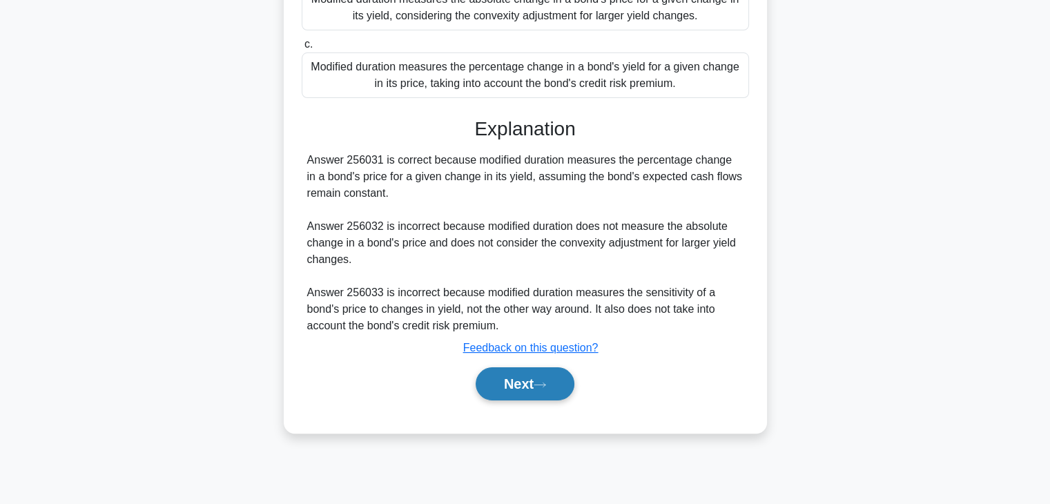
click at [541, 386] on icon at bounding box center [540, 385] width 12 height 8
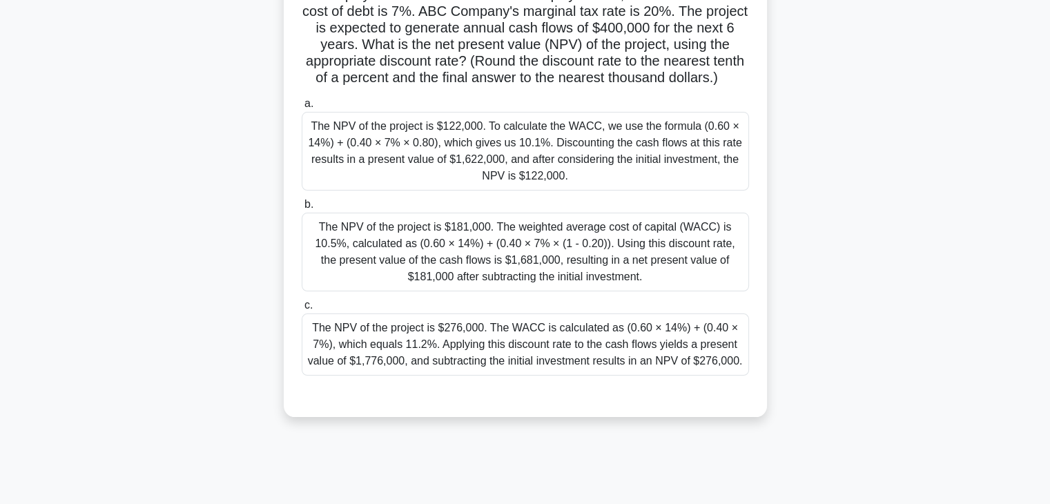
scroll to position [166, 0]
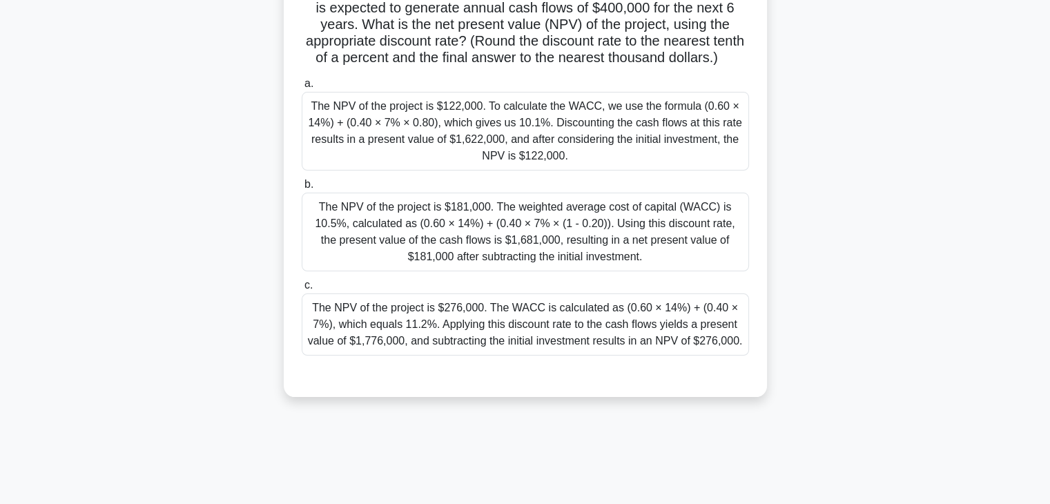
click at [553, 252] on div "The NPV of the project is $181,000. The weighted average cost of capital (WACC)…" at bounding box center [525, 232] width 447 height 79
click at [302, 189] on input "b. The NPV of the project is $181,000. The weighted average cost of capital (WA…" at bounding box center [302, 184] width 0 height 9
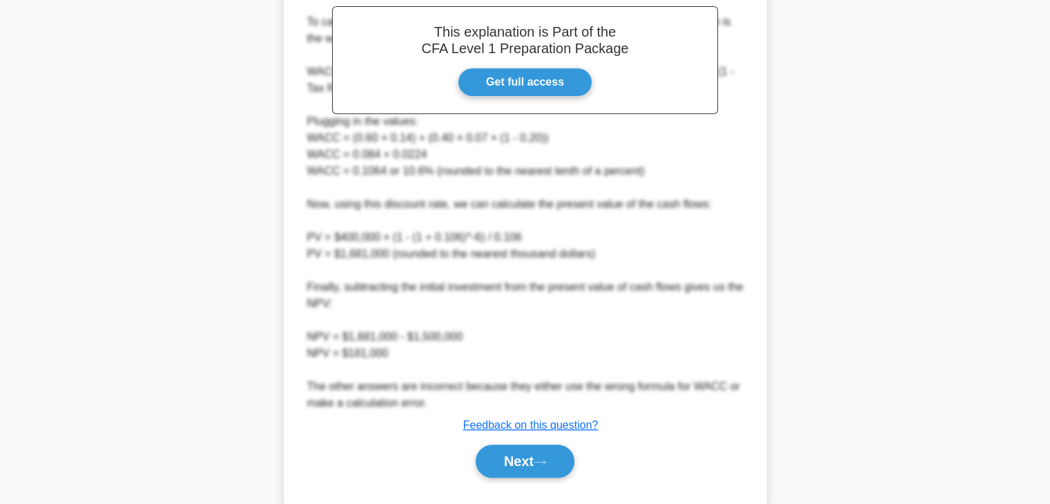
scroll to position [644, 0]
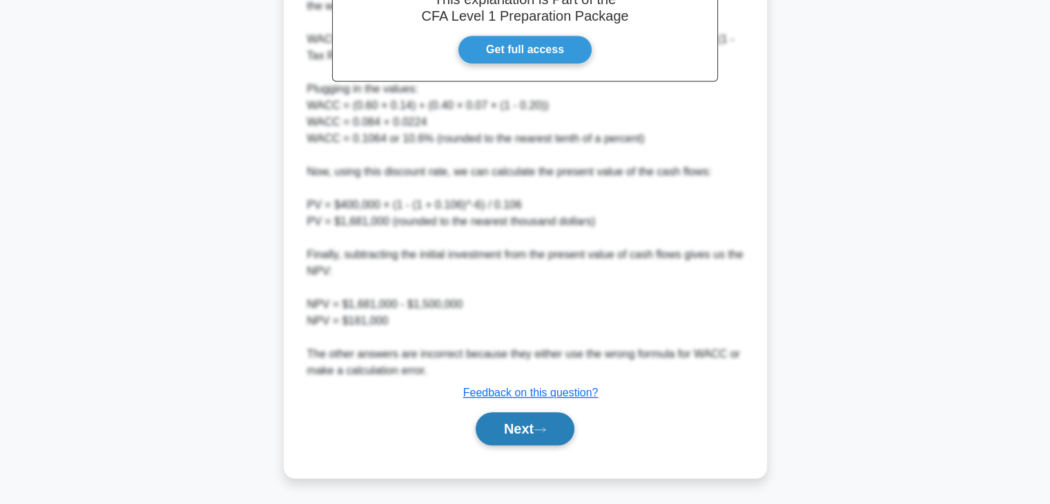
click at [530, 420] on button "Next" at bounding box center [525, 428] width 99 height 33
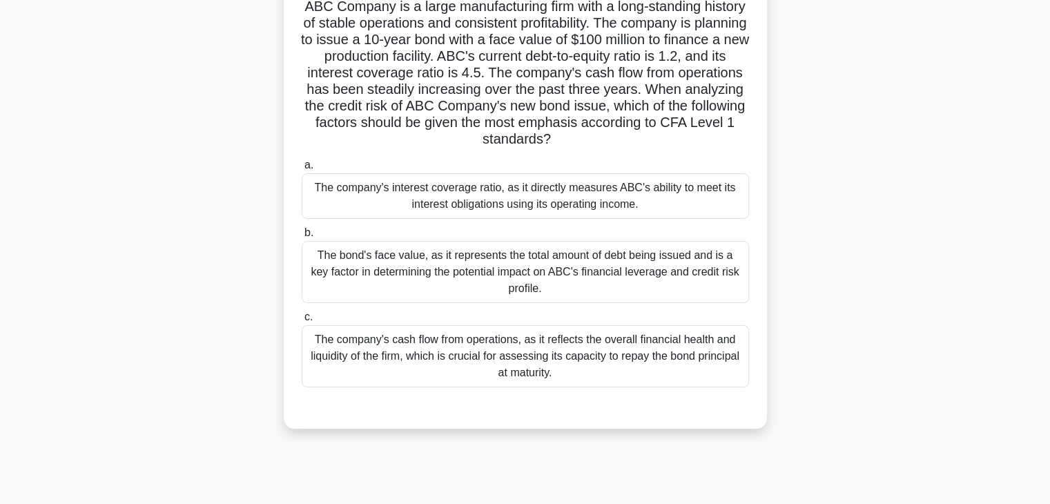
scroll to position [0, 0]
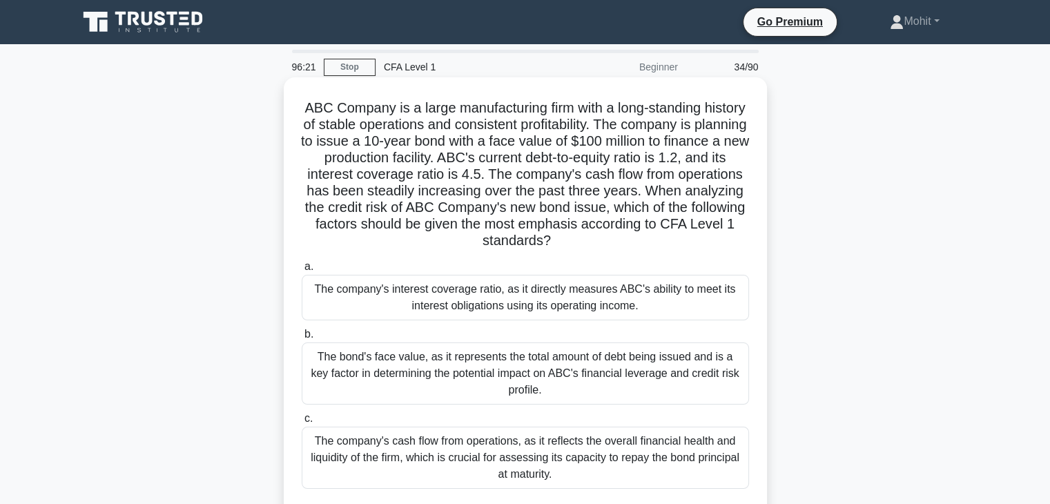
click at [398, 369] on div "The bond's face value, as it represents the total amount of debt being issued a…" at bounding box center [525, 373] width 447 height 62
click at [302, 339] on input "b. The bond's face value, as it represents the total amount of debt being issue…" at bounding box center [302, 334] width 0 height 9
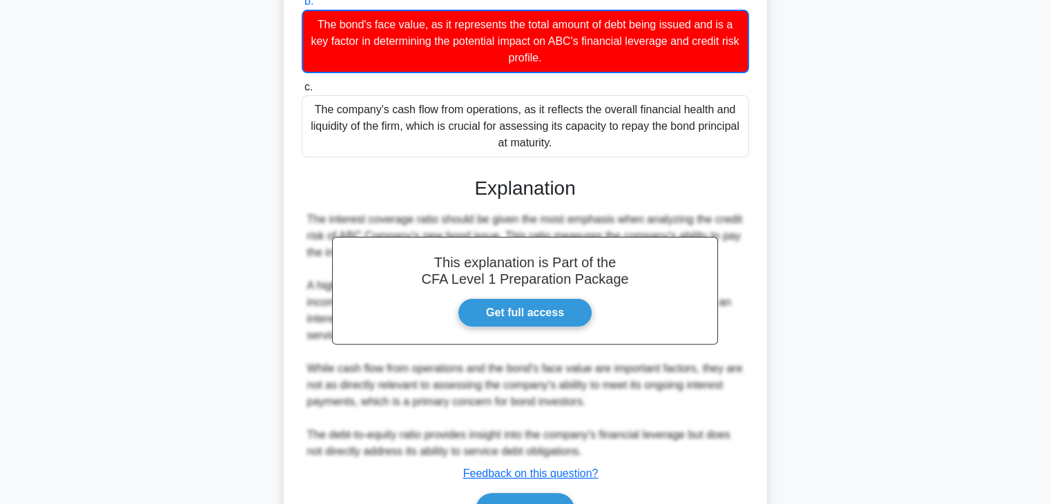
scroll to position [413, 0]
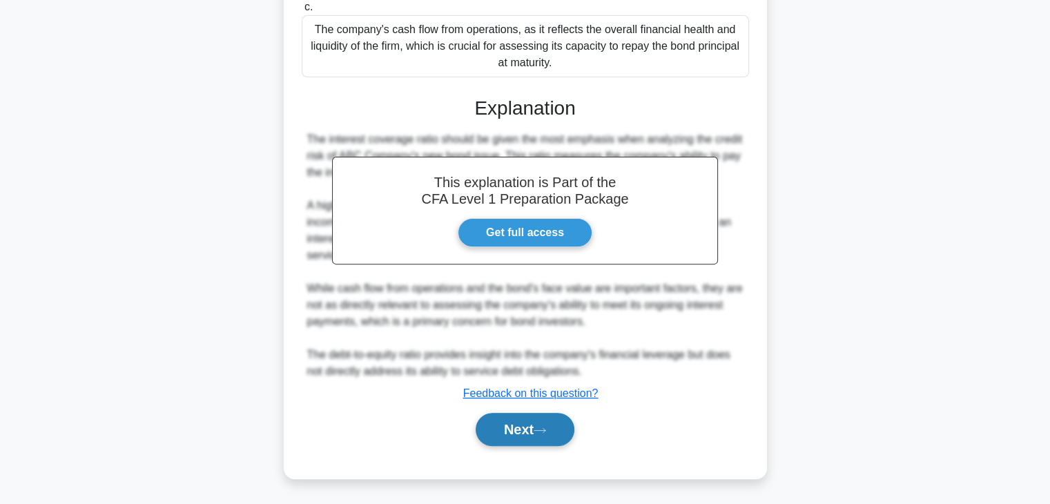
click at [519, 430] on button "Next" at bounding box center [525, 429] width 99 height 33
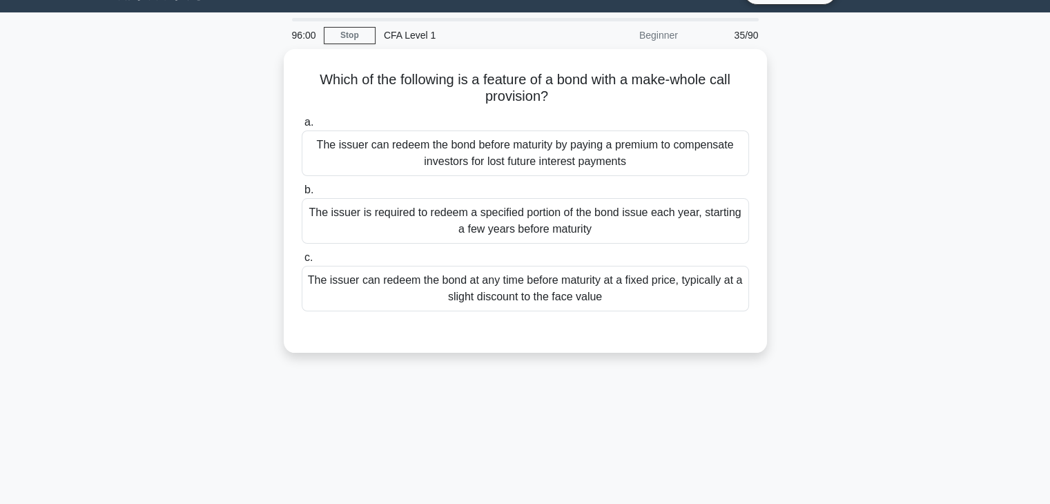
scroll to position [34, 0]
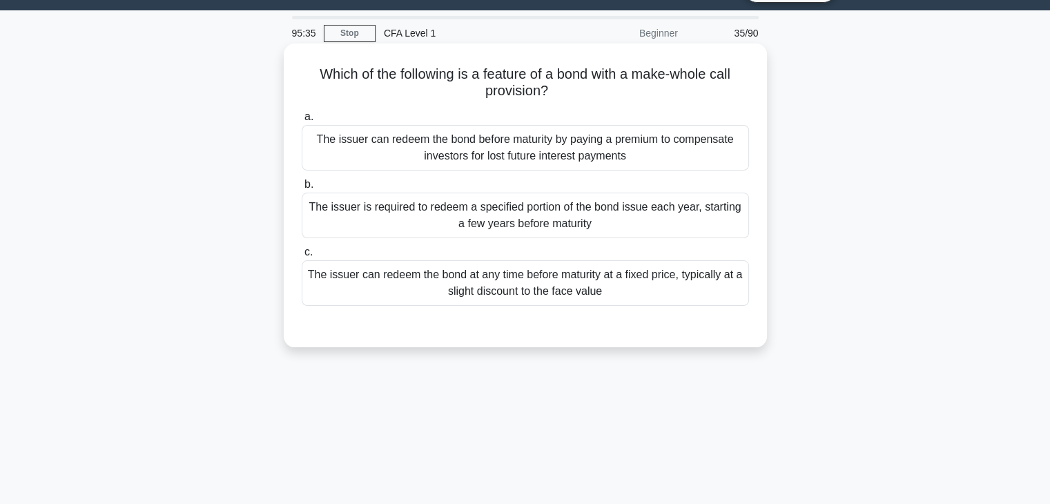
click at [601, 160] on div "The issuer can redeem the bond before maturity by paying a premium to compensat…" at bounding box center [525, 148] width 447 height 46
click at [302, 122] on input "a. The issuer can redeem the bond before maturity by paying a premium to compen…" at bounding box center [302, 117] width 0 height 9
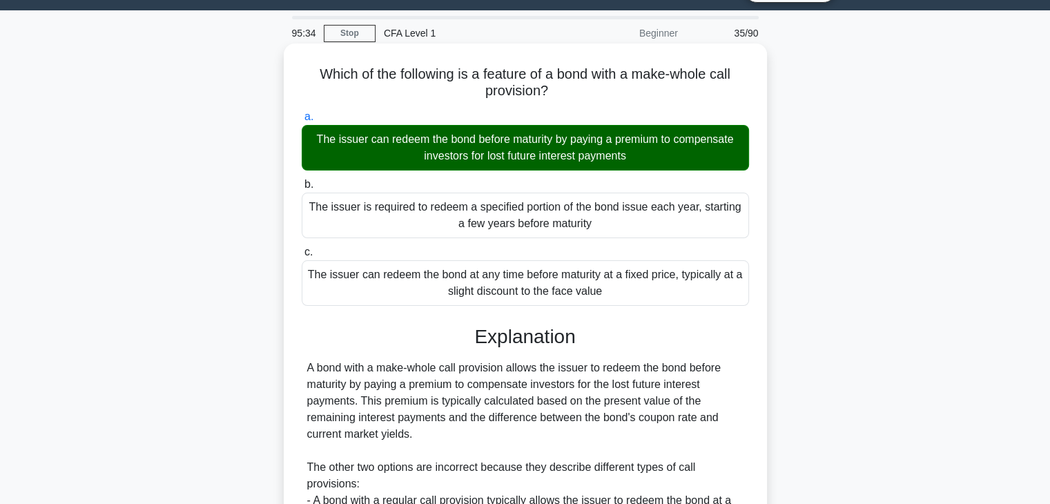
scroll to position [242, 0]
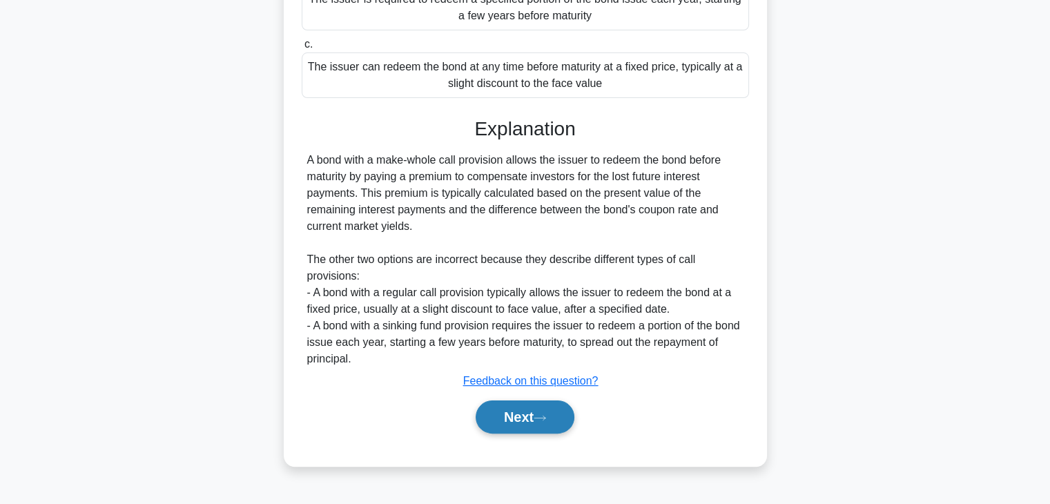
click at [562, 412] on button "Next" at bounding box center [525, 416] width 99 height 33
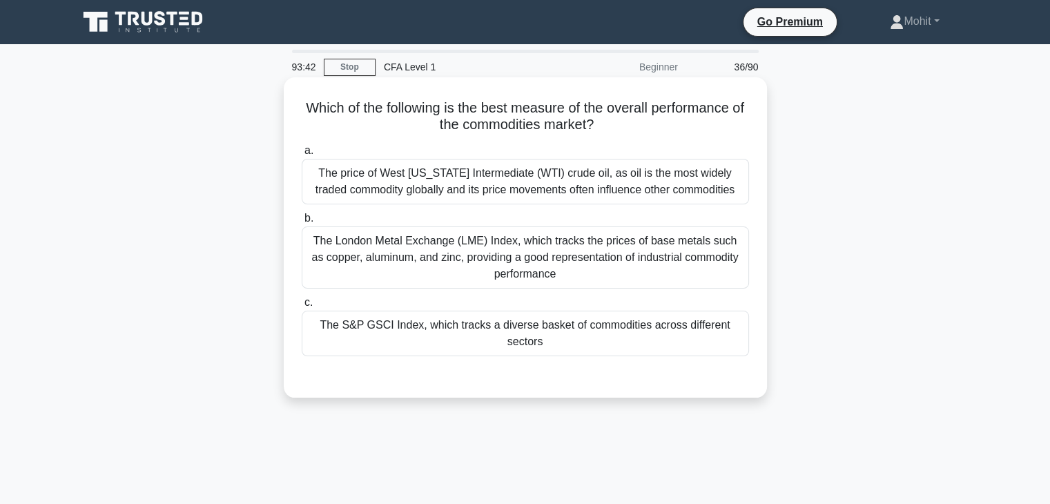
click at [569, 180] on div "The price of West Texas Intermediate (WTI) crude oil, as oil is the most widely…" at bounding box center [525, 182] width 447 height 46
click at [302, 155] on input "a. The price of West Texas Intermediate (WTI) crude oil, as oil is the most wid…" at bounding box center [302, 150] width 0 height 9
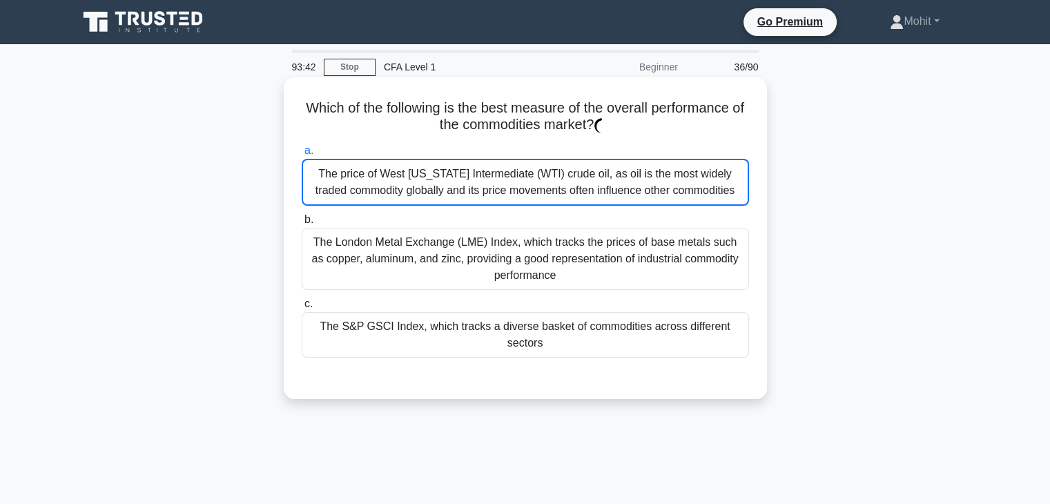
scroll to position [242, 0]
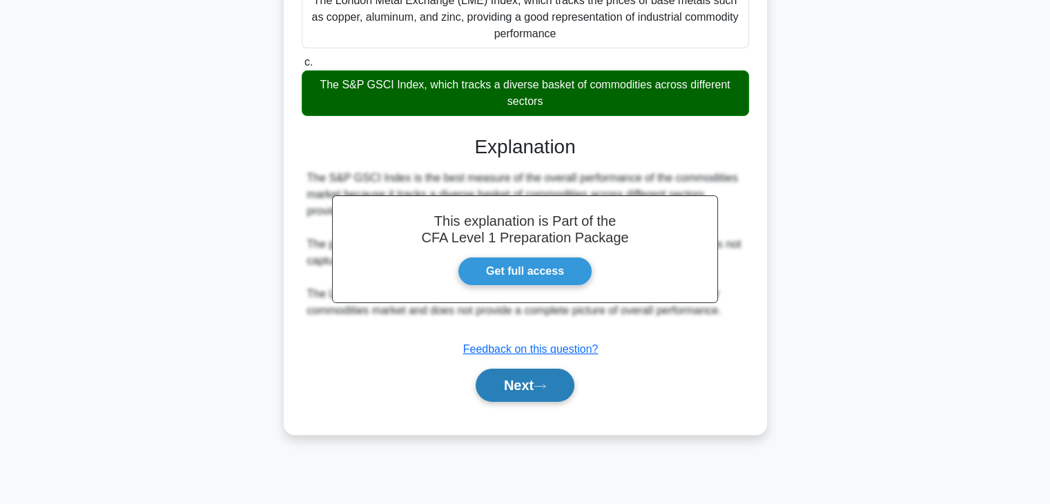
click at [534, 379] on button "Next" at bounding box center [525, 385] width 99 height 33
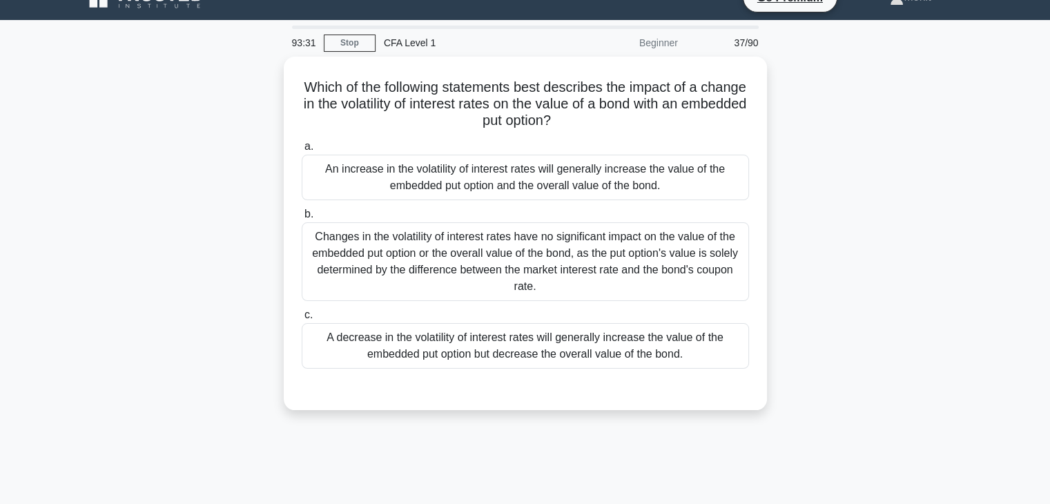
scroll to position [21, 0]
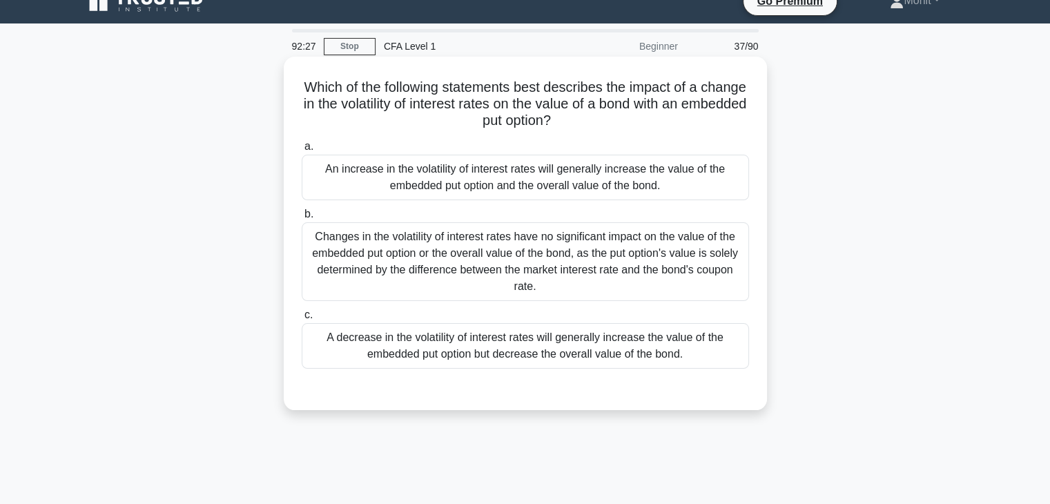
click at [577, 194] on div "An increase in the volatility of interest rates will generally increase the val…" at bounding box center [525, 178] width 447 height 46
click at [302, 151] on input "a. An increase in the volatility of interest rates will generally increase the …" at bounding box center [302, 146] width 0 height 9
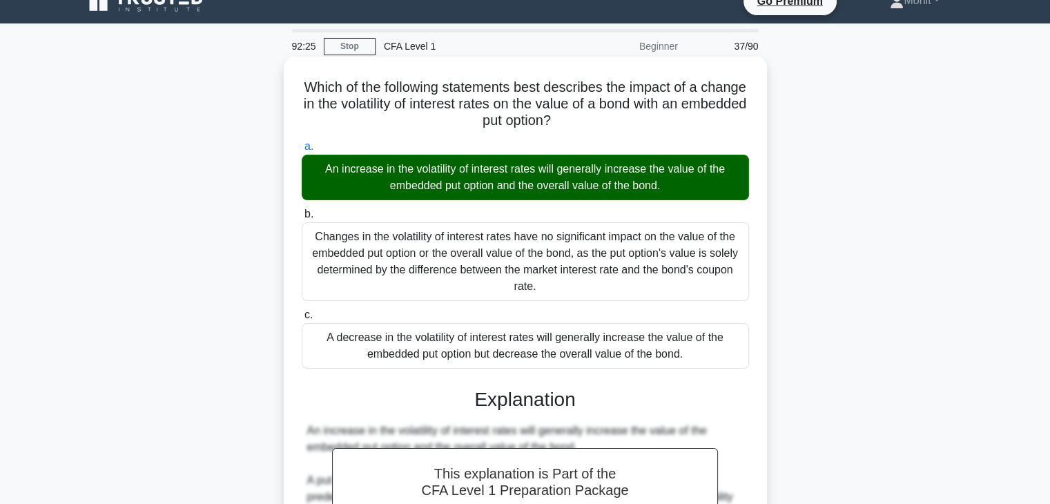
scroll to position [329, 0]
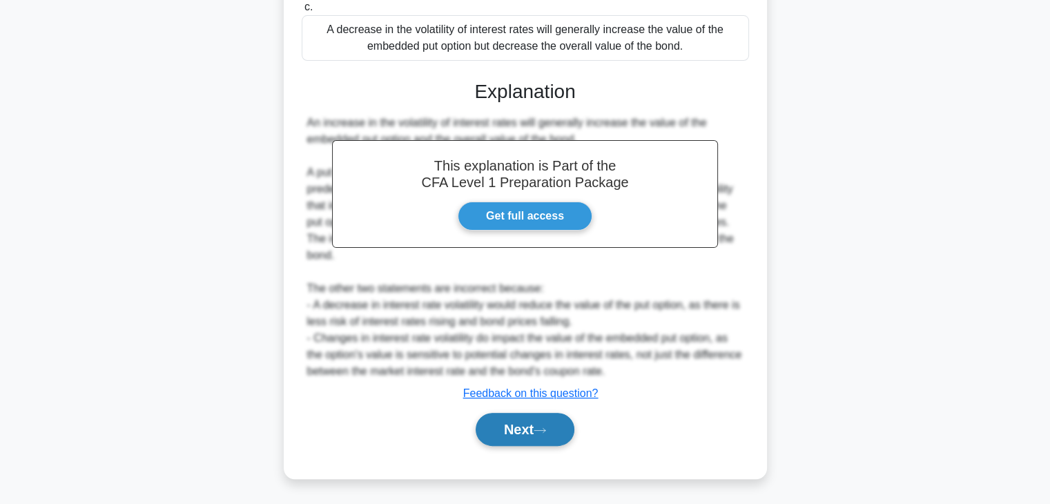
click at [557, 419] on button "Next" at bounding box center [525, 429] width 99 height 33
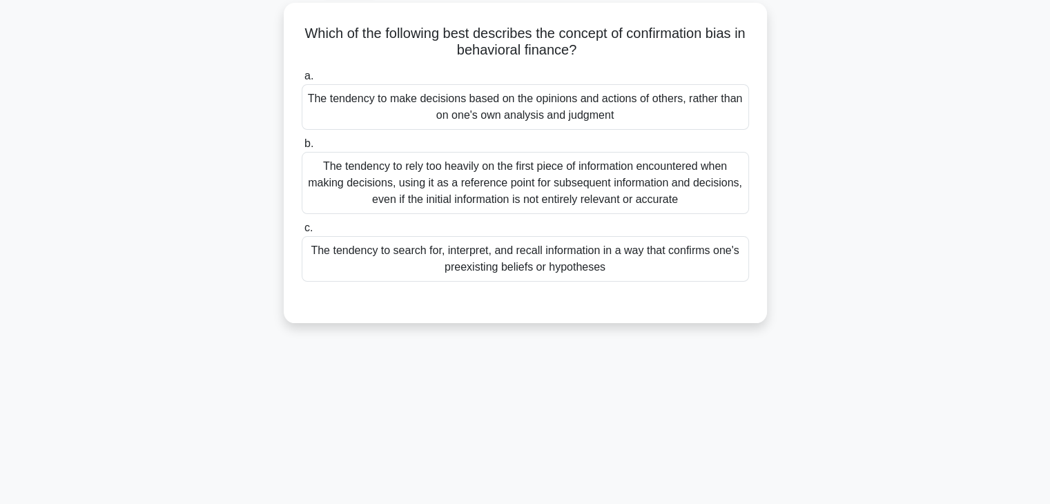
scroll to position [0, 0]
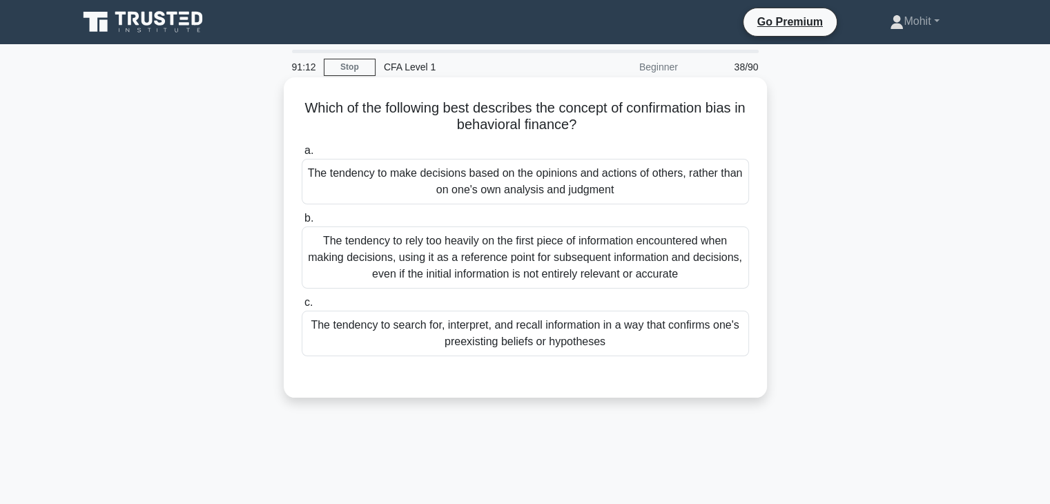
click at [481, 250] on div "The tendency to rely too heavily on the first piece of information encountered …" at bounding box center [525, 257] width 447 height 62
click at [302, 223] on input "b. The tendency to rely too heavily on the first piece of information encounter…" at bounding box center [302, 218] width 0 height 9
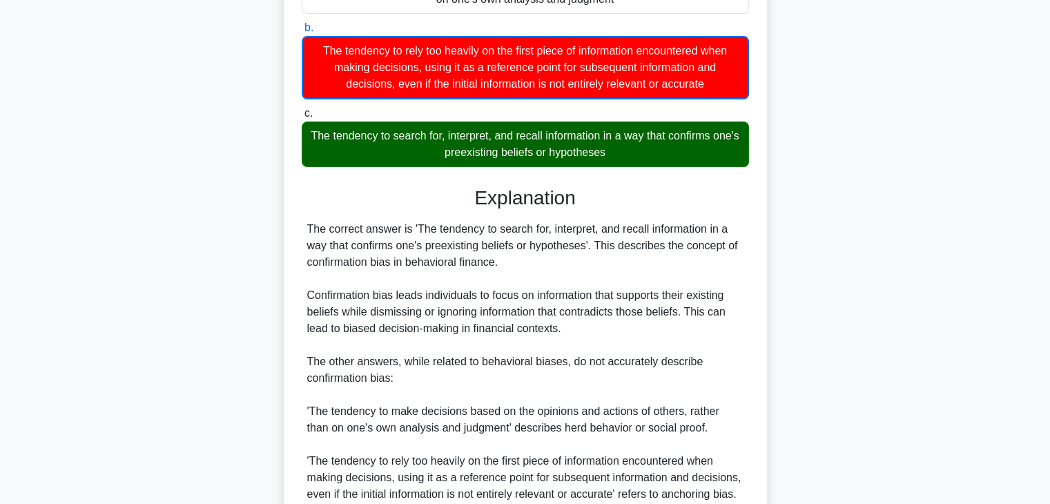
scroll to position [313, 0]
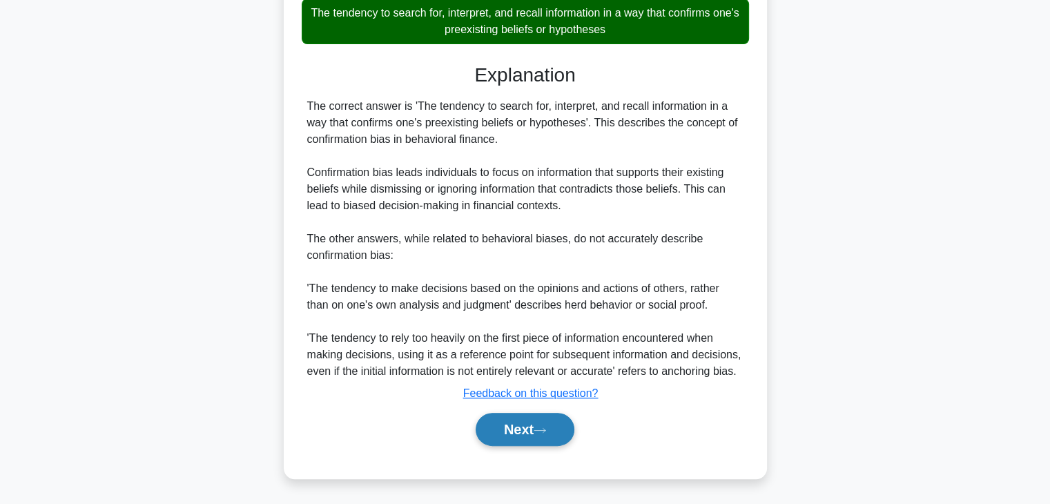
click at [501, 418] on button "Next" at bounding box center [525, 429] width 99 height 33
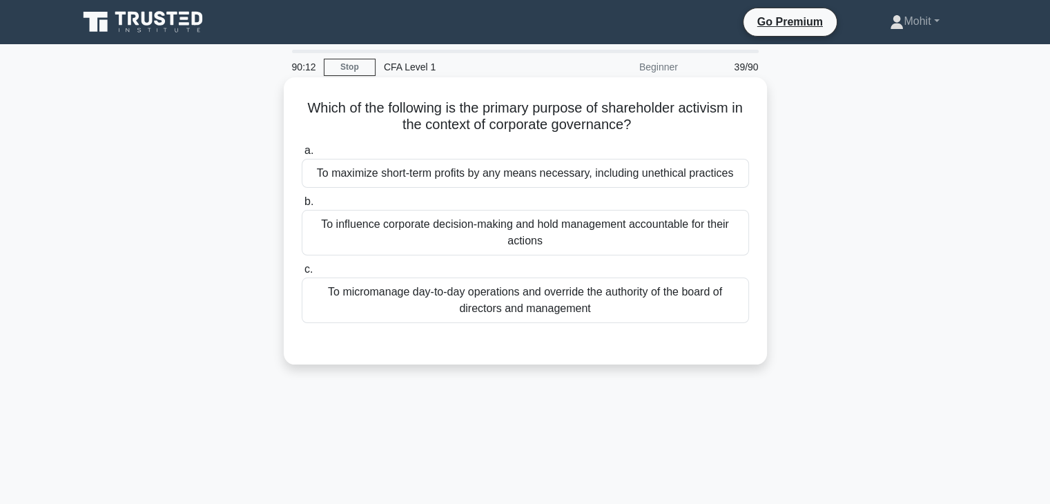
drag, startPoint x: 546, startPoint y: 297, endPoint x: 531, endPoint y: 255, distance: 44.5
click at [531, 255] on div "a. To maximize short-term profits by any means necessary, including unethical p…" at bounding box center [525, 232] width 464 height 186
click at [531, 260] on div "a. To maximize short-term profits by any means necessary, including unethical p…" at bounding box center [525, 232] width 464 height 186
click at [528, 241] on div "To influence corporate decision-making and hold management accountable for thei…" at bounding box center [525, 233] width 447 height 46
click at [302, 206] on input "b. To influence corporate decision-making and hold management accountable for t…" at bounding box center [302, 201] width 0 height 9
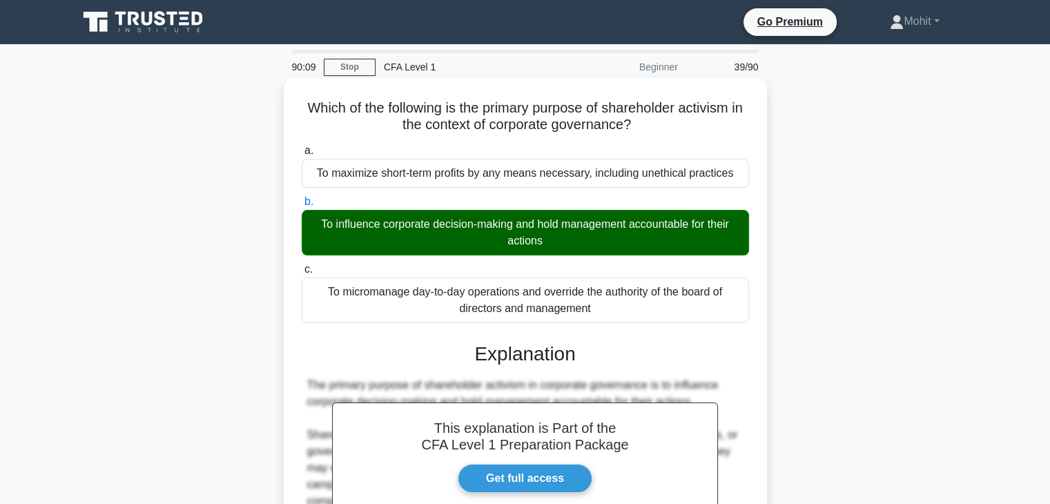
scroll to position [279, 0]
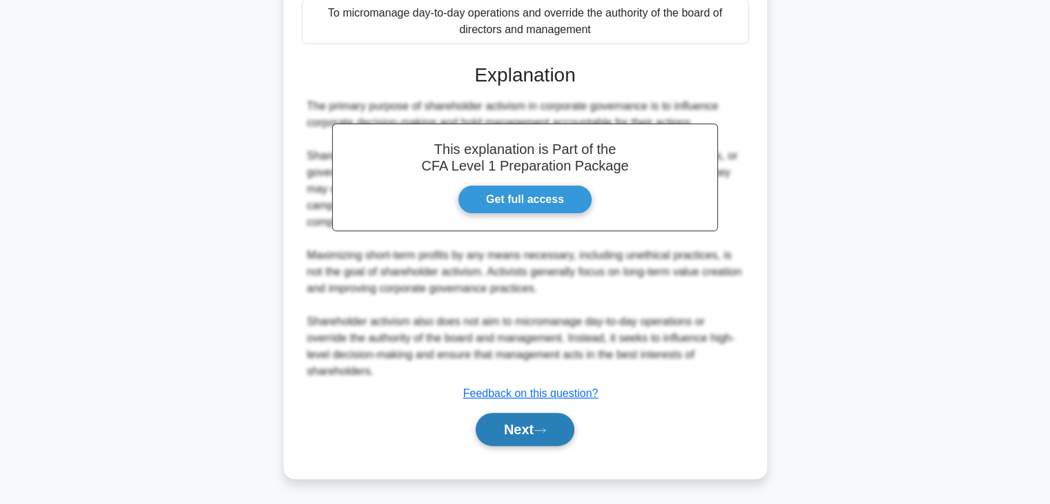
click at [539, 436] on button "Next" at bounding box center [525, 429] width 99 height 33
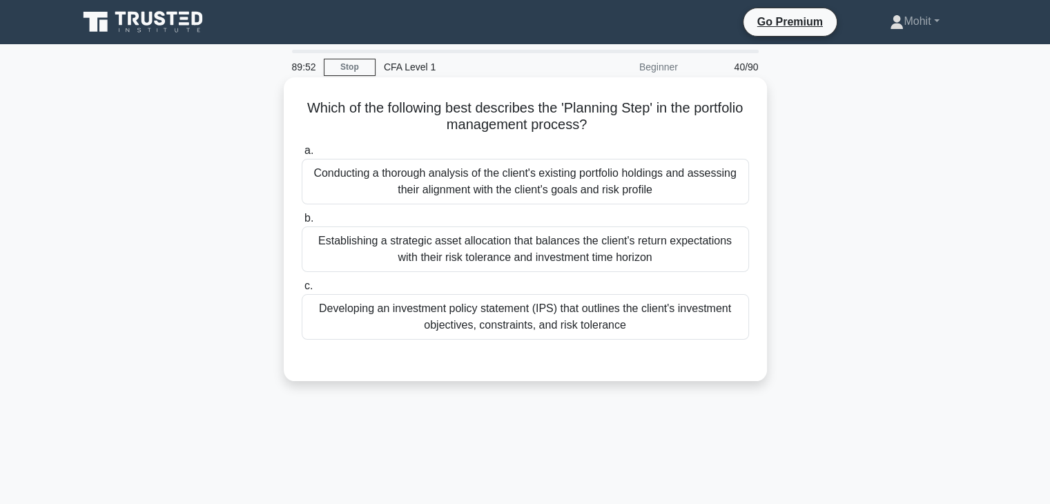
click at [539, 325] on div "Developing an investment policy statement (IPS) that outlines the client's inve…" at bounding box center [525, 317] width 447 height 46
click at [302, 291] on input "c. Developing an investment policy statement (IPS) that outlines the client's i…" at bounding box center [302, 286] width 0 height 9
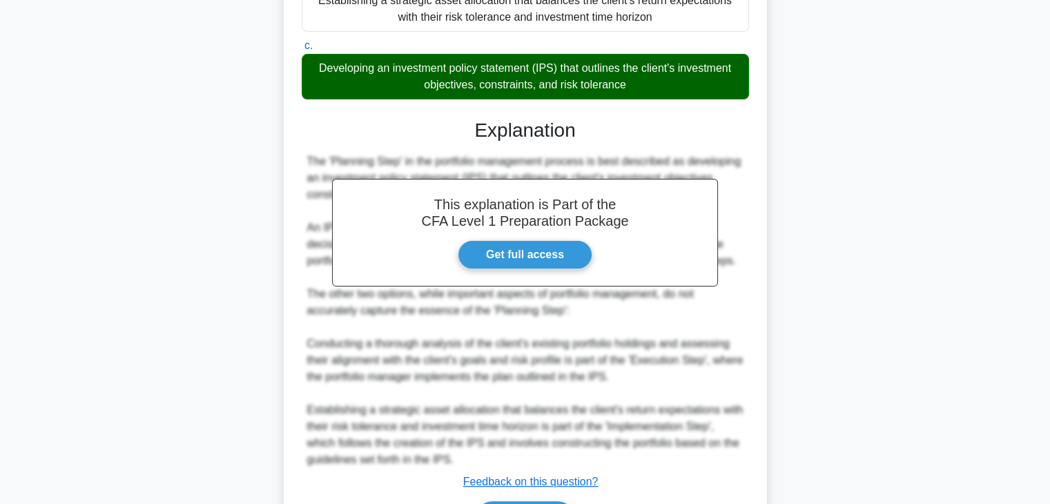
scroll to position [329, 0]
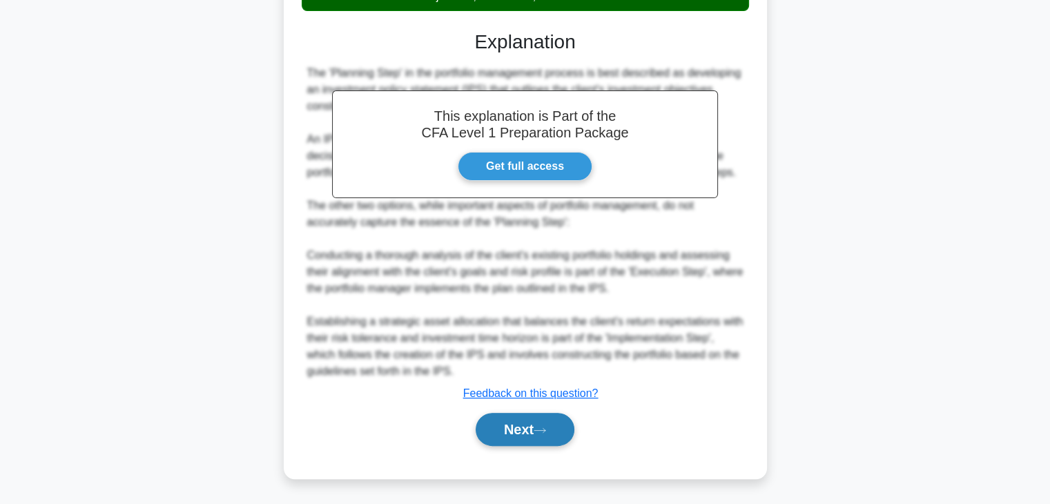
click at [555, 434] on button "Next" at bounding box center [525, 429] width 99 height 33
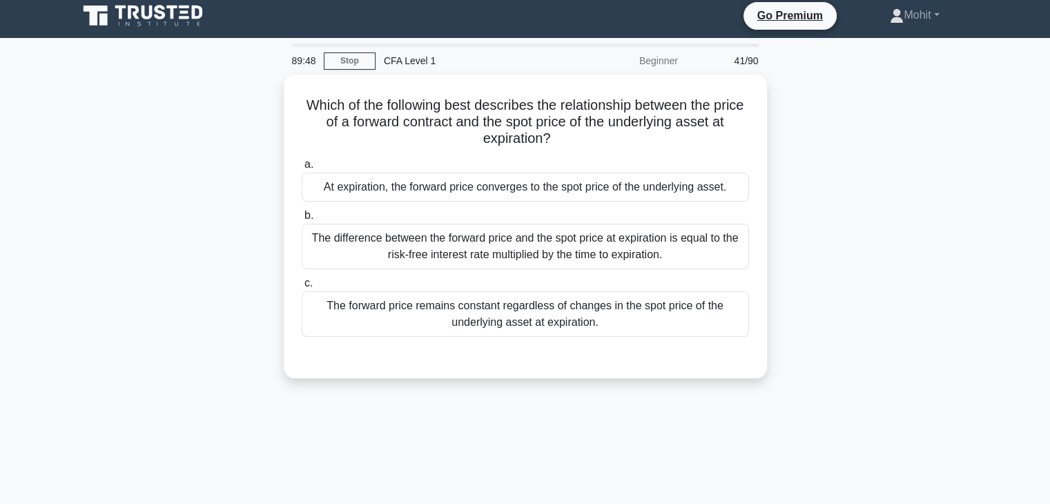
scroll to position [6, 0]
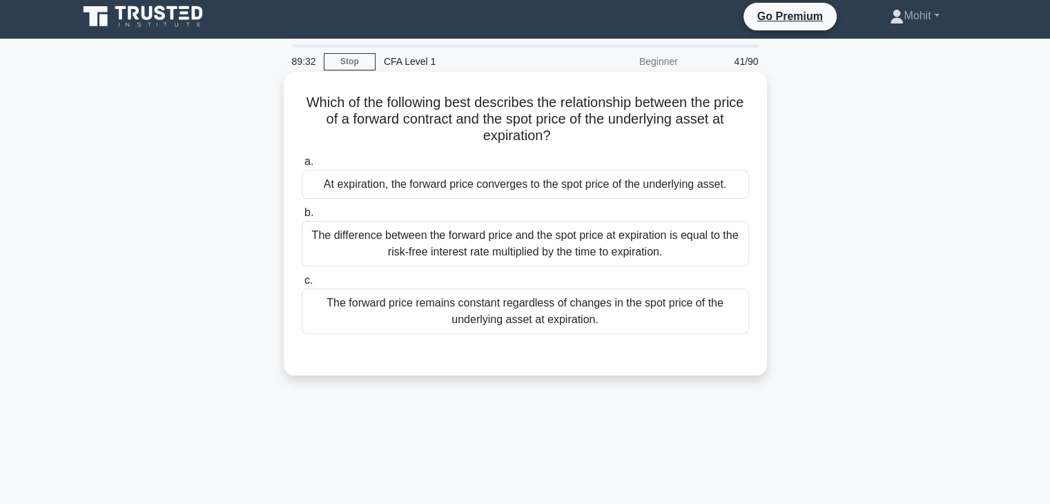
click at [391, 195] on div "At expiration, the forward price converges to the spot price of the underlying …" at bounding box center [525, 184] width 447 height 29
click at [302, 166] on input "a. At expiration, the forward price converges to the spot price of the underlyi…" at bounding box center [302, 161] width 0 height 9
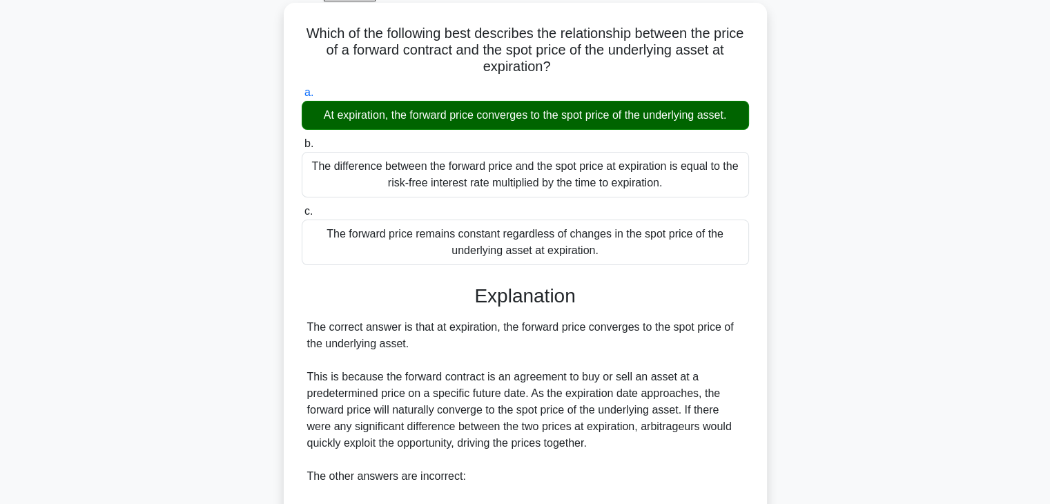
scroll to position [312, 0]
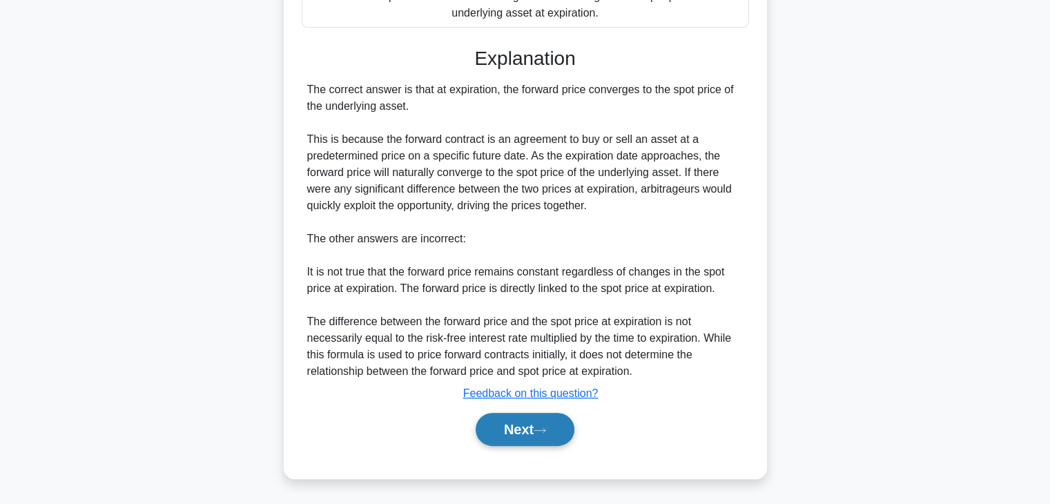
click at [536, 421] on button "Next" at bounding box center [525, 429] width 99 height 33
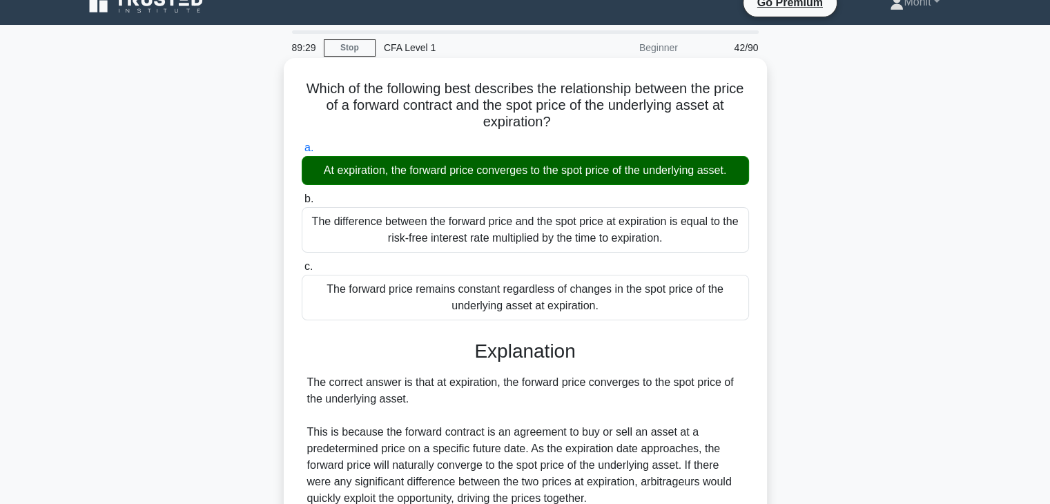
scroll to position [17, 0]
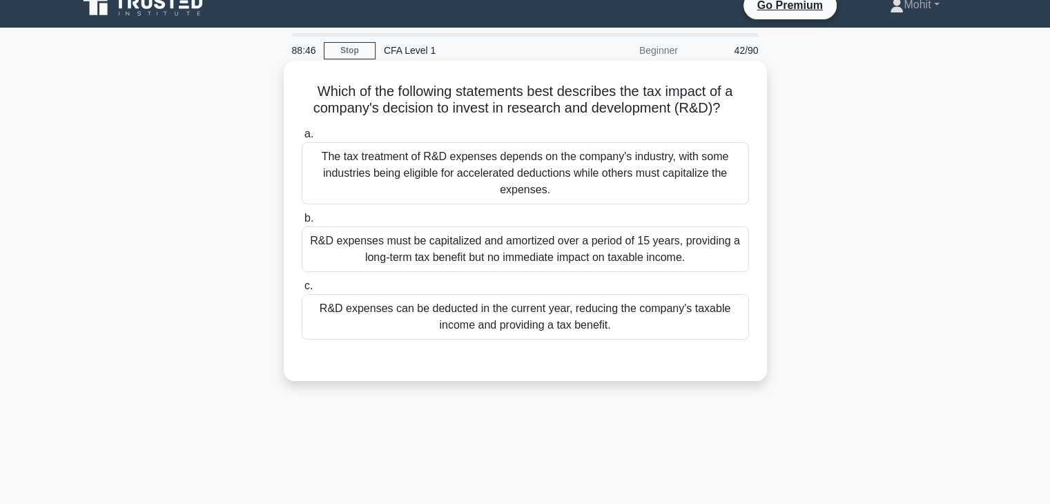
click at [571, 318] on div "R&D expenses can be deducted in the current year, reducing the company's taxabl…" at bounding box center [525, 317] width 447 height 46
click at [302, 291] on input "c. R&D expenses can be deducted in the current year, reducing the company's tax…" at bounding box center [302, 286] width 0 height 9
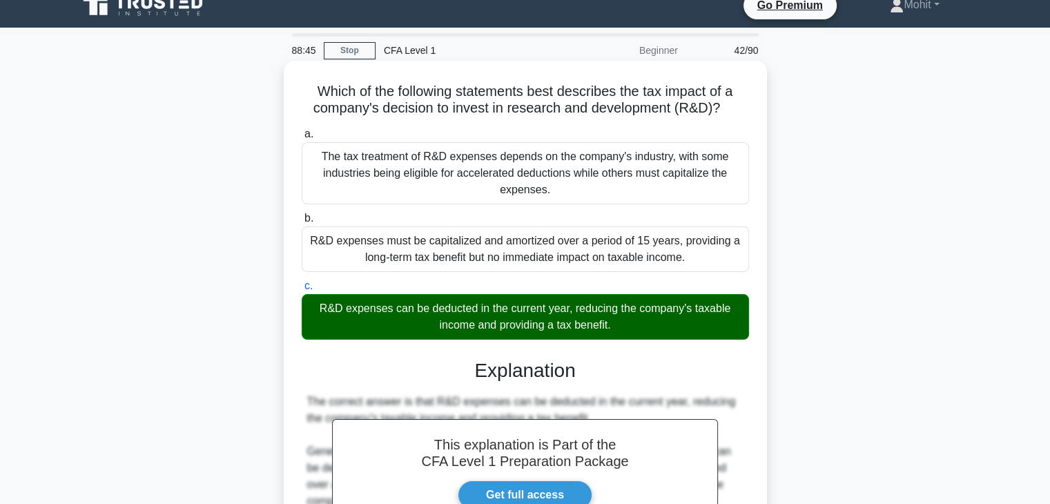
scroll to position [246, 0]
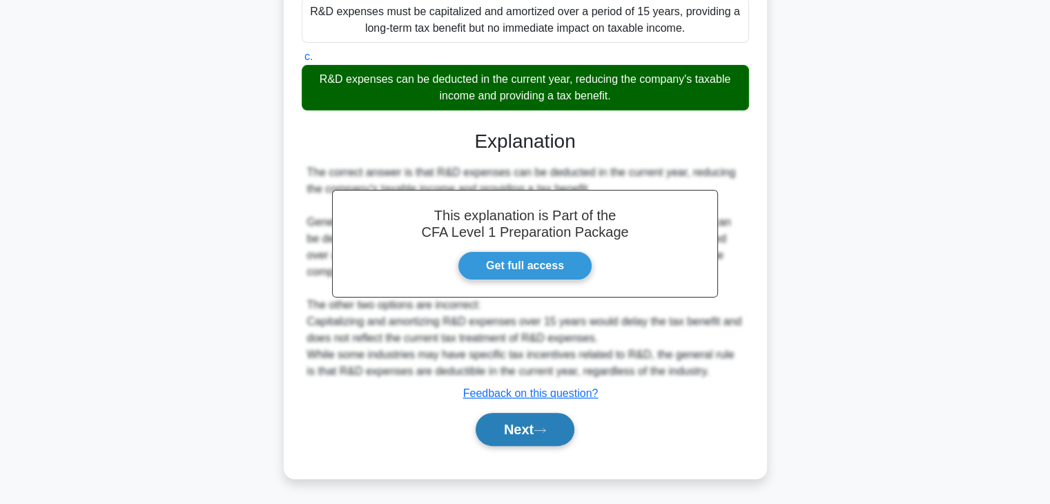
click at [543, 429] on icon at bounding box center [539, 430] width 11 height 4
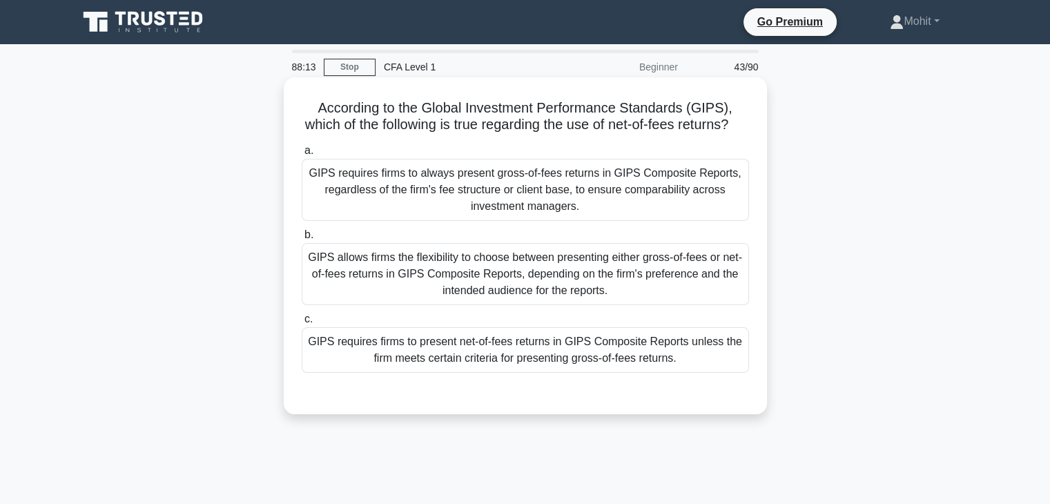
click at [613, 358] on div "GIPS requires firms to present net-of-fees returns in GIPS Composite Reports un…" at bounding box center [525, 350] width 447 height 46
click at [302, 324] on input "c. GIPS requires firms to present net-of-fees returns in GIPS Composite Reports…" at bounding box center [302, 319] width 0 height 9
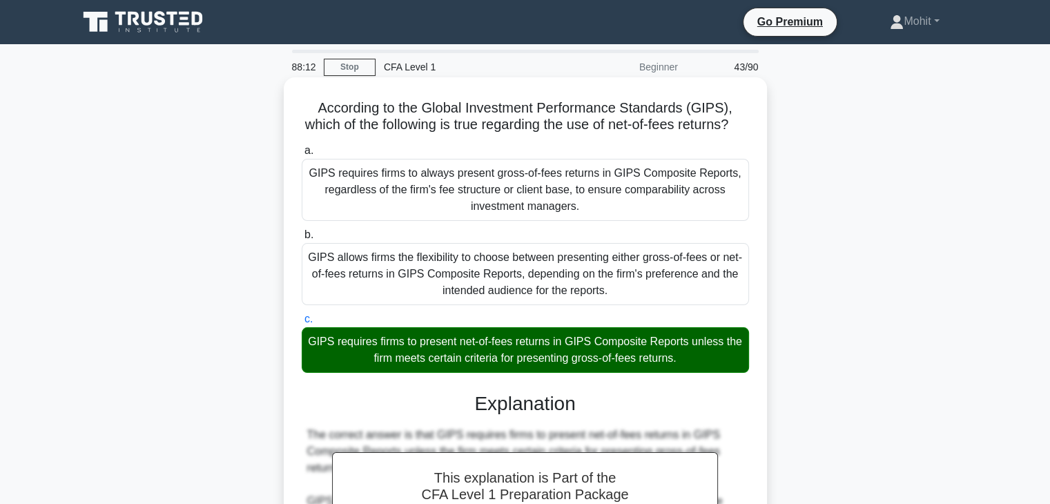
scroll to position [246, 0]
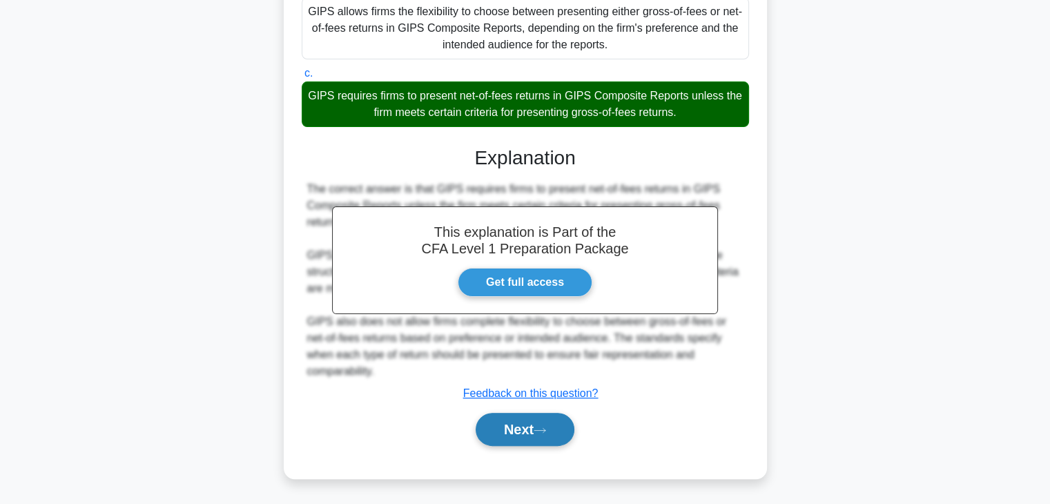
click at [546, 431] on icon at bounding box center [540, 431] width 12 height 8
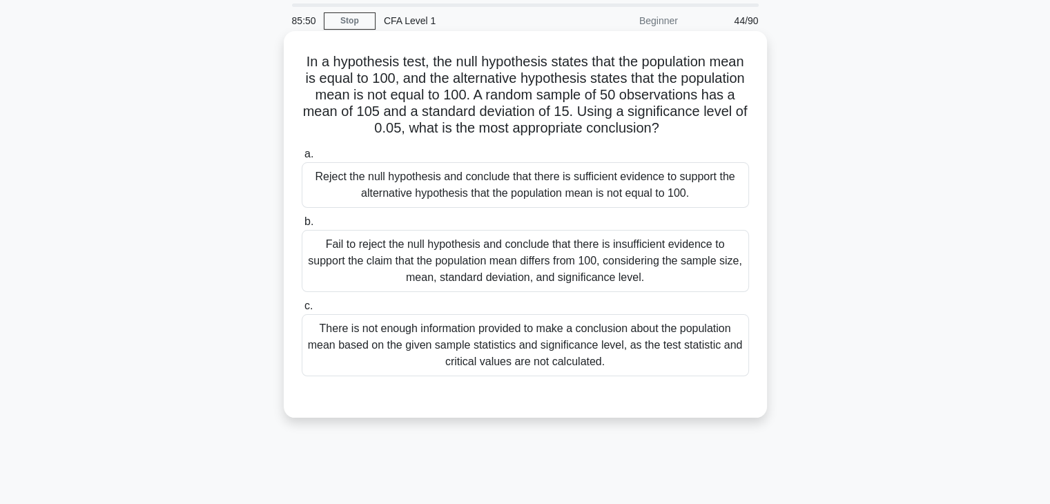
scroll to position [47, 0]
click at [594, 188] on div "Reject the null hypothesis and conclude that there is sufficient evidence to su…" at bounding box center [525, 185] width 447 height 46
click at [302, 158] on input "a. Reject the null hypothesis and conclude that there is sufficient evidence to…" at bounding box center [302, 153] width 0 height 9
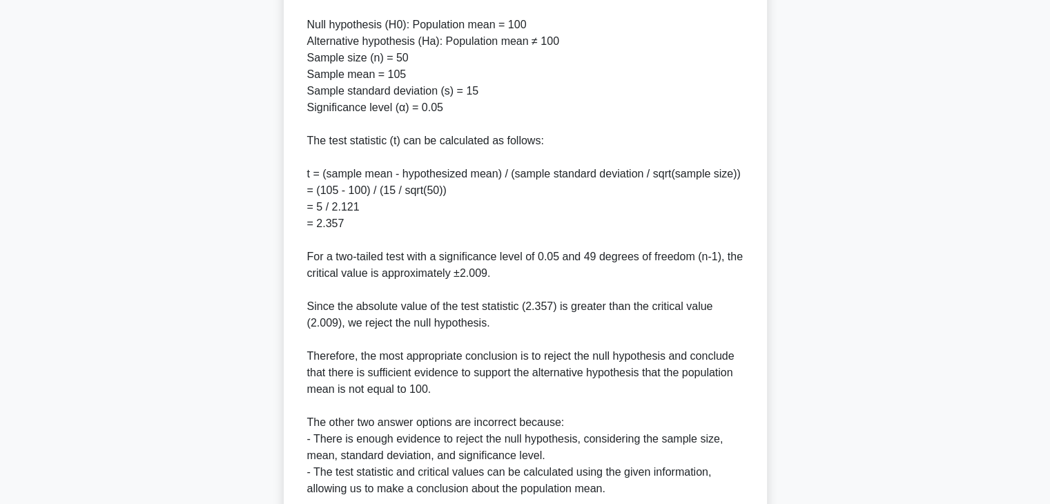
scroll to position [627, 0]
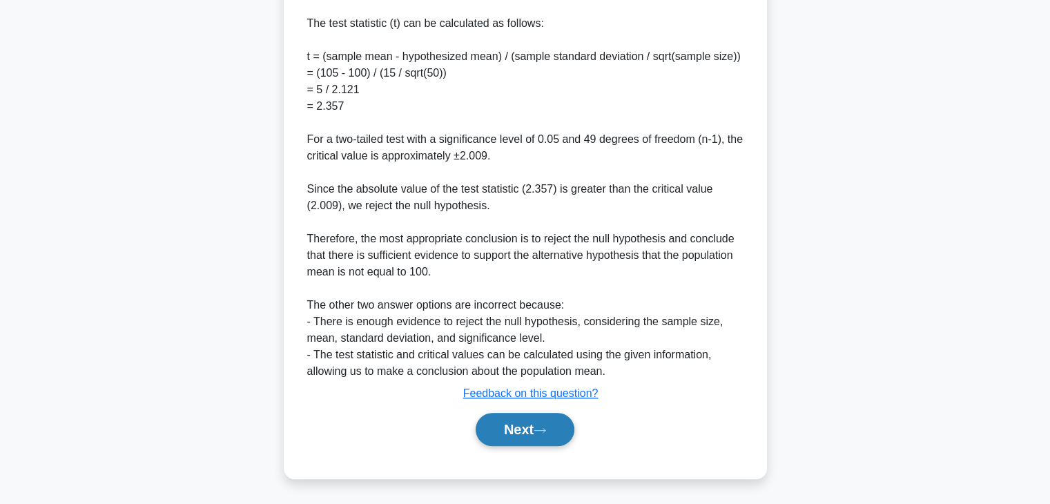
click at [530, 434] on button "Next" at bounding box center [525, 429] width 99 height 33
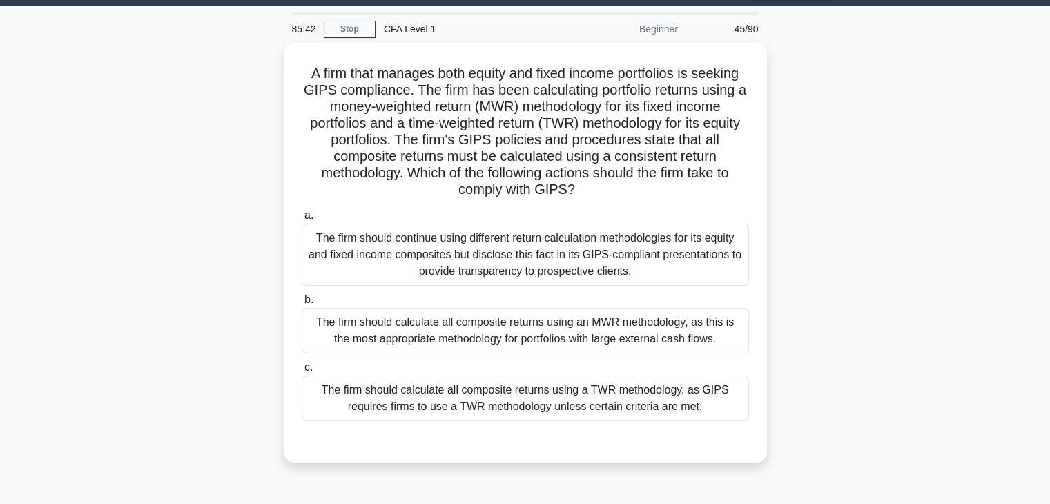
scroll to position [39, 0]
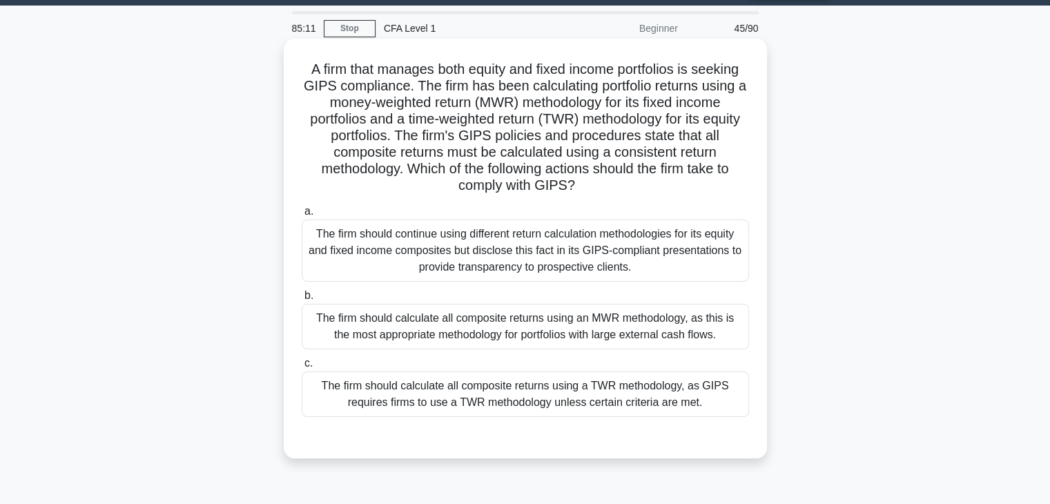
click at [565, 386] on div "The firm should calculate all composite returns using a TWR methodology, as GIP…" at bounding box center [525, 394] width 447 height 46
click at [302, 368] on input "c. The firm should calculate all composite returns using a TWR methodology, as …" at bounding box center [302, 363] width 0 height 9
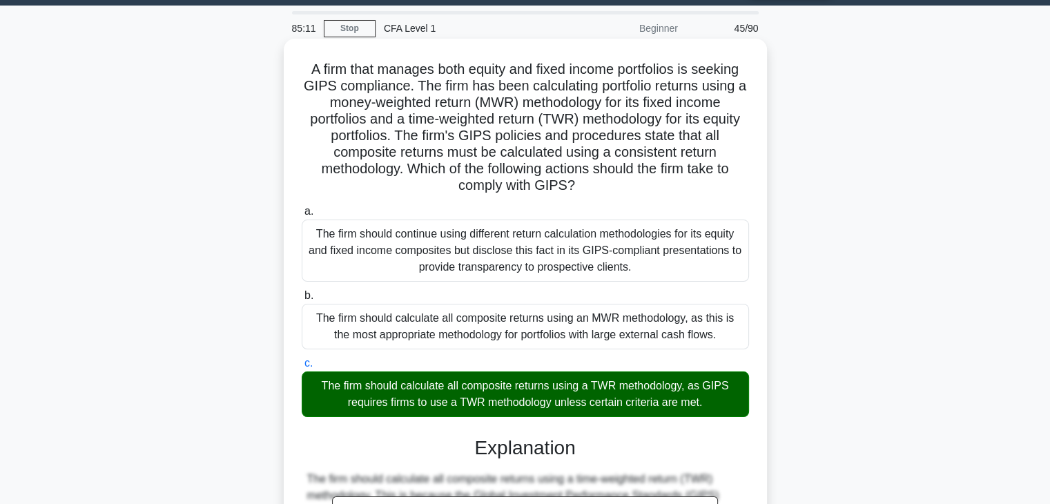
scroll to position [329, 0]
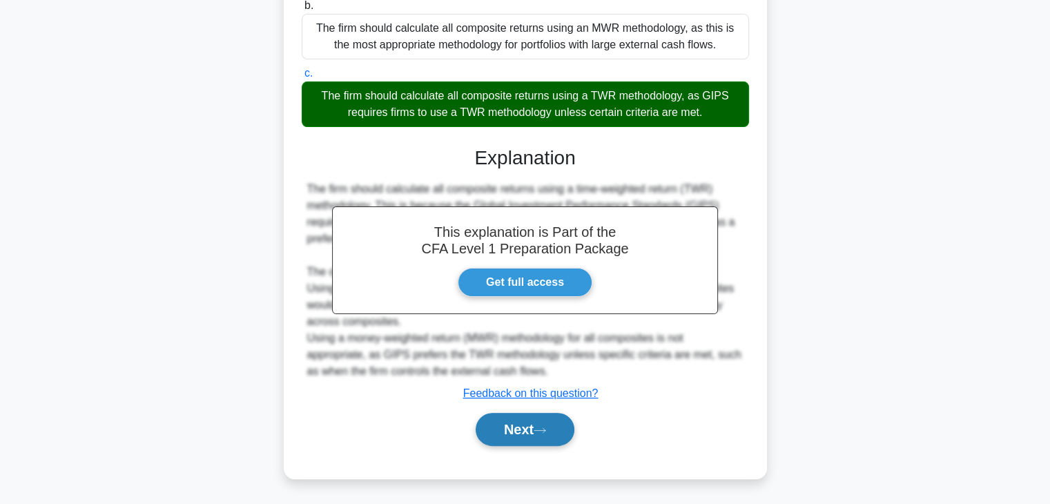
click at [552, 418] on button "Next" at bounding box center [525, 429] width 99 height 33
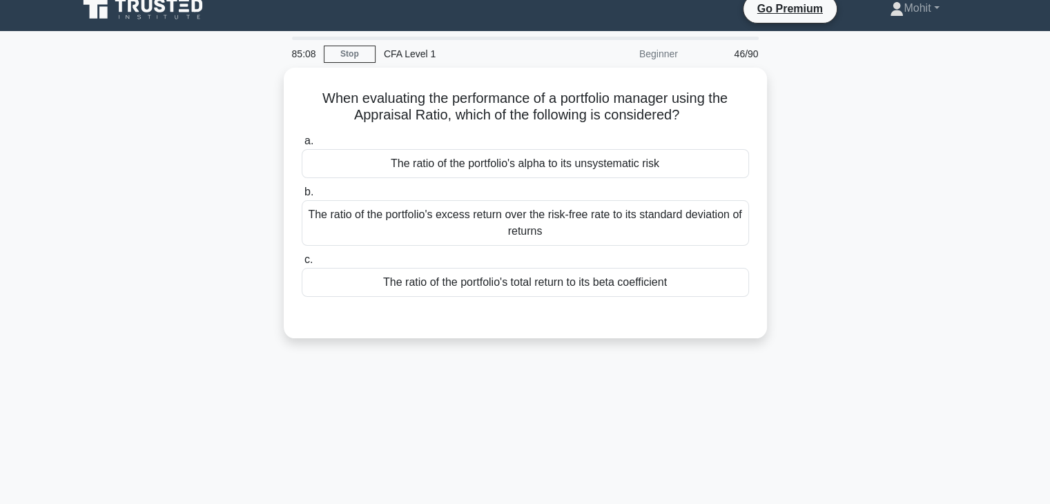
scroll to position [12, 0]
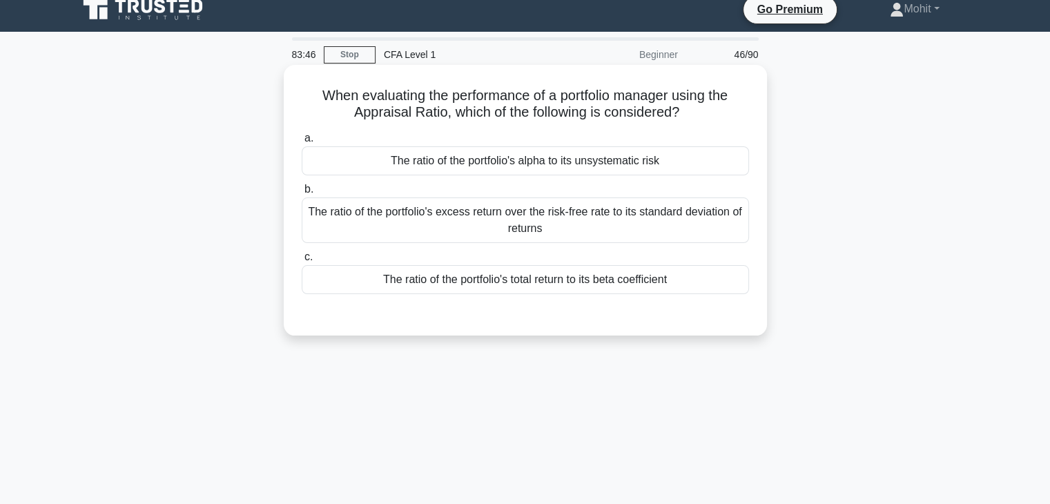
click at [626, 164] on div "The ratio of the portfolio's alpha to its unsystematic risk" at bounding box center [525, 160] width 447 height 29
click at [302, 143] on input "a. The ratio of the portfolio's alpha to its unsystematic risk" at bounding box center [302, 138] width 0 height 9
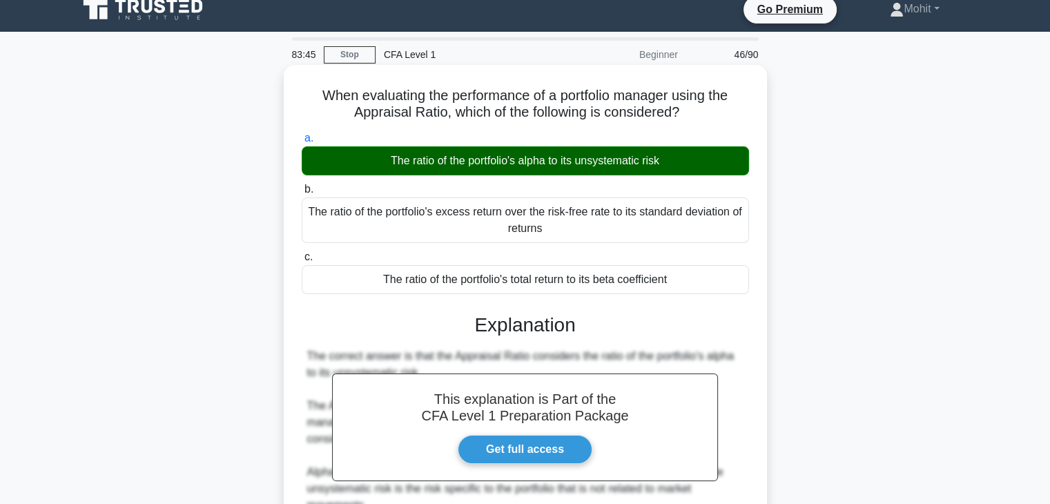
scroll to position [246, 0]
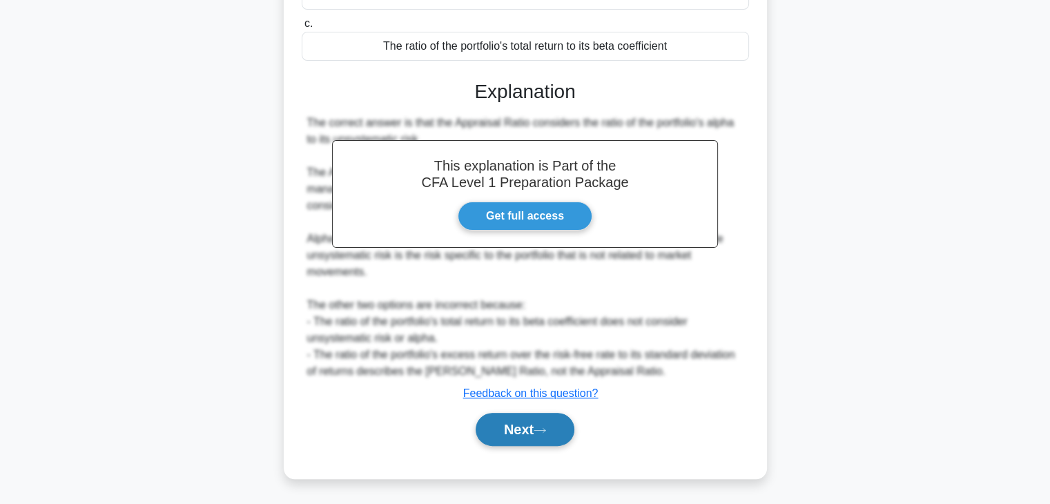
click at [544, 427] on icon at bounding box center [540, 431] width 12 height 8
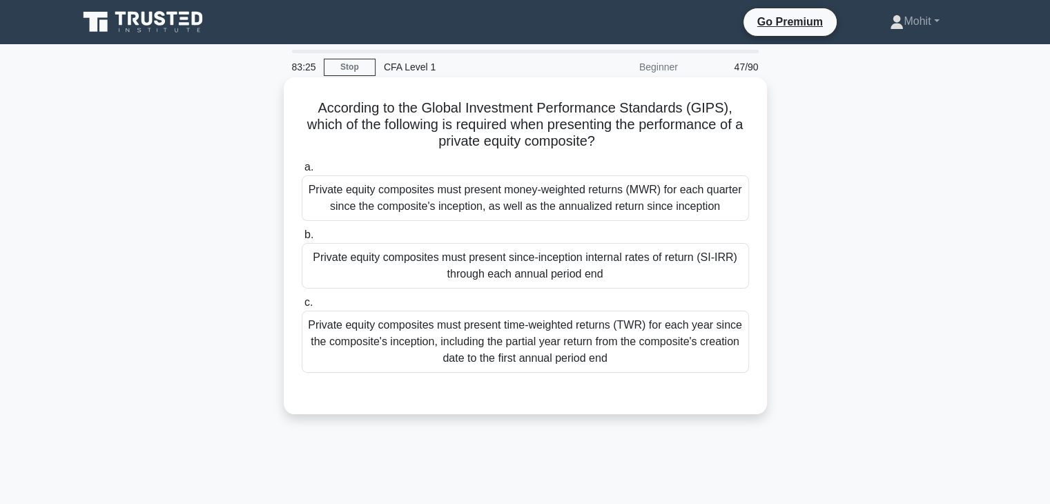
click at [521, 351] on div "Private equity composites must present time-weighted returns (TWR) for each yea…" at bounding box center [525, 342] width 447 height 62
click at [302, 307] on input "c. Private equity composites must present time-weighted returns (TWR) for each …" at bounding box center [302, 302] width 0 height 9
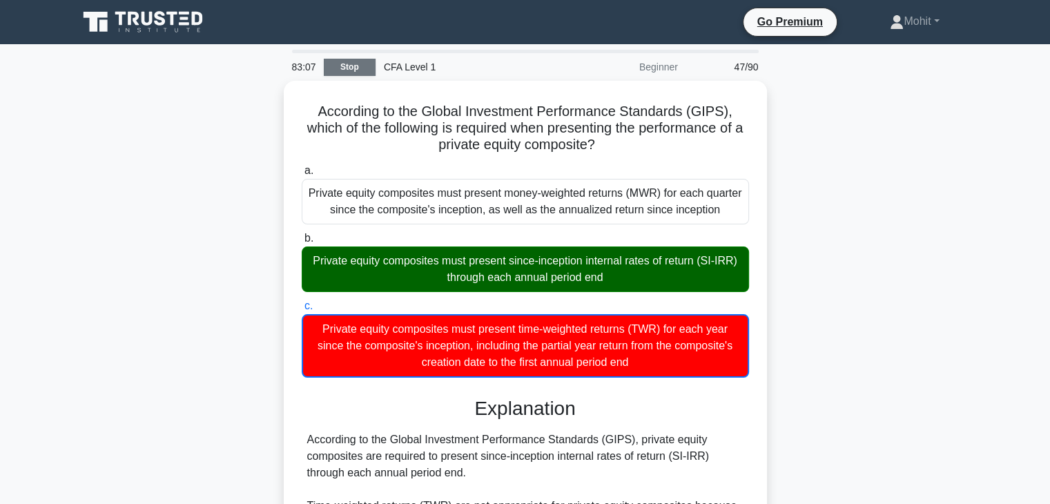
click at [329, 64] on link "Stop" at bounding box center [350, 67] width 52 height 17
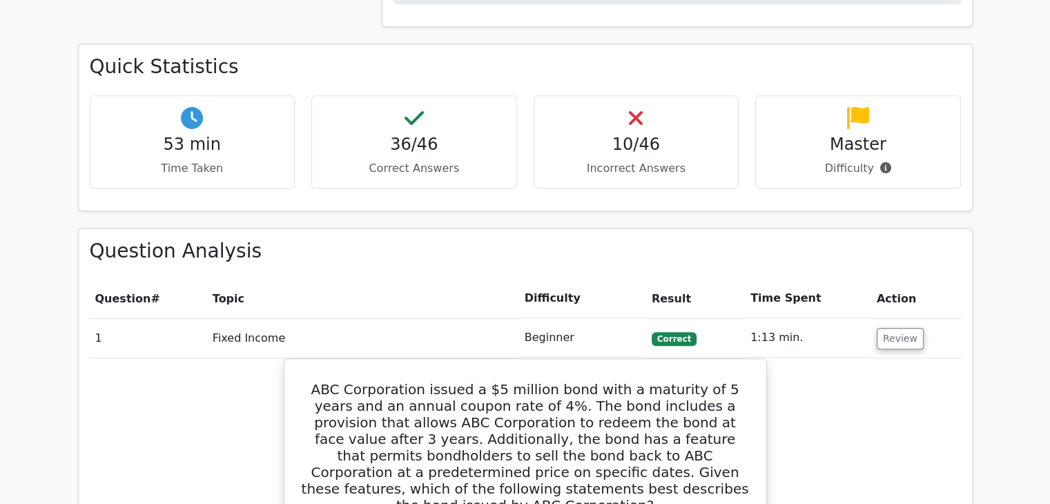
scroll to position [898, 0]
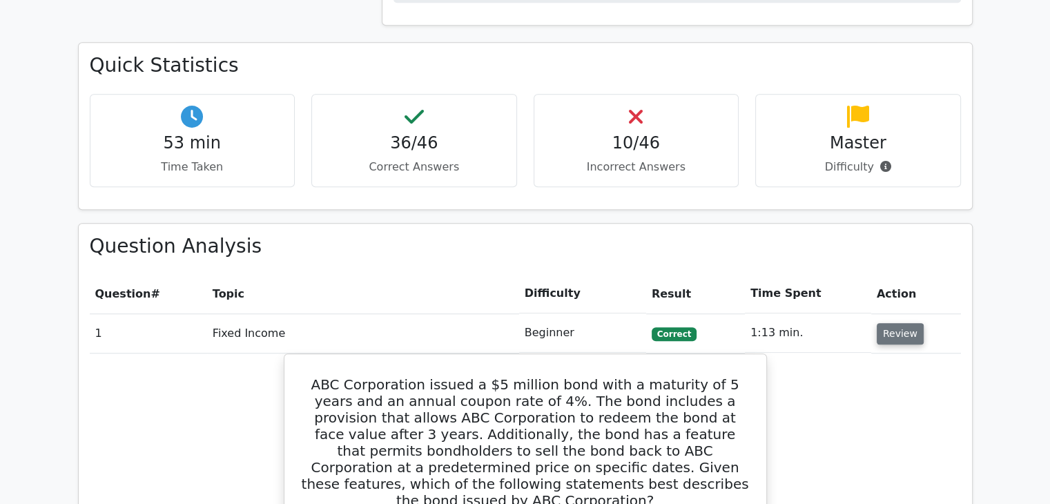
click at [893, 323] on button "Review" at bounding box center [900, 333] width 47 height 21
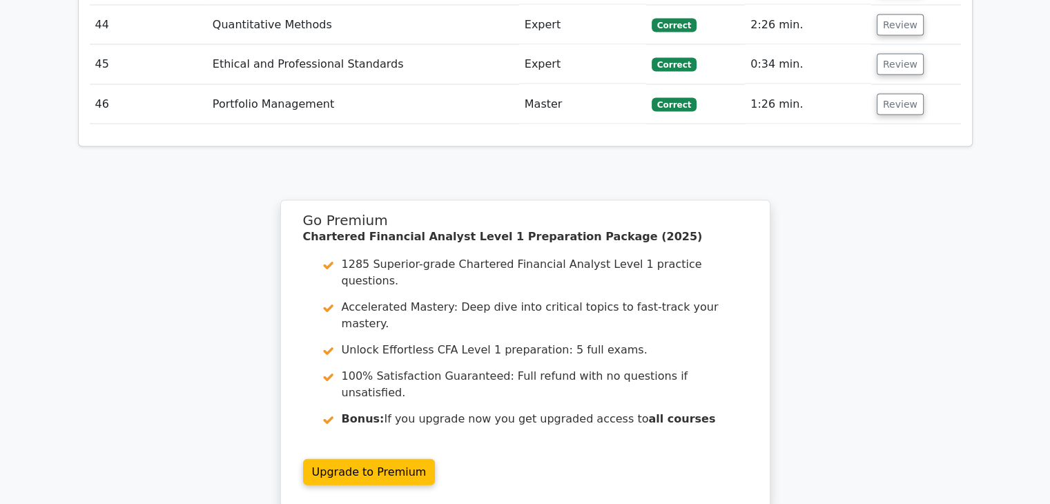
scroll to position [2944, 0]
